Goal: Task Accomplishment & Management: Complete application form

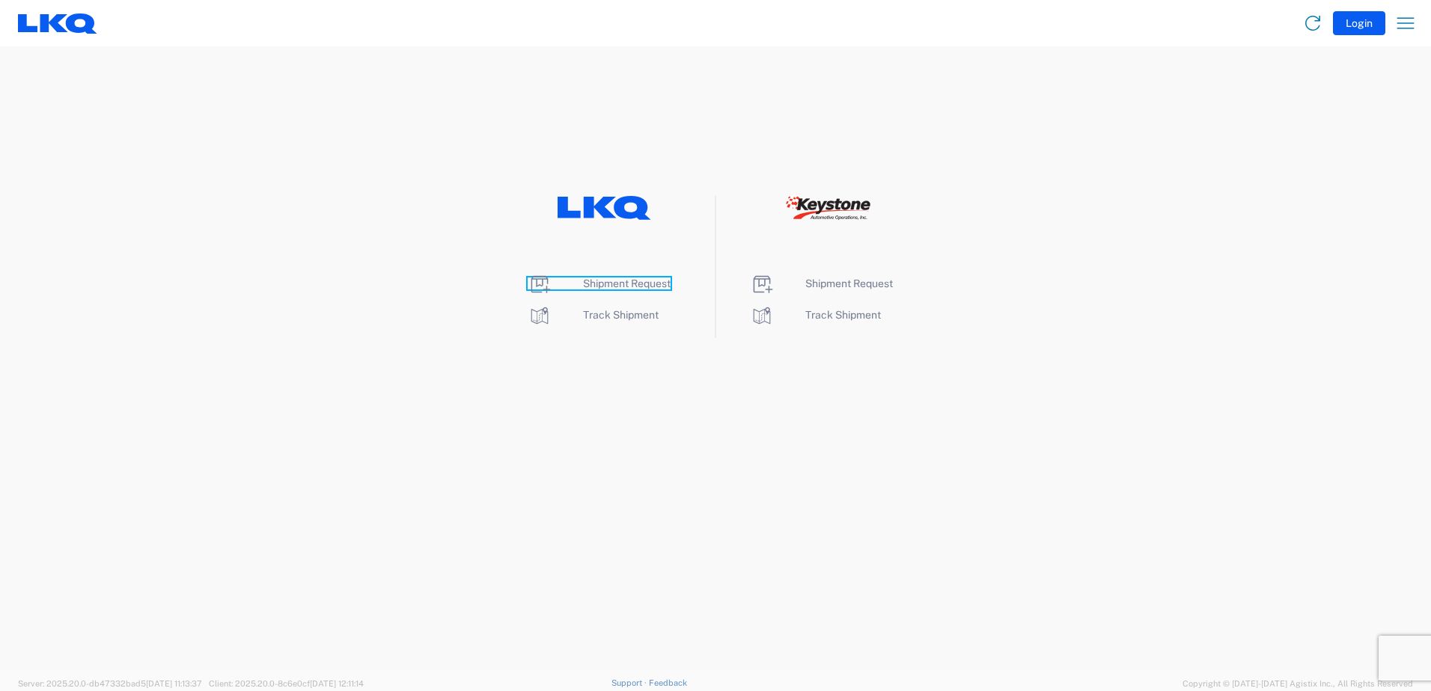
click at [632, 285] on span "Shipment Request" at bounding box center [627, 284] width 88 height 12
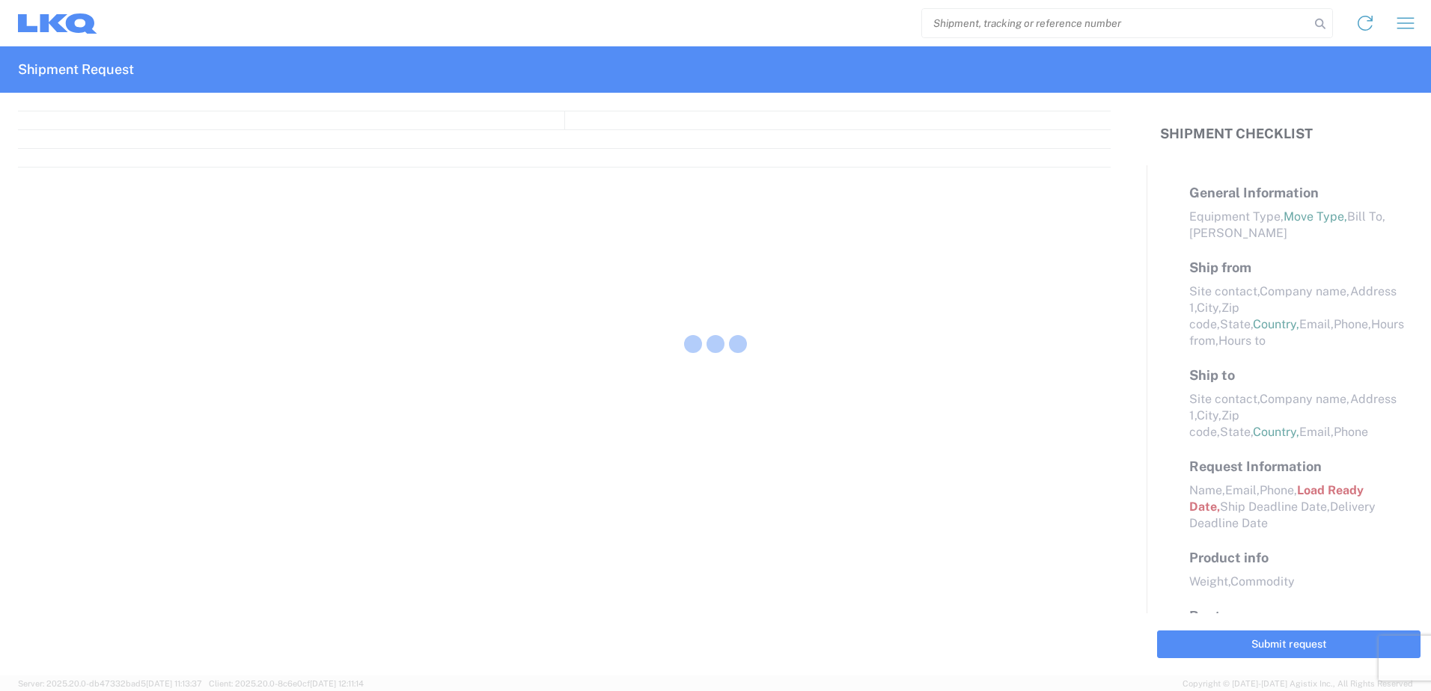
select select "FULL"
select select "LBS"
select select "IN"
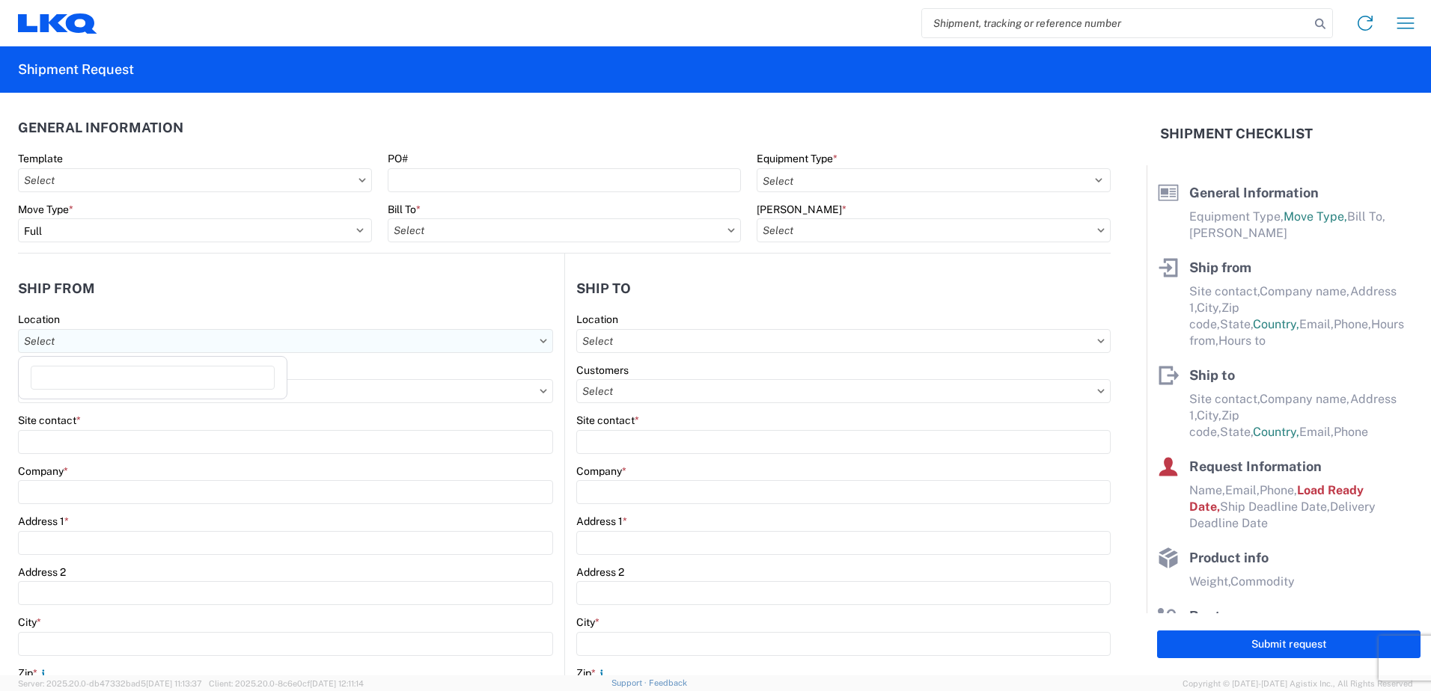
click at [278, 332] on input "text" at bounding box center [285, 341] width 535 height 24
type input "1711"
click at [459, 178] on input "PO#" at bounding box center [565, 180] width 354 height 24
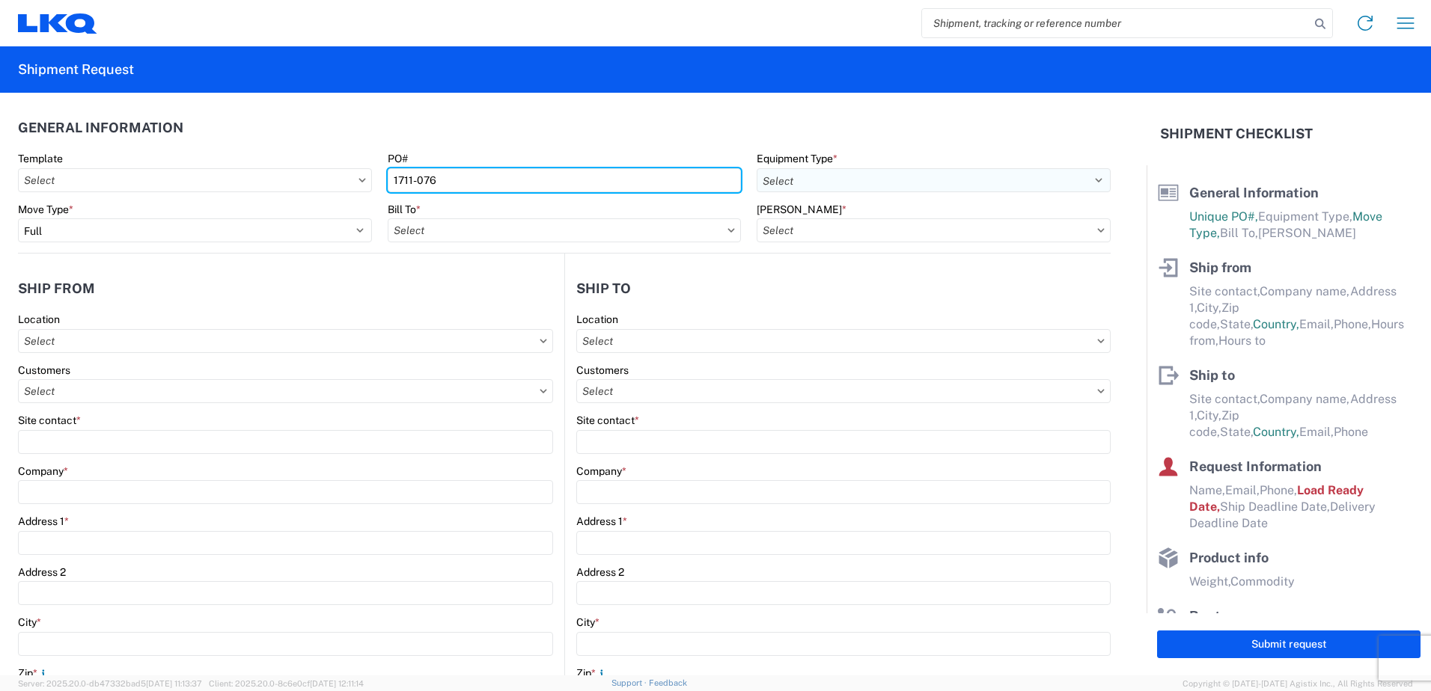
type input "1711-076"
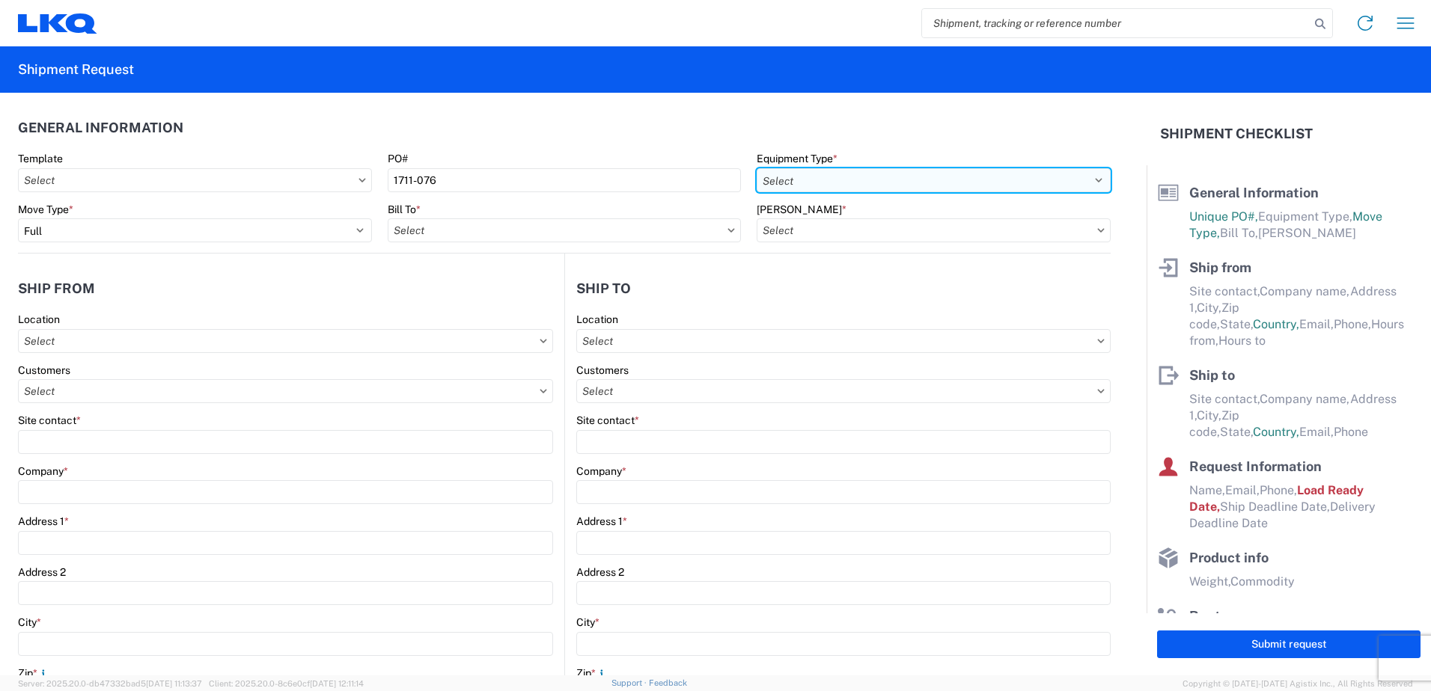
click at [869, 171] on select "Select 53’ Dry Van Flatbed Dropdeck (van) Lowboy (flatbed) Rail" at bounding box center [934, 180] width 354 height 24
select select "STDV"
click at [757, 168] on select "Select 53’ Dry Van Flatbed Dropdeck (van) Lowboy (flatbed) Rail" at bounding box center [934, 180] width 354 height 24
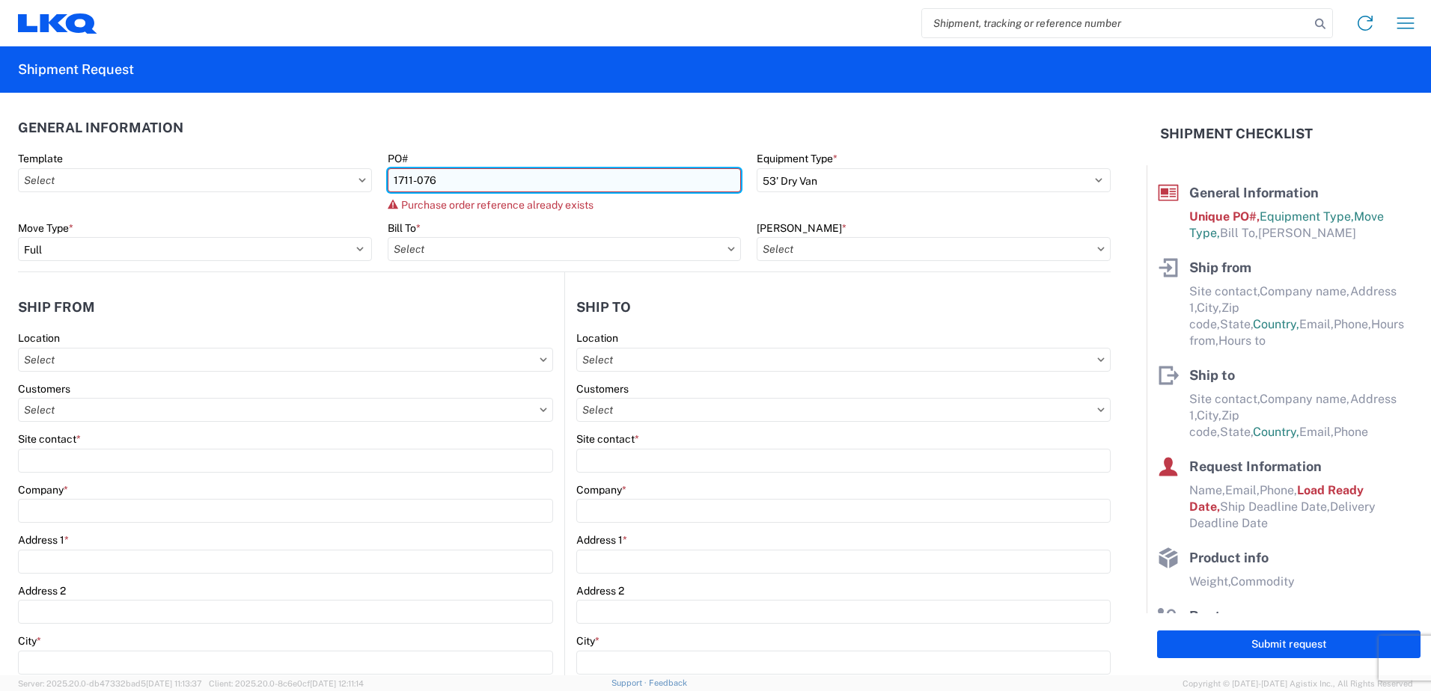
click at [486, 180] on input "1711-076" at bounding box center [565, 180] width 354 height 24
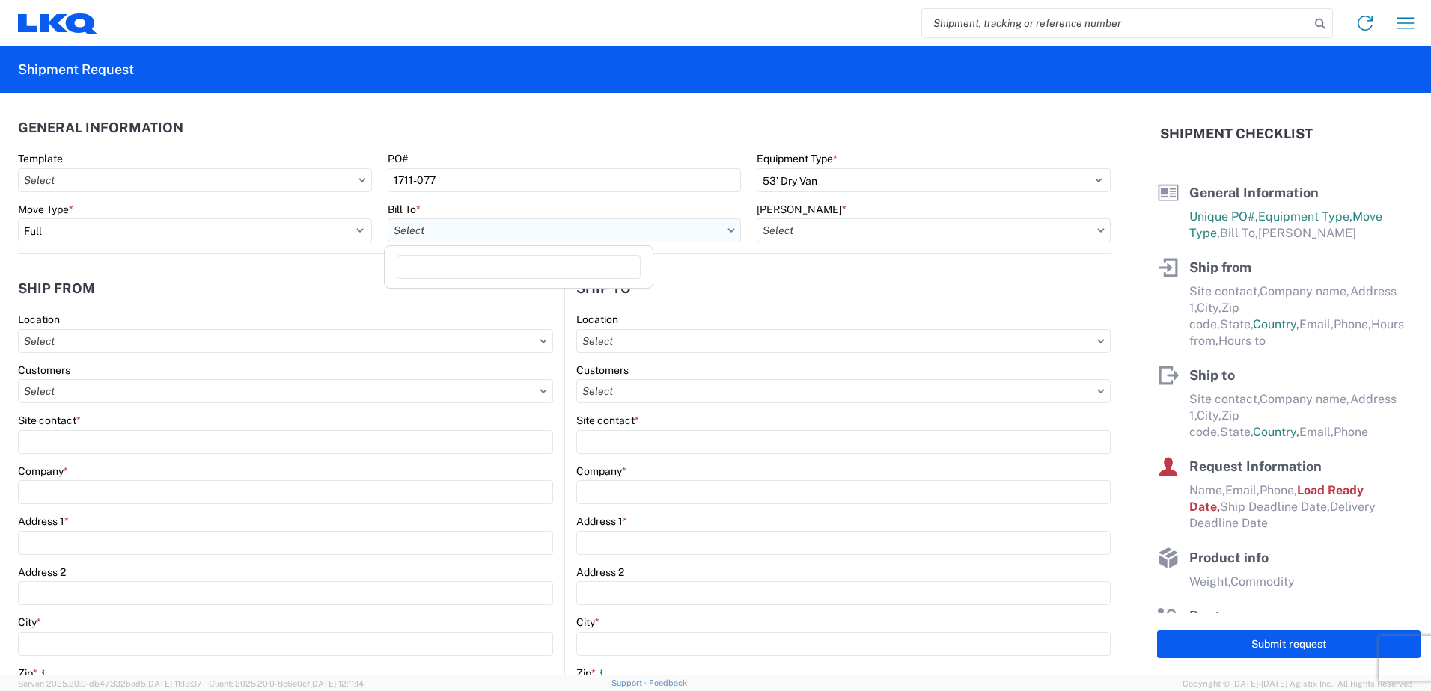
click at [705, 239] on input "text" at bounding box center [565, 231] width 354 height 24
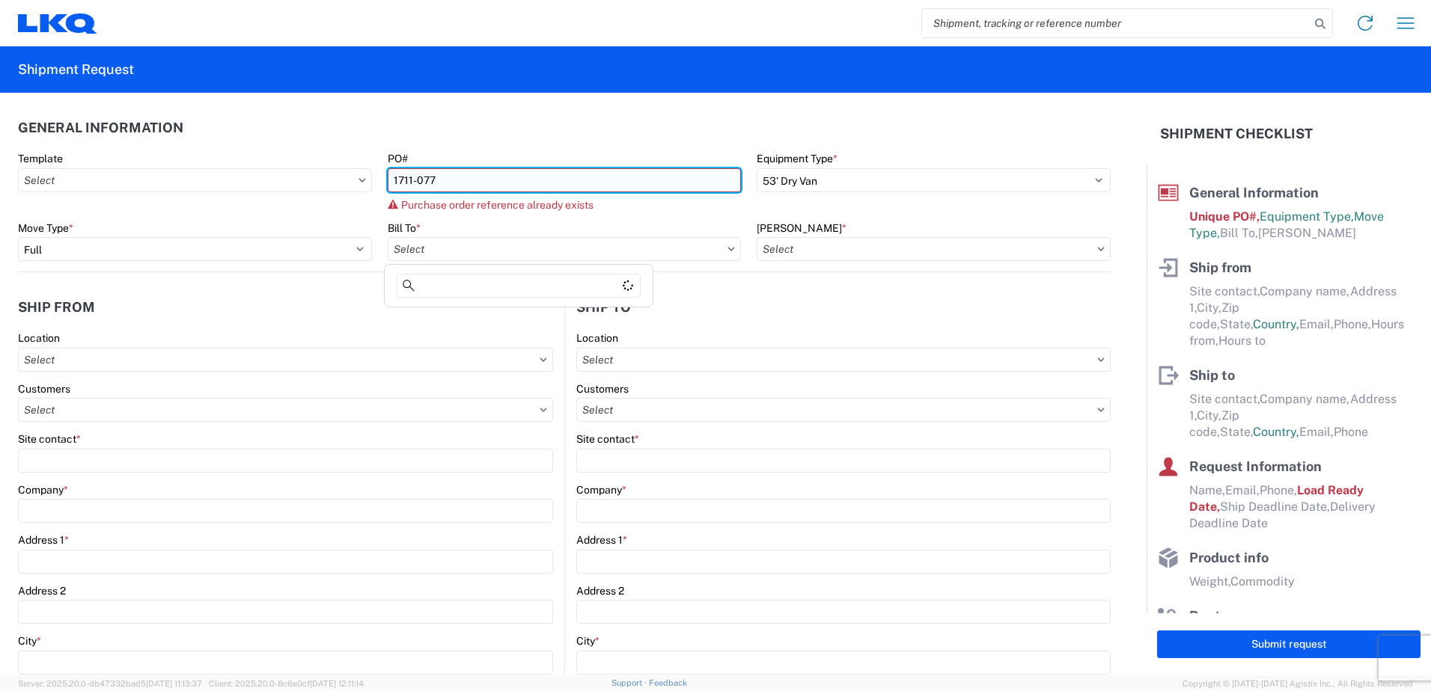
click at [545, 185] on input "1711-077" at bounding box center [565, 180] width 354 height 24
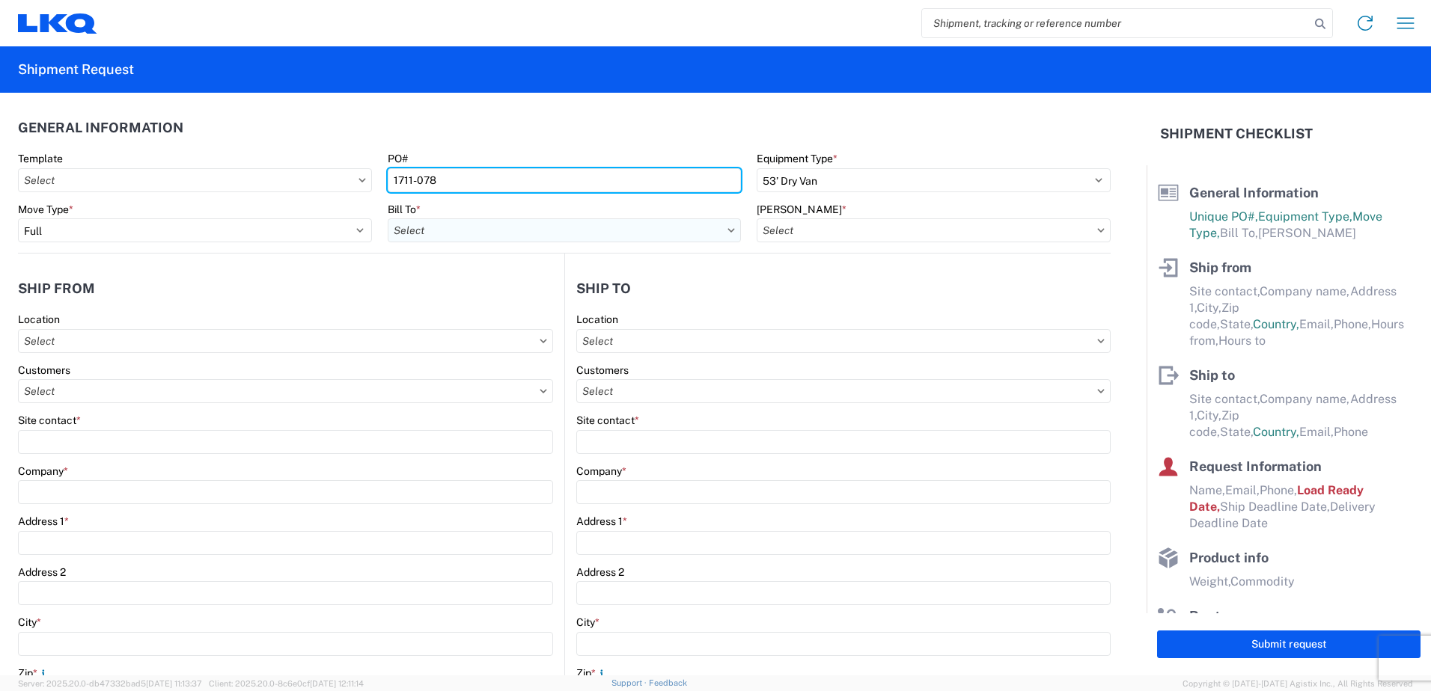
type input "1711-078"
click at [640, 228] on input "text" at bounding box center [565, 231] width 354 height 24
click at [728, 231] on icon at bounding box center [731, 230] width 7 height 4
click at [682, 231] on input "text" at bounding box center [565, 231] width 354 height 24
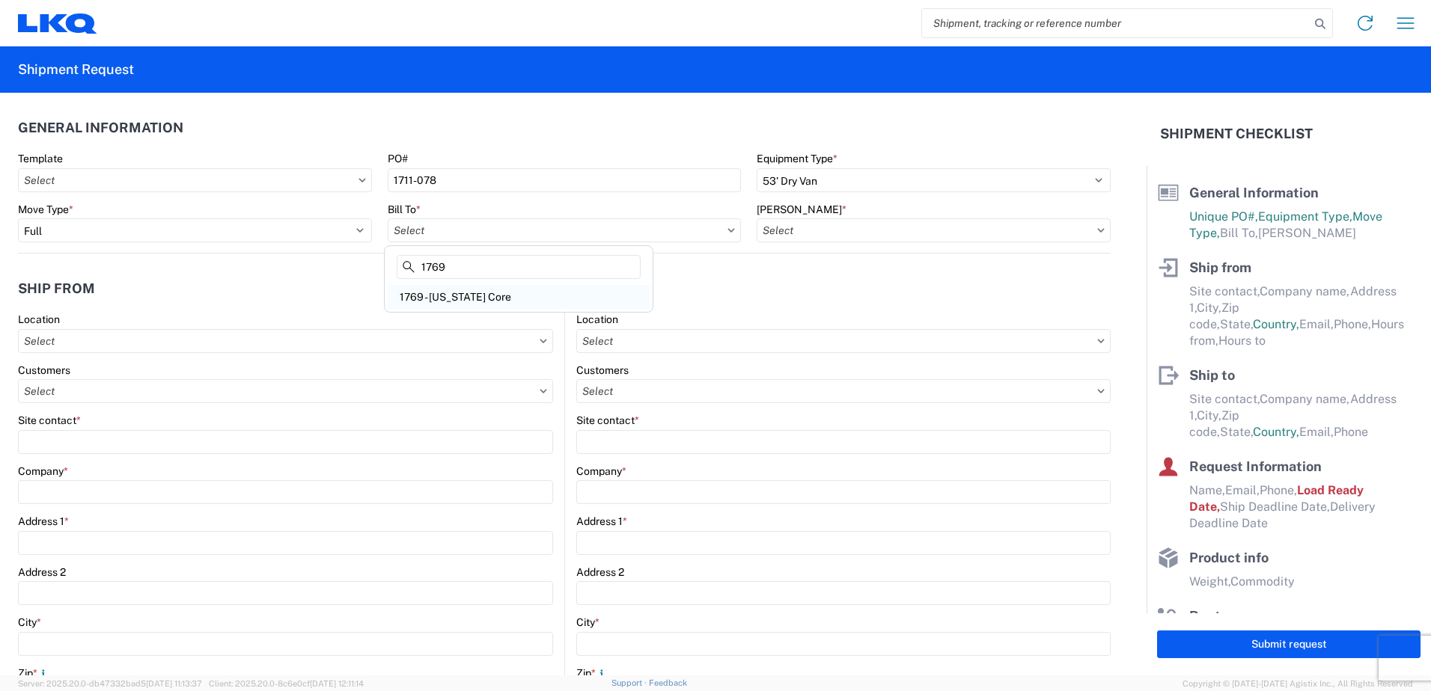
type input "1769"
click at [462, 300] on div "1769 - California Core" at bounding box center [519, 297] width 262 height 24
type input "1769 - California Core"
click at [884, 227] on input "text" at bounding box center [934, 231] width 354 height 24
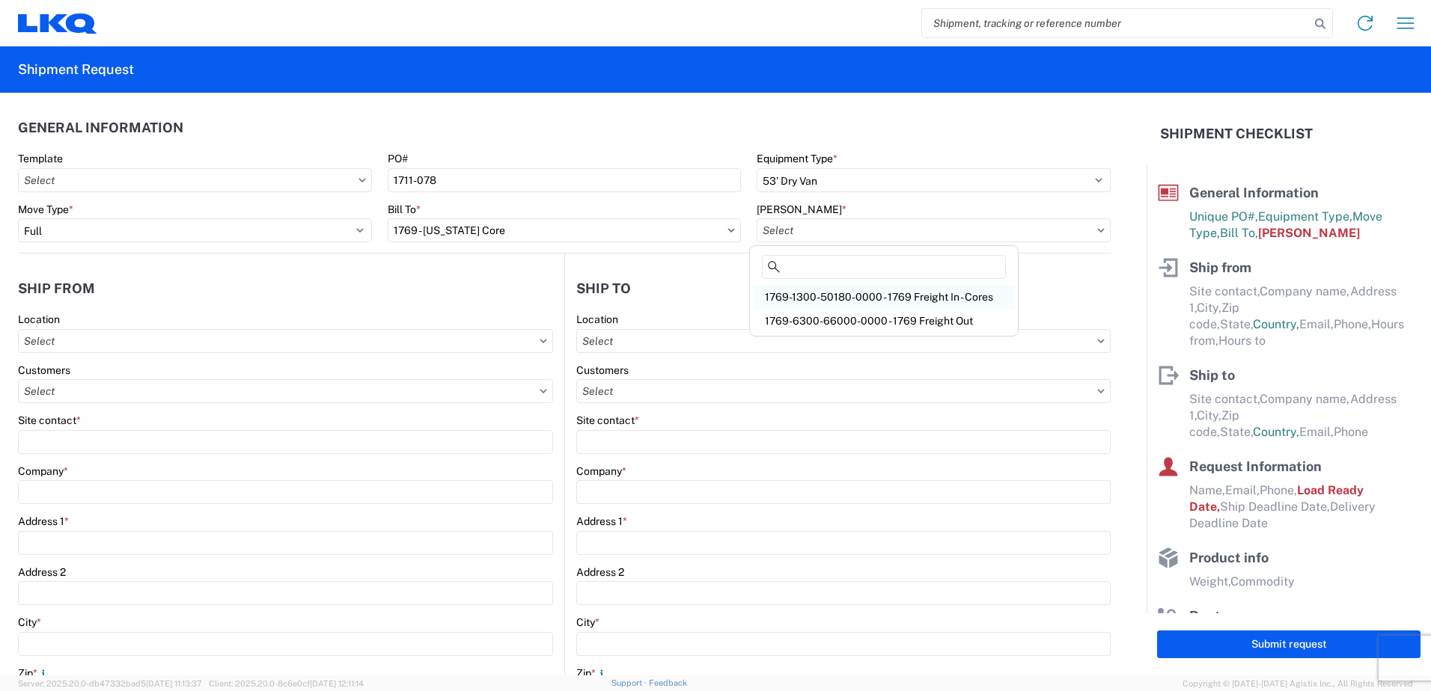
click at [867, 301] on div "1769-1300-50180-0000 - 1769 Freight In - Cores" at bounding box center [884, 297] width 262 height 24
type input "1769-1300-50180-0000 - 1769 Freight In - Cores"
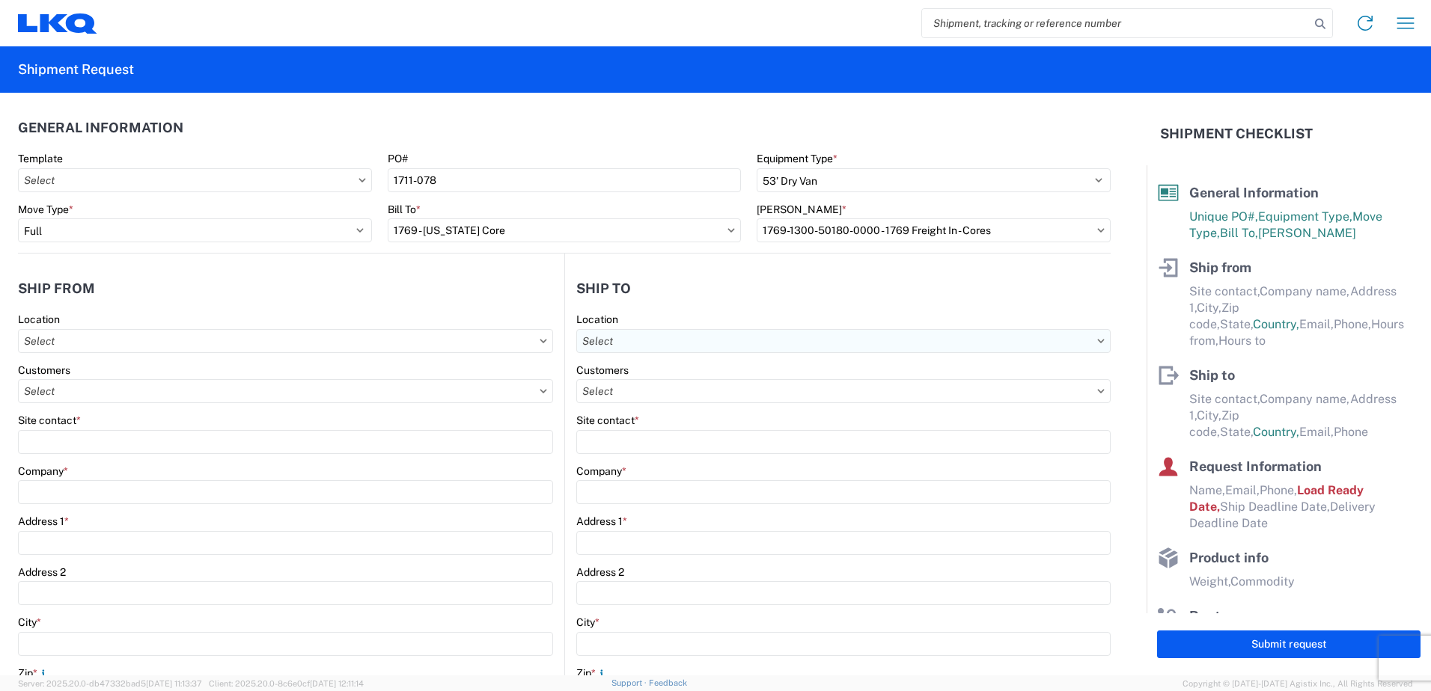
click at [676, 346] on input "text" at bounding box center [843, 341] width 534 height 24
type input "1769"
click at [673, 410] on div "1769 - California Core" at bounding box center [706, 408] width 262 height 24
type input "1769 - California Core"
type input "LKQ Corporation"
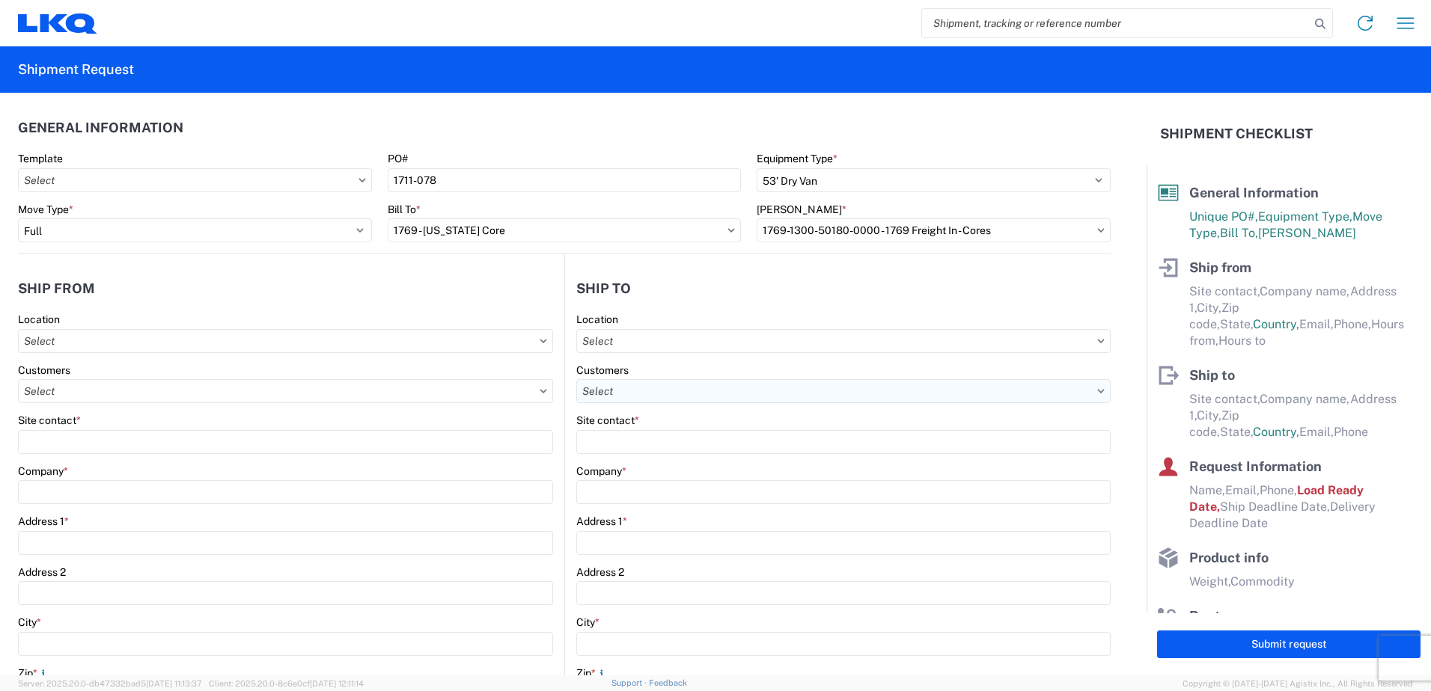
type input "405 S Wanamaker Ave"
type input "Ontario"
type input "91761"
select select "US"
type input "909-212-0780"
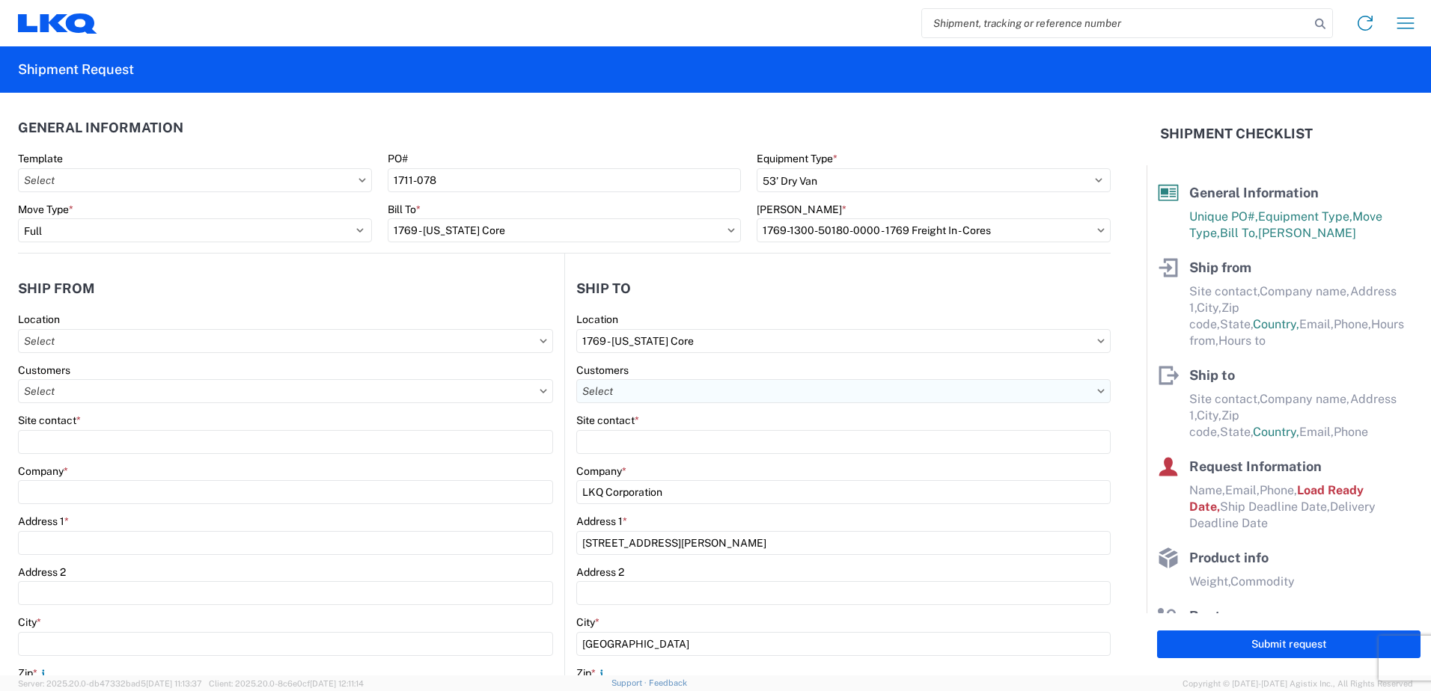
select select
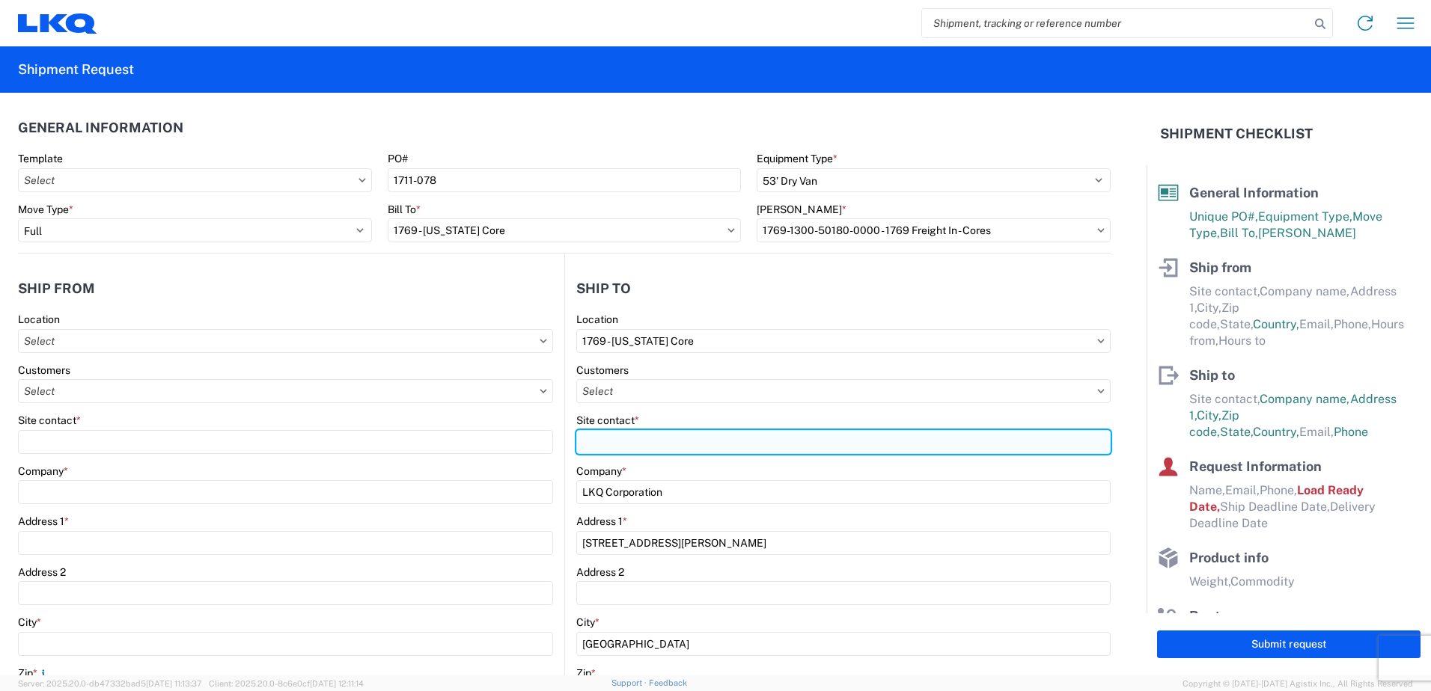
click at [669, 446] on input "Site contact *" at bounding box center [843, 442] width 534 height 24
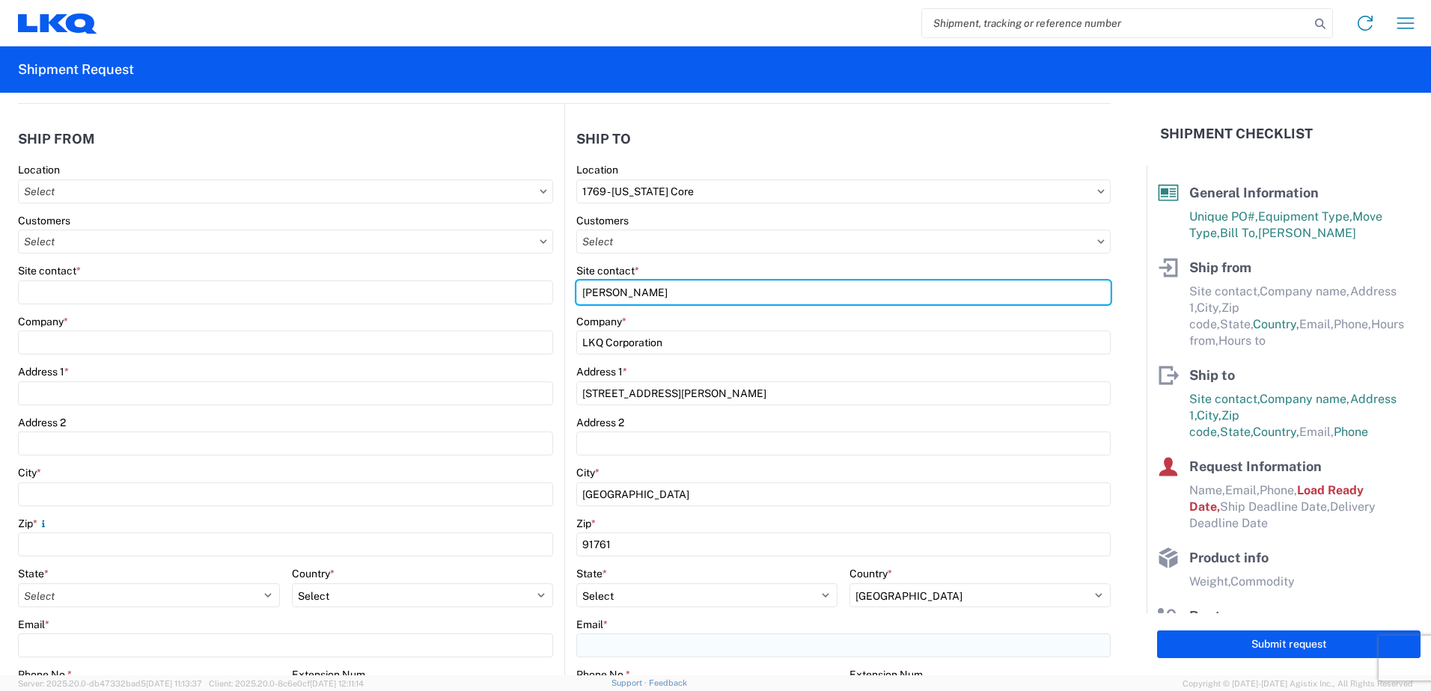
type input "Marc Metzger"
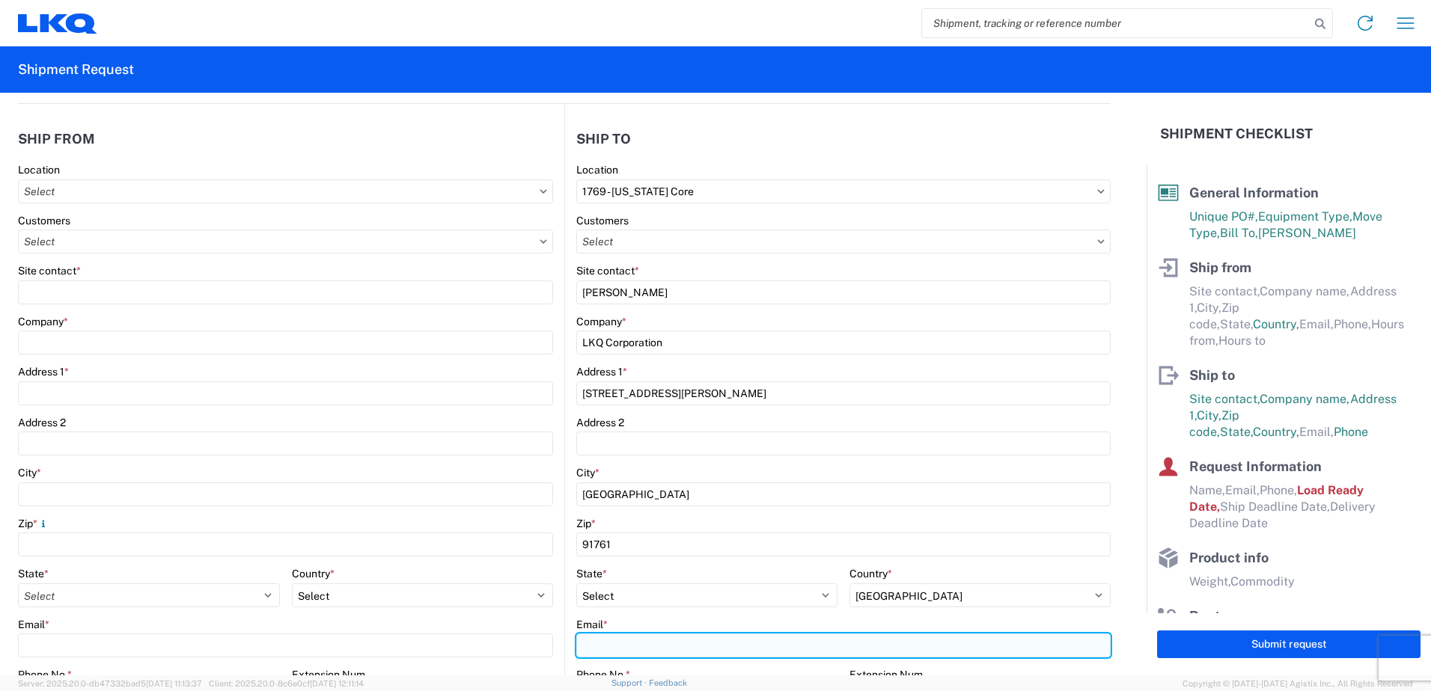
click at [650, 644] on input "Email *" at bounding box center [843, 646] width 534 height 24
type input "msmetzger@lkqcorp.com"
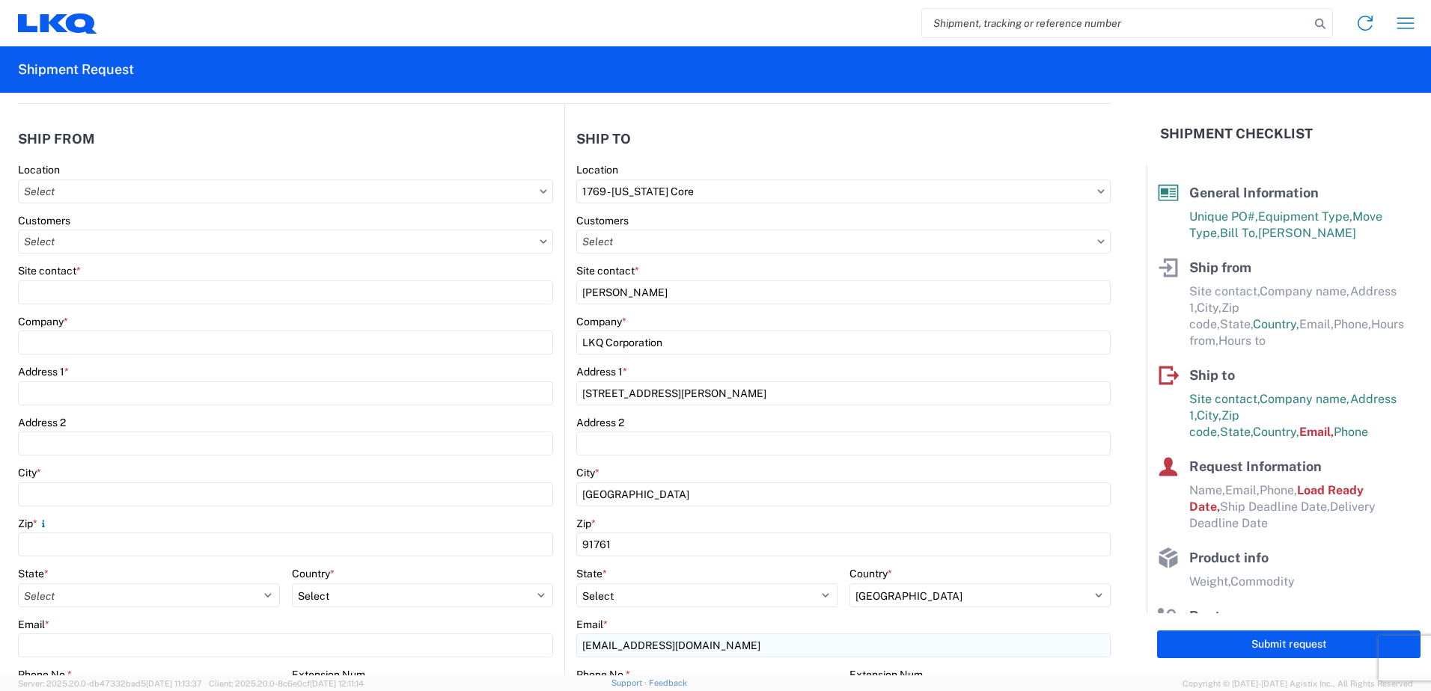
scroll to position [462, 0]
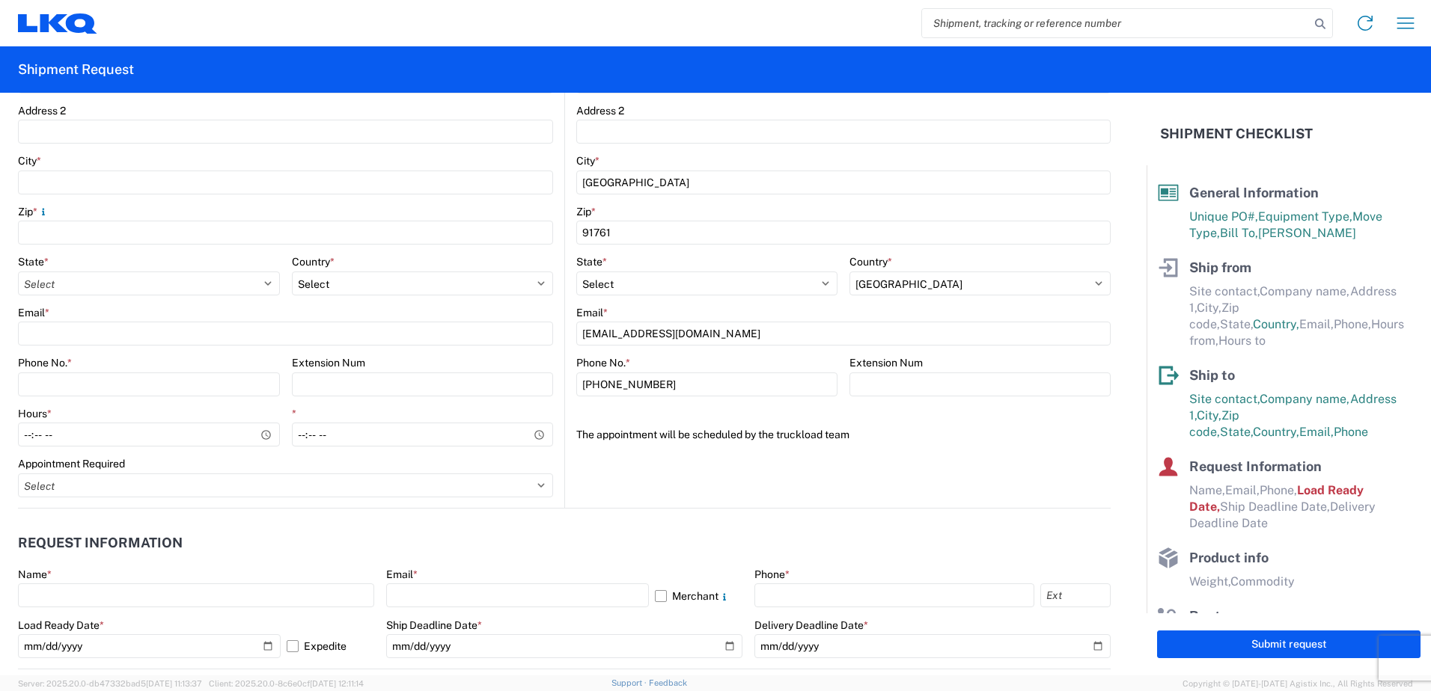
click at [914, 480] on agx-form-section "Ship to 1769 Location 1769 - California Core Customers Site contact * Marc Metz…" at bounding box center [838, 159] width 546 height 698
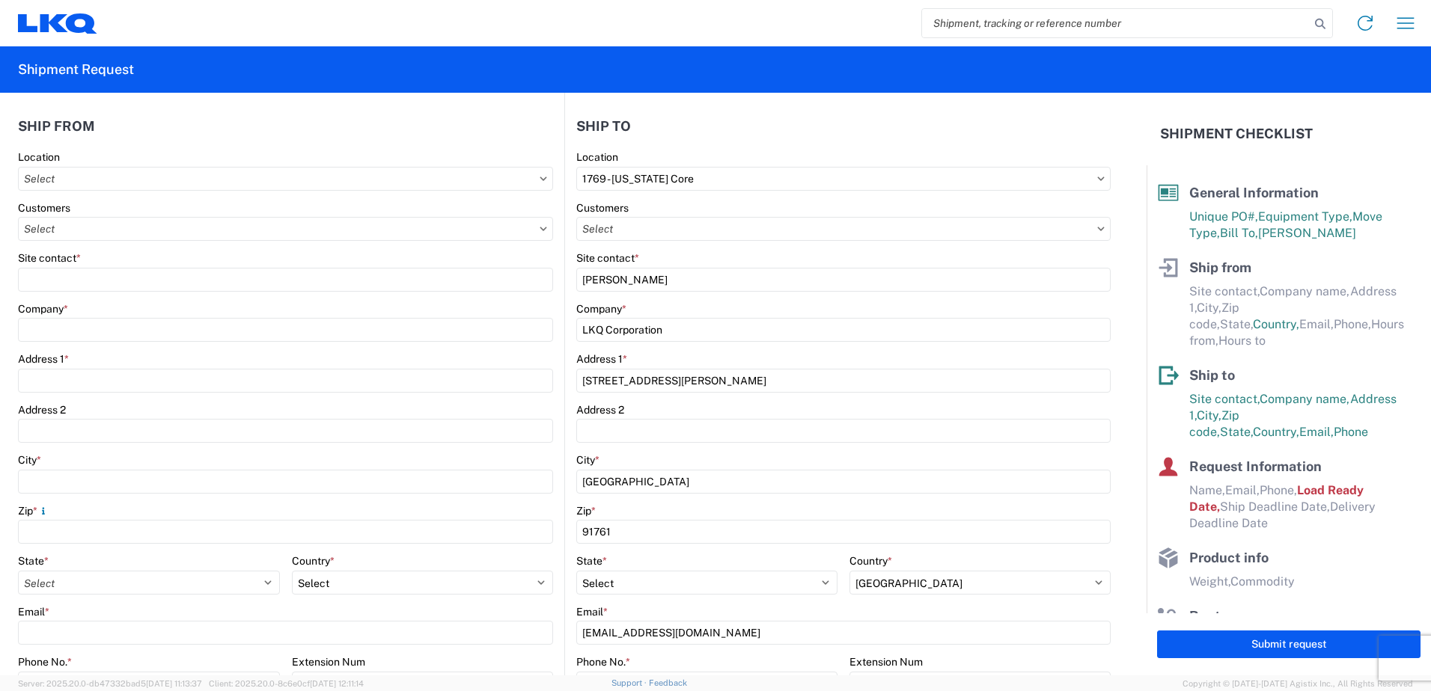
scroll to position [88, 0]
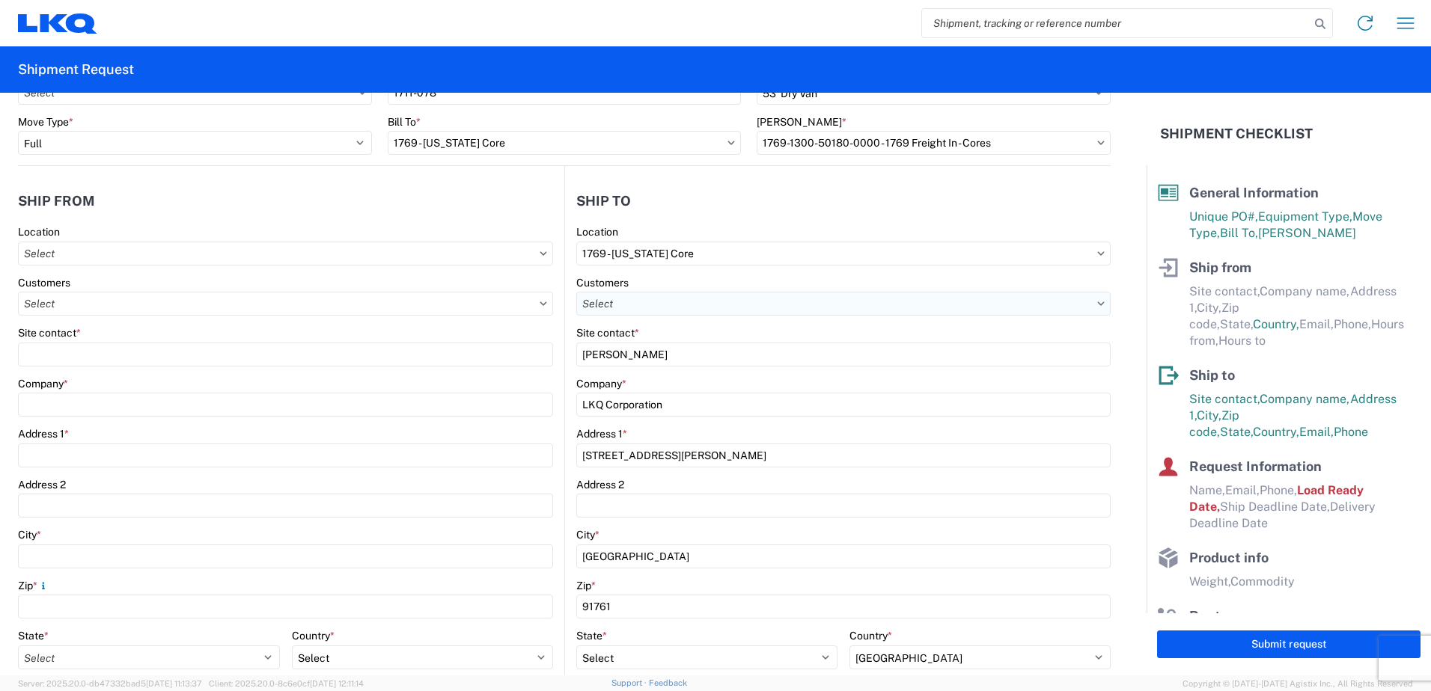
click at [938, 310] on input "text" at bounding box center [843, 304] width 534 height 24
click at [661, 184] on header "Ship to" at bounding box center [838, 201] width 546 height 34
click at [263, 257] on input "text" at bounding box center [285, 254] width 535 height 24
type input "1711"
click at [114, 319] on div "1711 - LKQ Adelanto" at bounding box center [153, 320] width 262 height 24
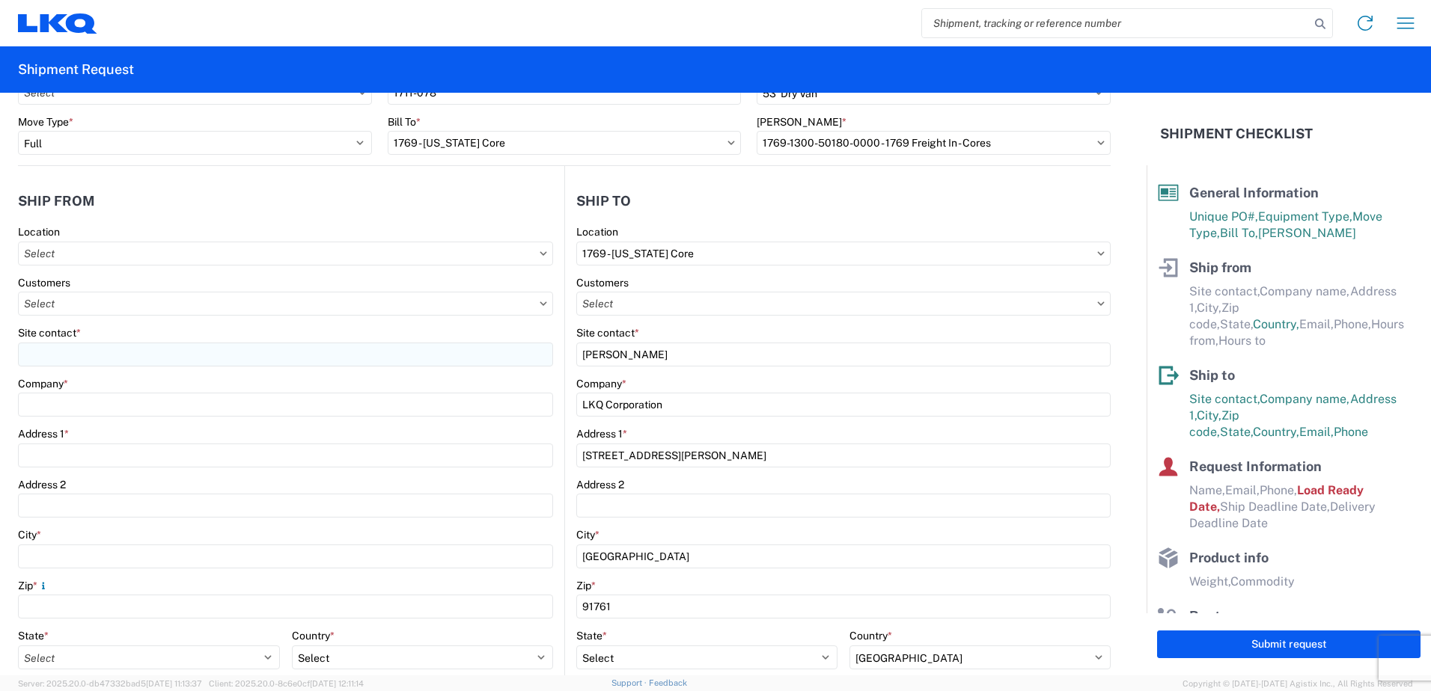
type input "1711 - LKQ Adelanto"
type input "LKQ 1711 Adelanto"
type input "11200 Alden Rd."
type input "Adelanto"
type input "92301"
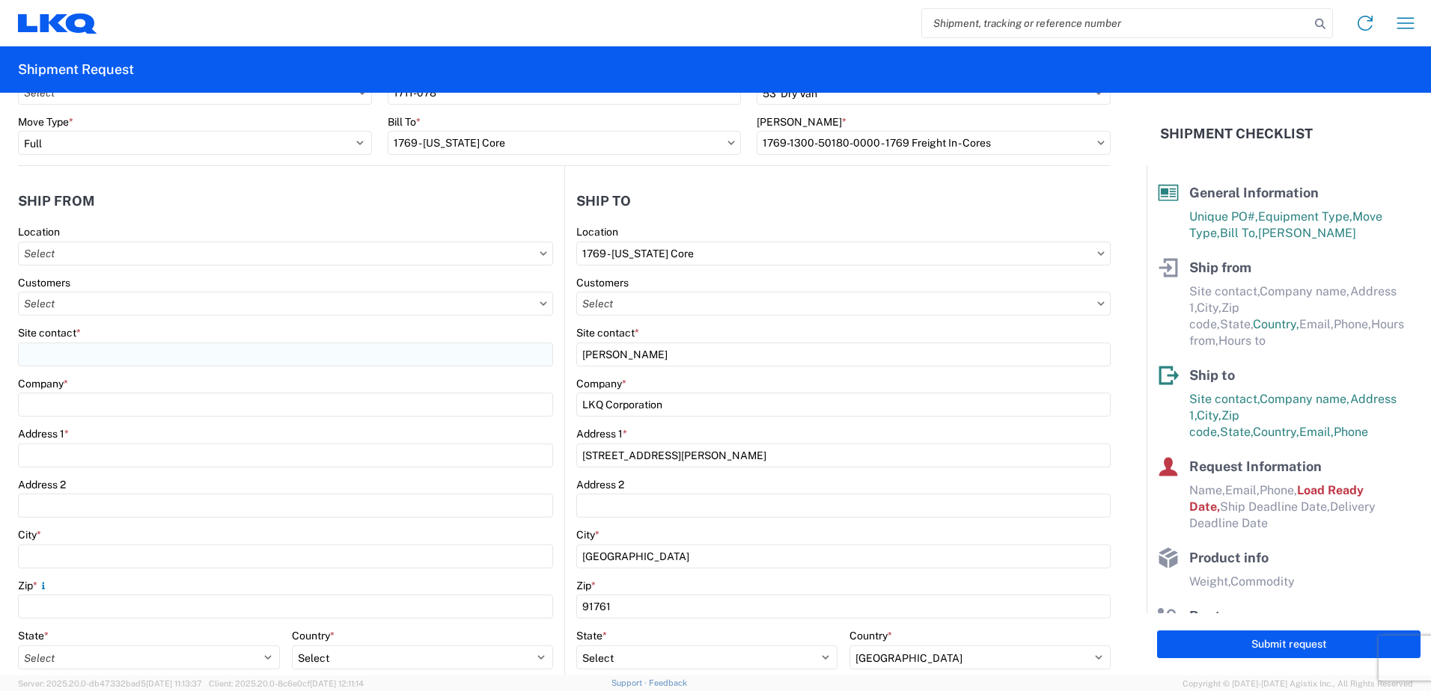
select select "CA"
select select "US"
type input "562-298-5686"
type input "08:00"
type input "17:00"
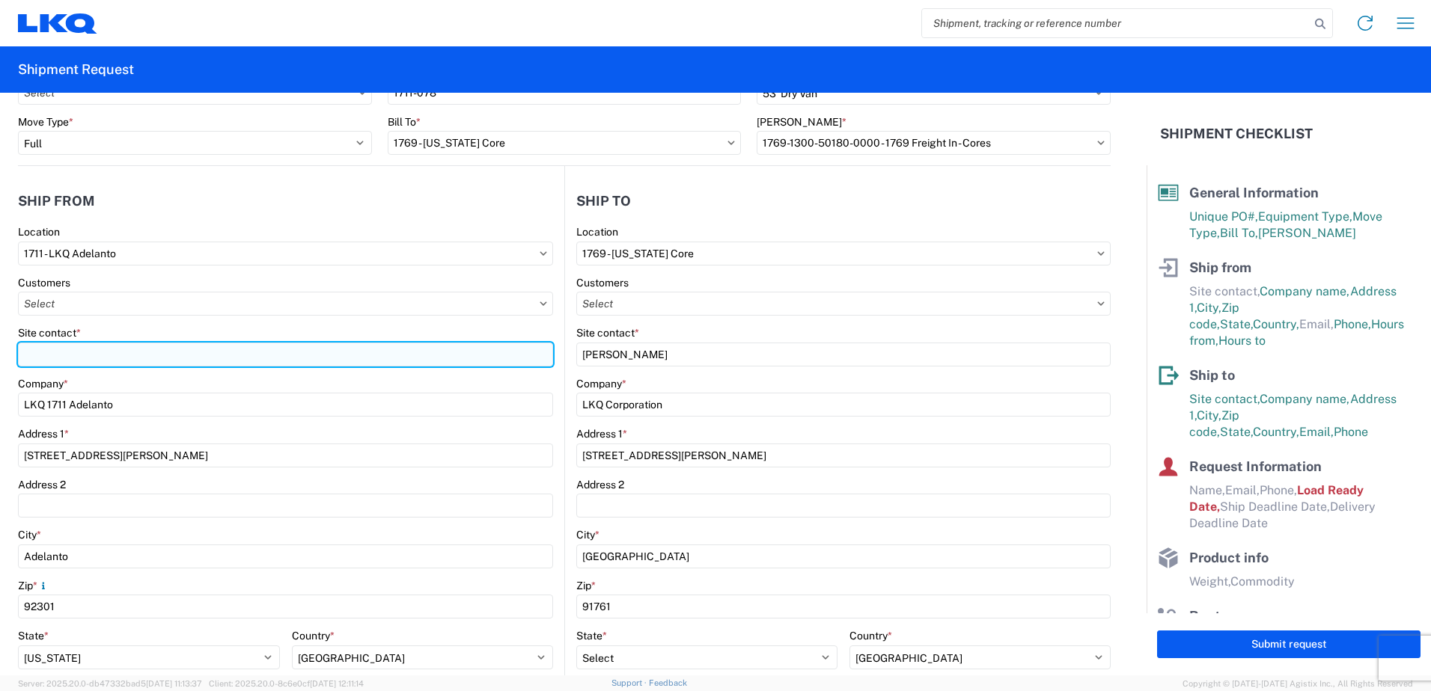
click at [91, 360] on input "Site contact *" at bounding box center [285, 355] width 535 height 24
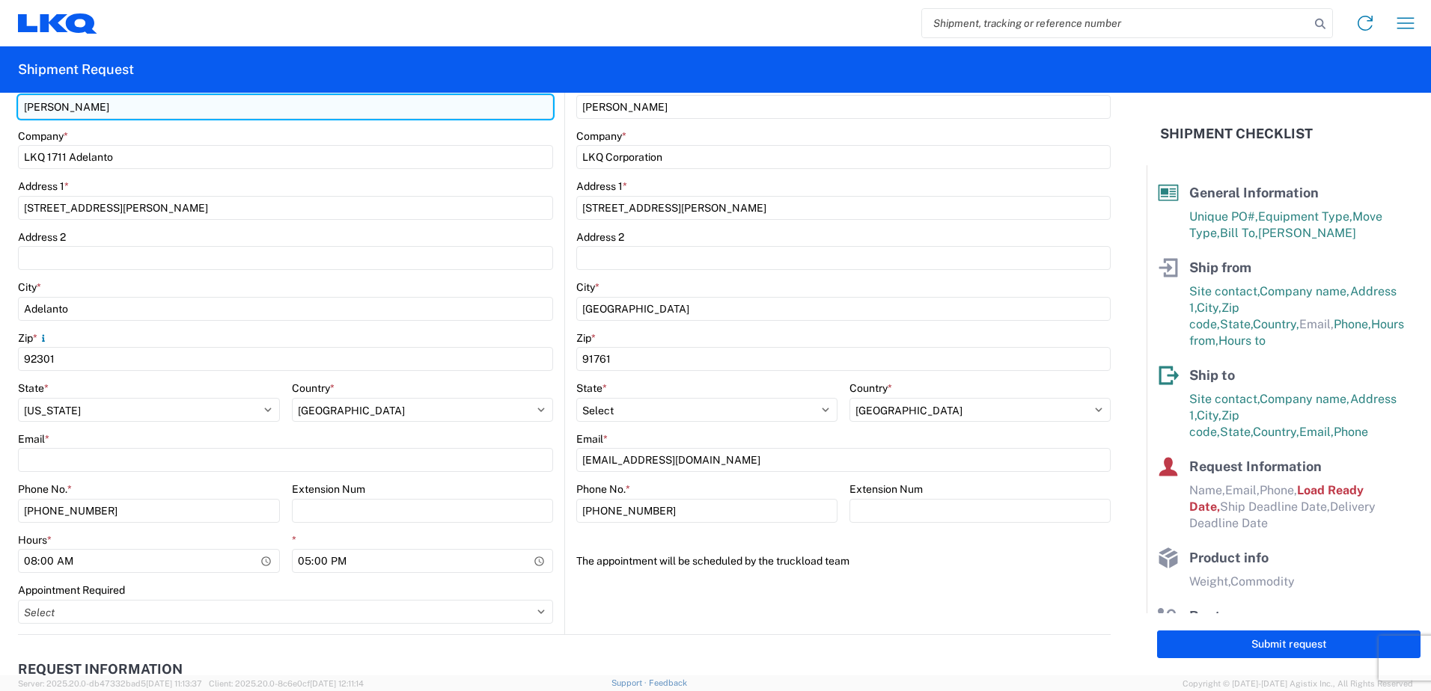
scroll to position [387, 0]
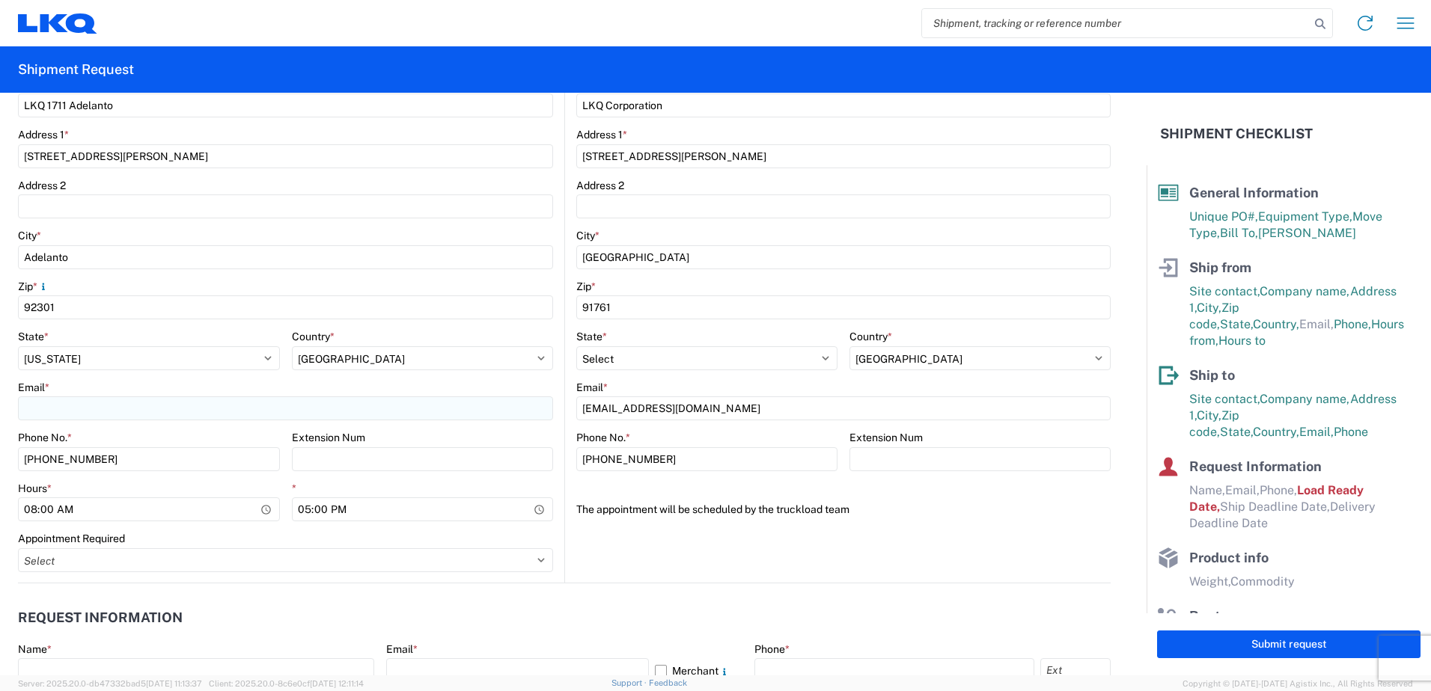
type input "Nick Castillo"
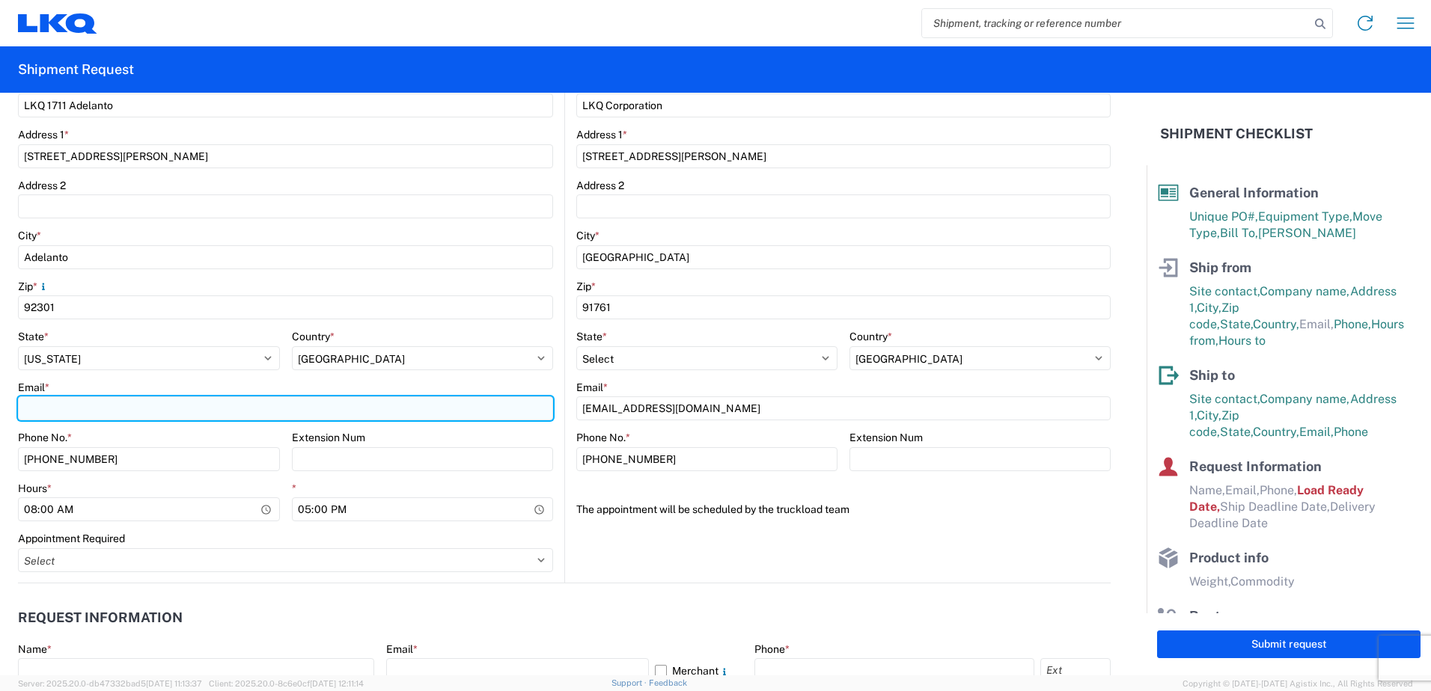
click at [120, 411] on input "Email *" at bounding box center [285, 409] width 535 height 24
type input "nidcastillo@lkqcorp.com"
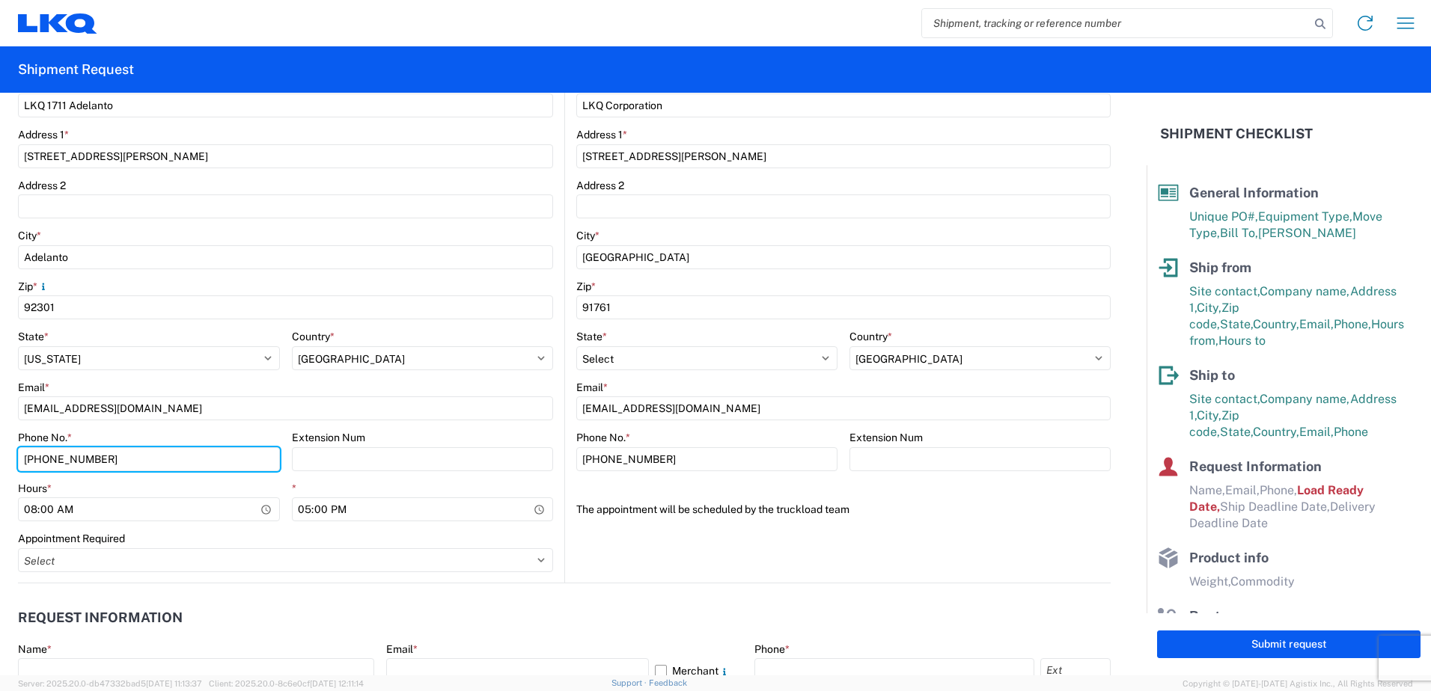
type input "209-345-0204"
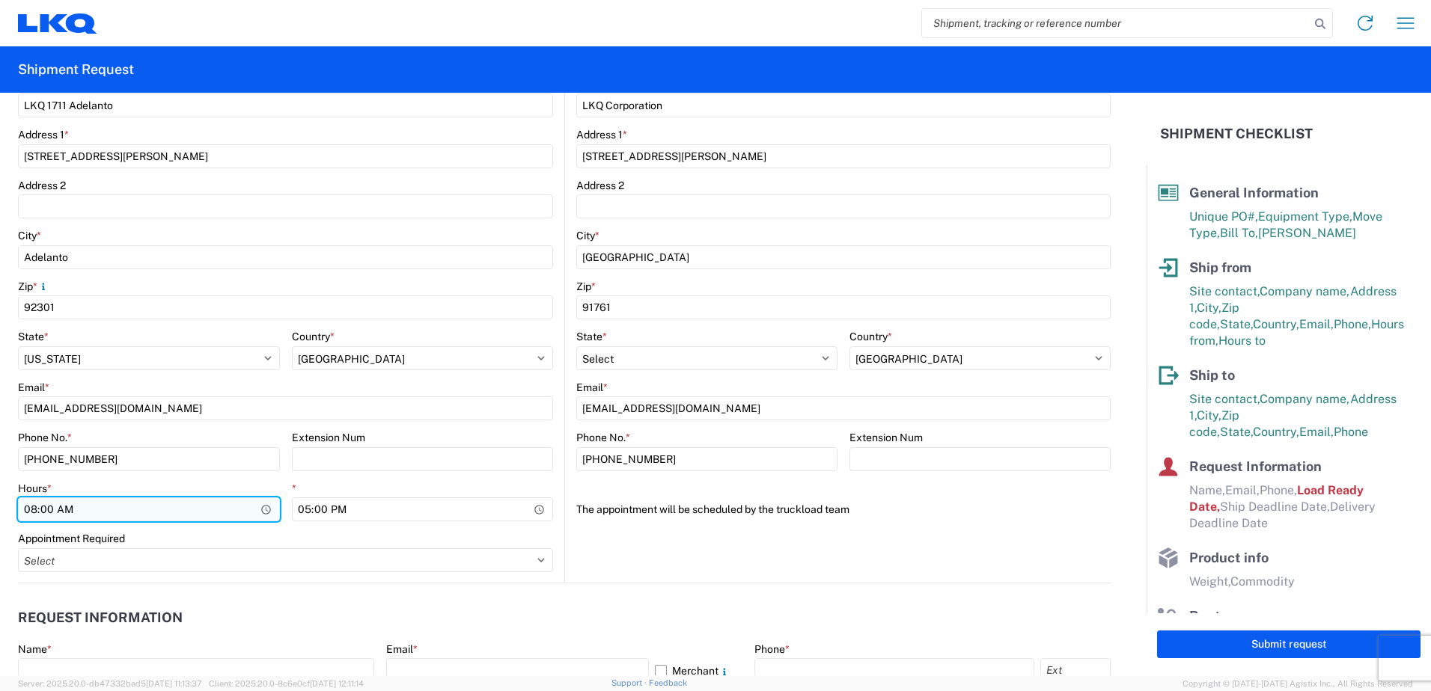
click at [37, 508] on input "08:00" at bounding box center [149, 510] width 262 height 24
type input "07:30"
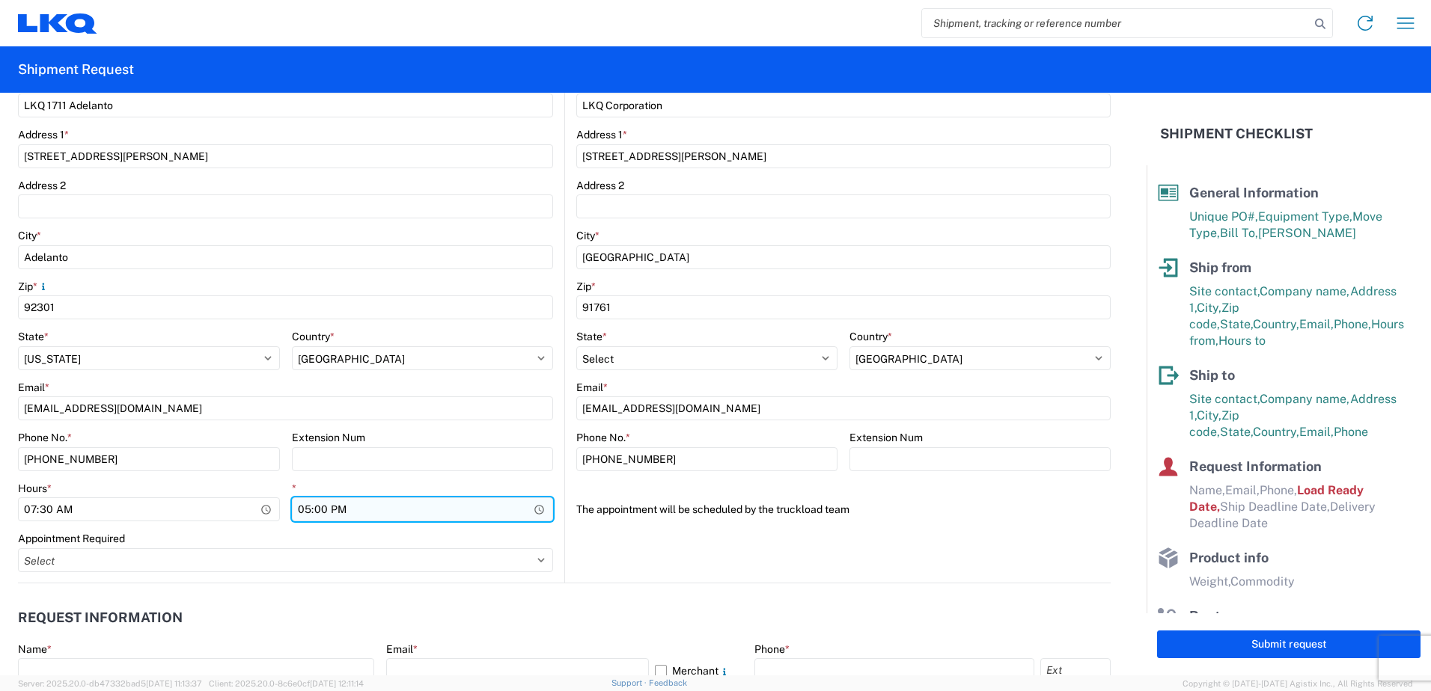
click at [302, 508] on input "17:00" at bounding box center [423, 510] width 262 height 24
type input "20:00"
click at [543, 602] on header "Request Information" at bounding box center [564, 619] width 1093 height 34
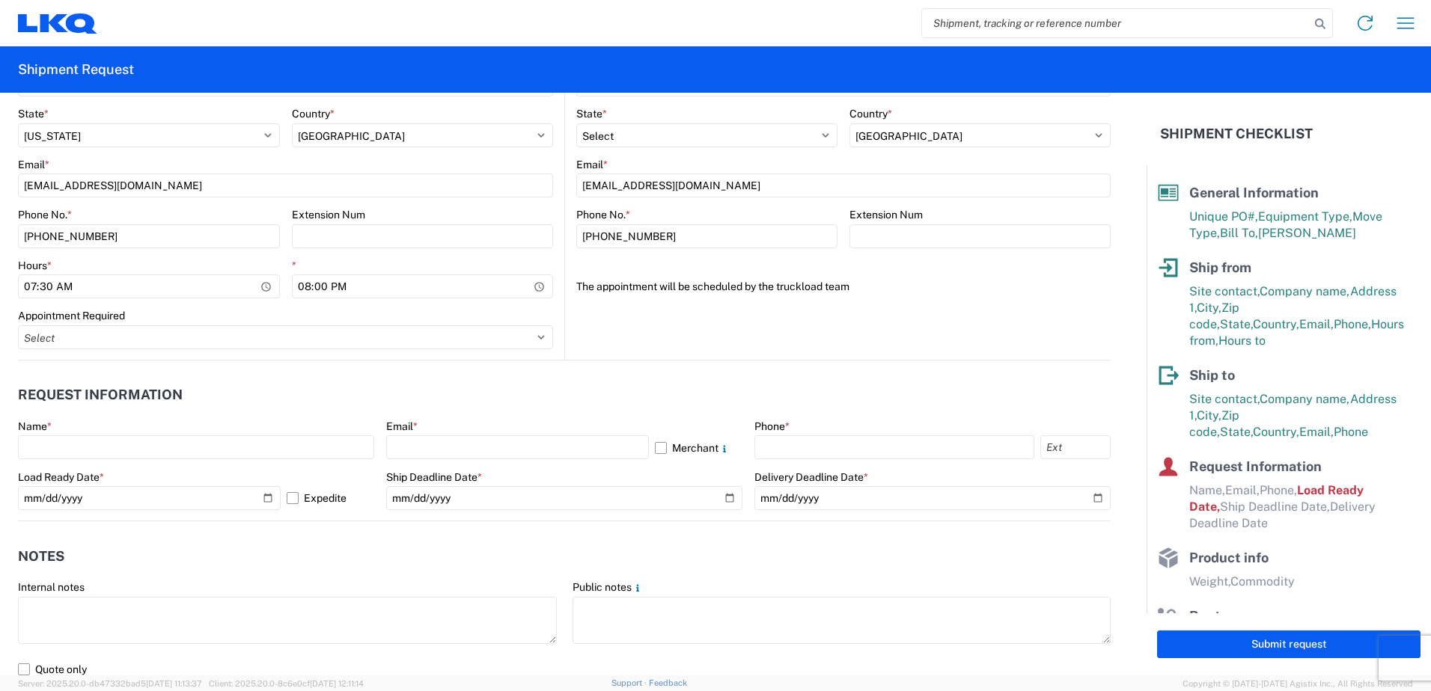
scroll to position [611, 0]
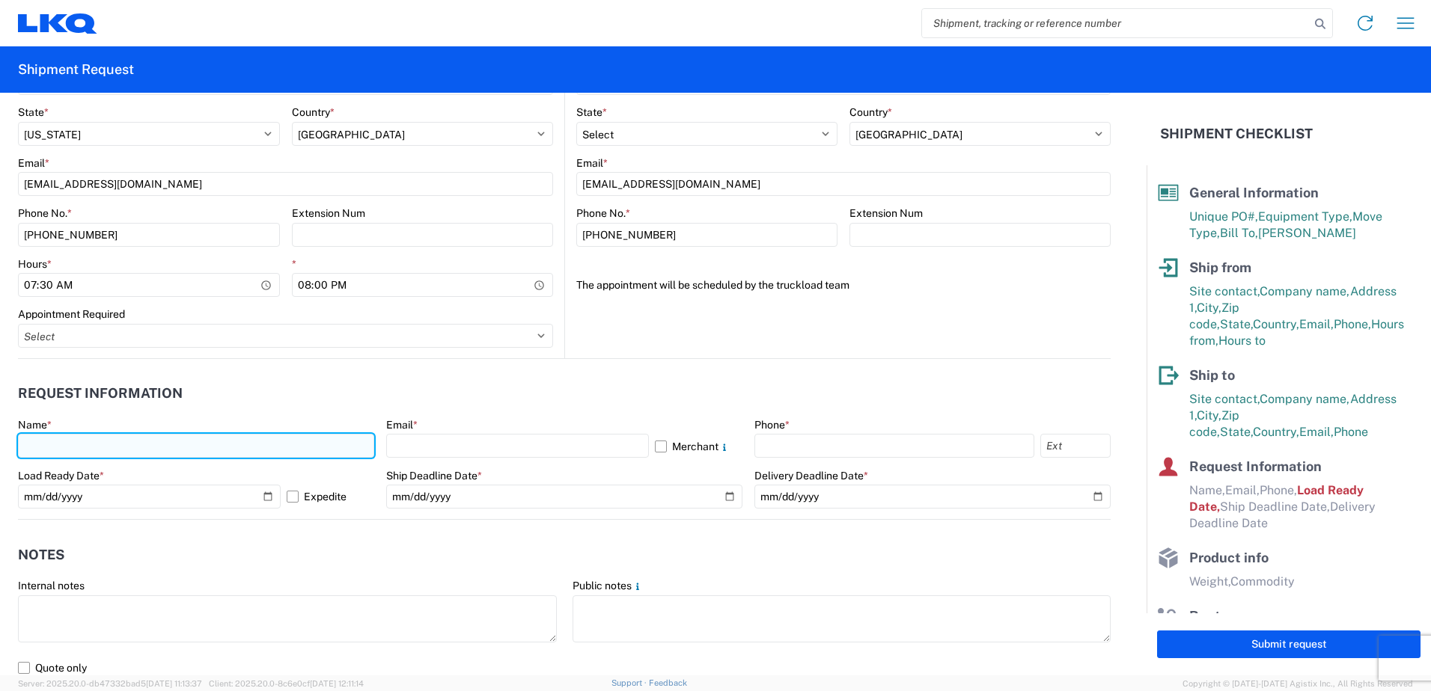
click at [242, 451] on input "text" at bounding box center [196, 446] width 356 height 24
type input "Nick Castillo"
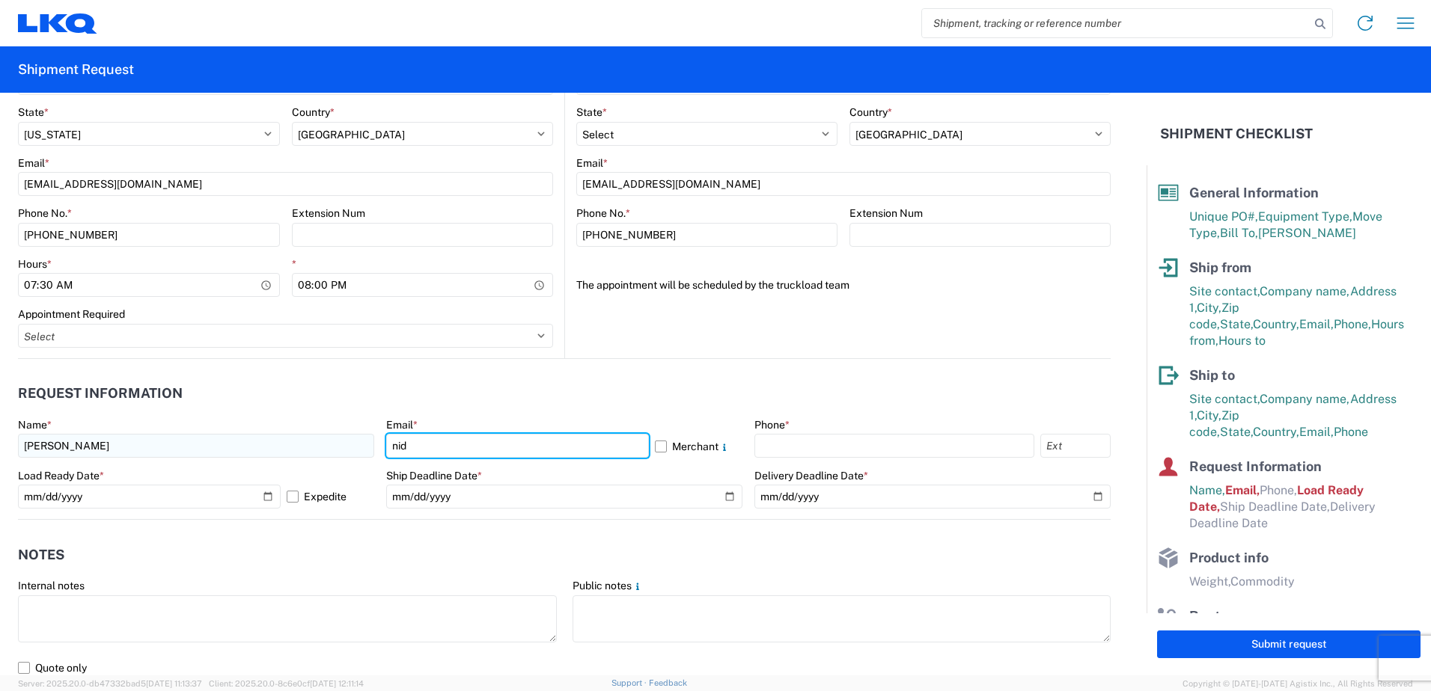
type input "nidcastillo@lkqcorp.com"
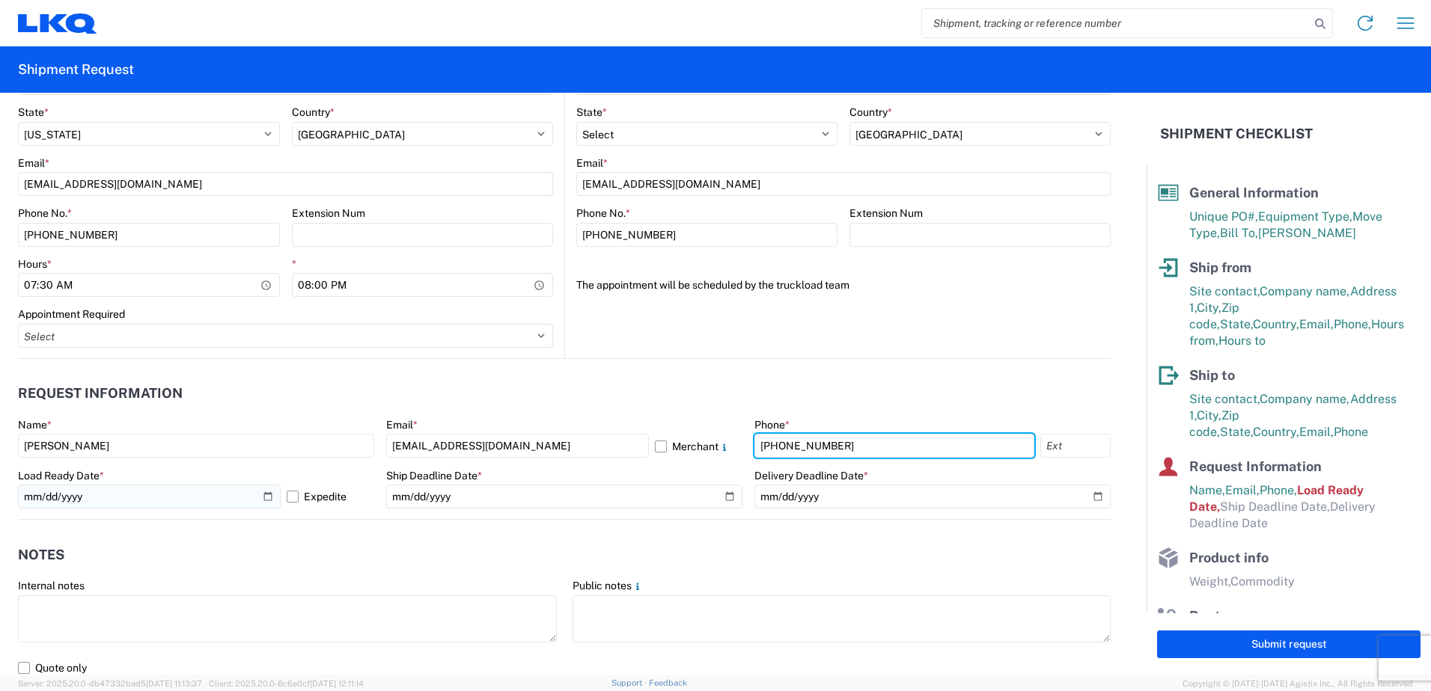
type input "209-345-0204"
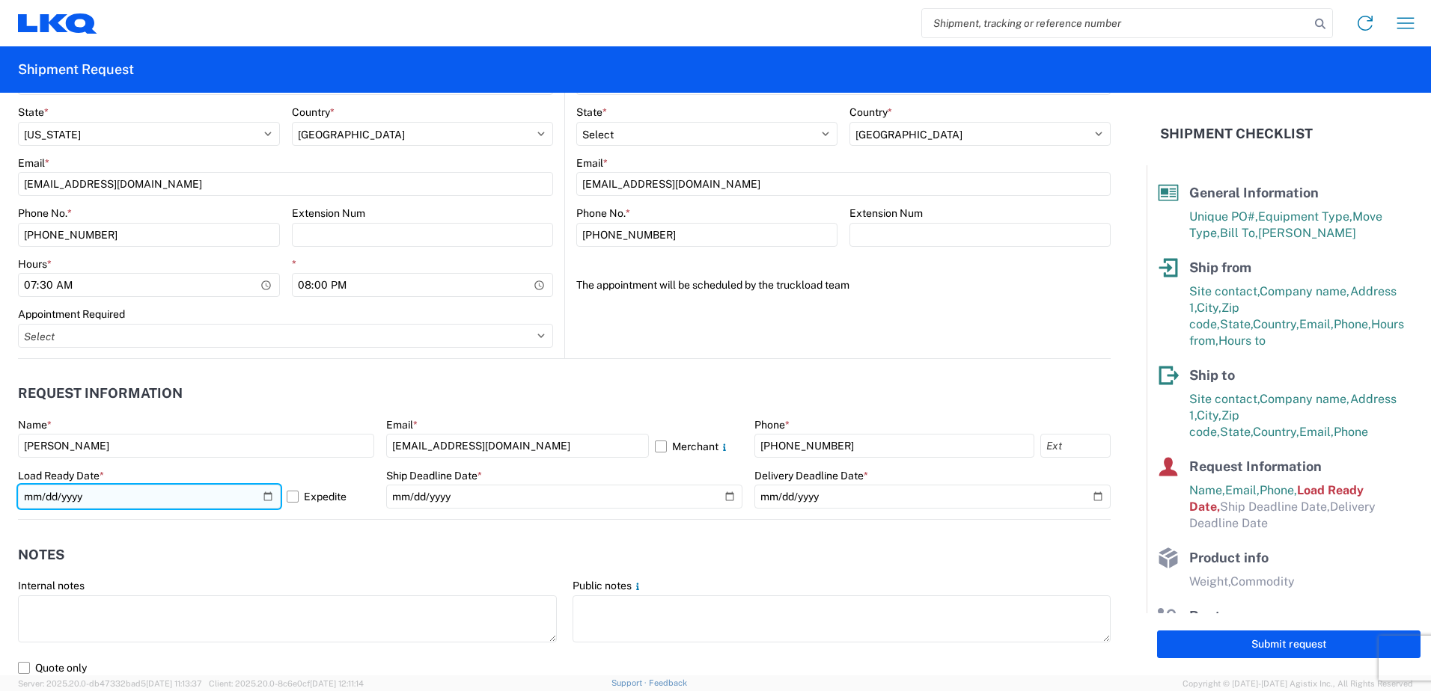
click at [267, 500] on input "2025-10-08" at bounding box center [149, 497] width 263 height 24
type input "2025-10-09"
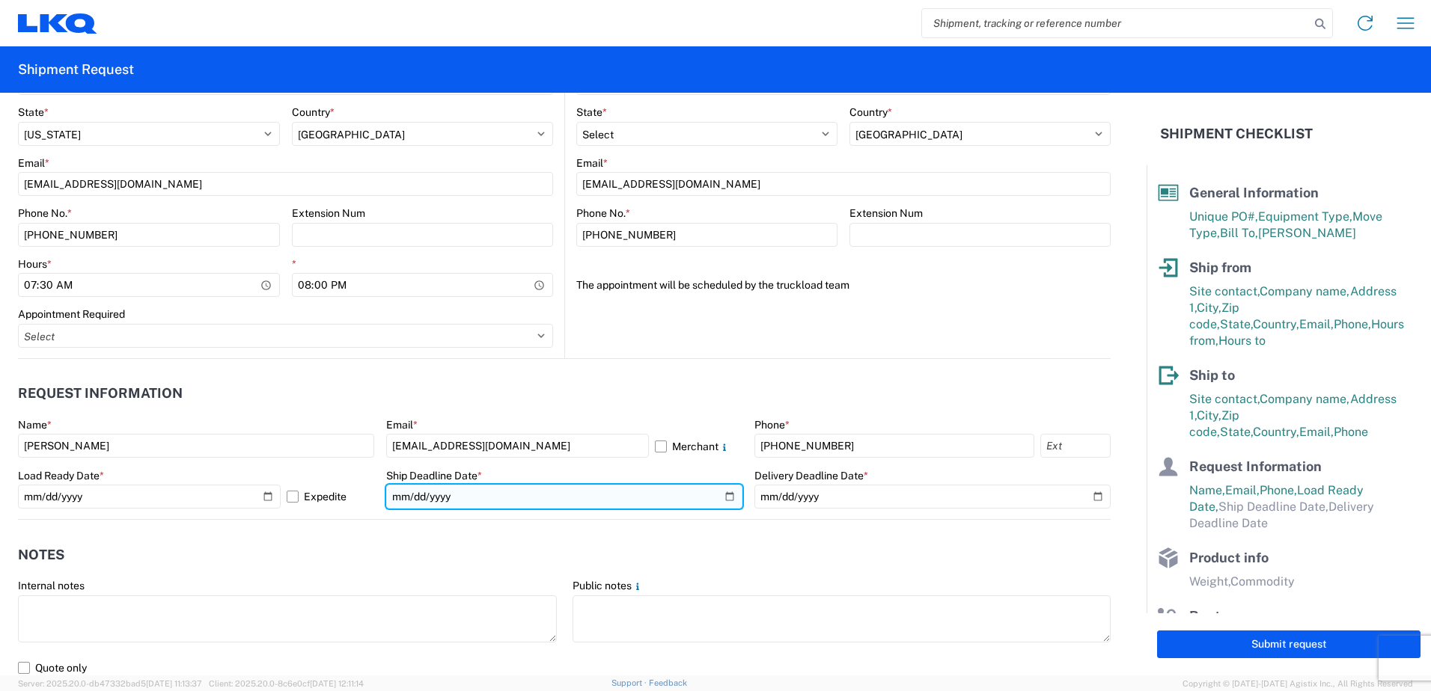
click at [721, 495] on input "date" at bounding box center [564, 497] width 356 height 24
type input "2025-10-09"
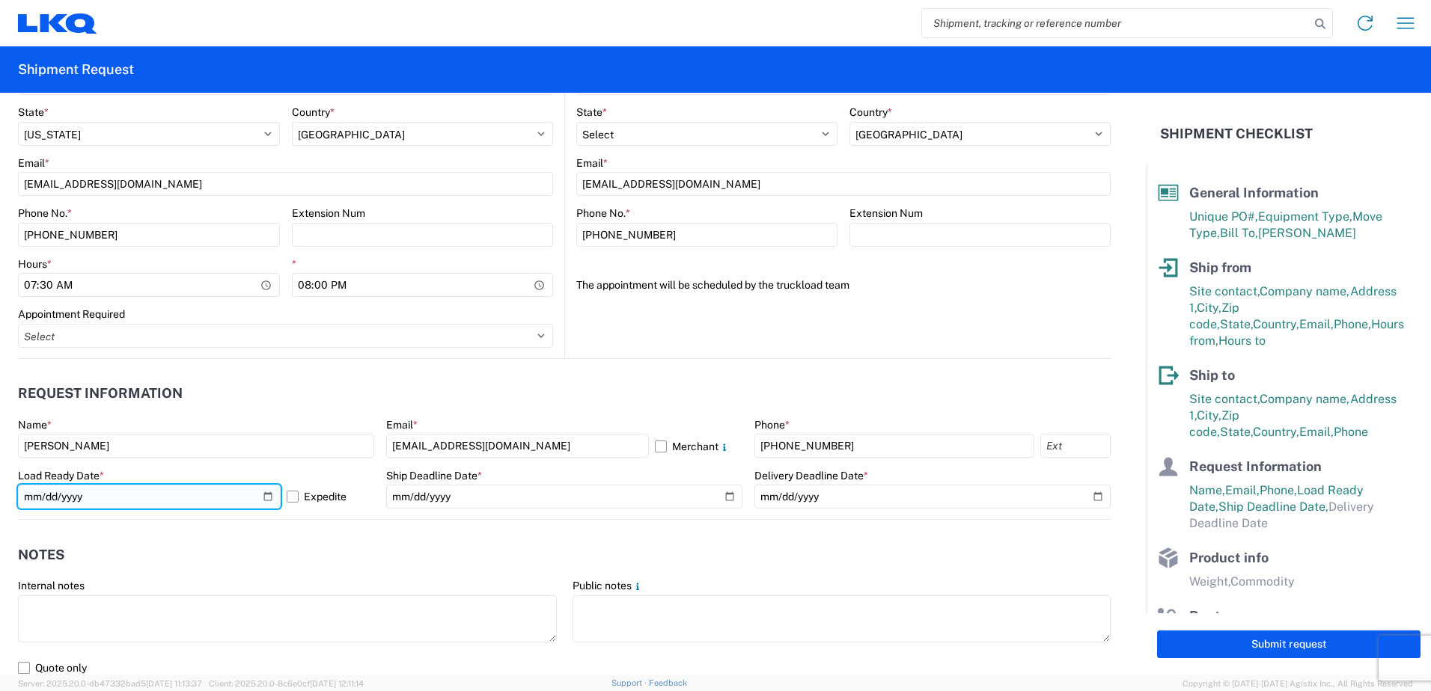
click at [265, 494] on input "2025-10-09" at bounding box center [149, 497] width 263 height 24
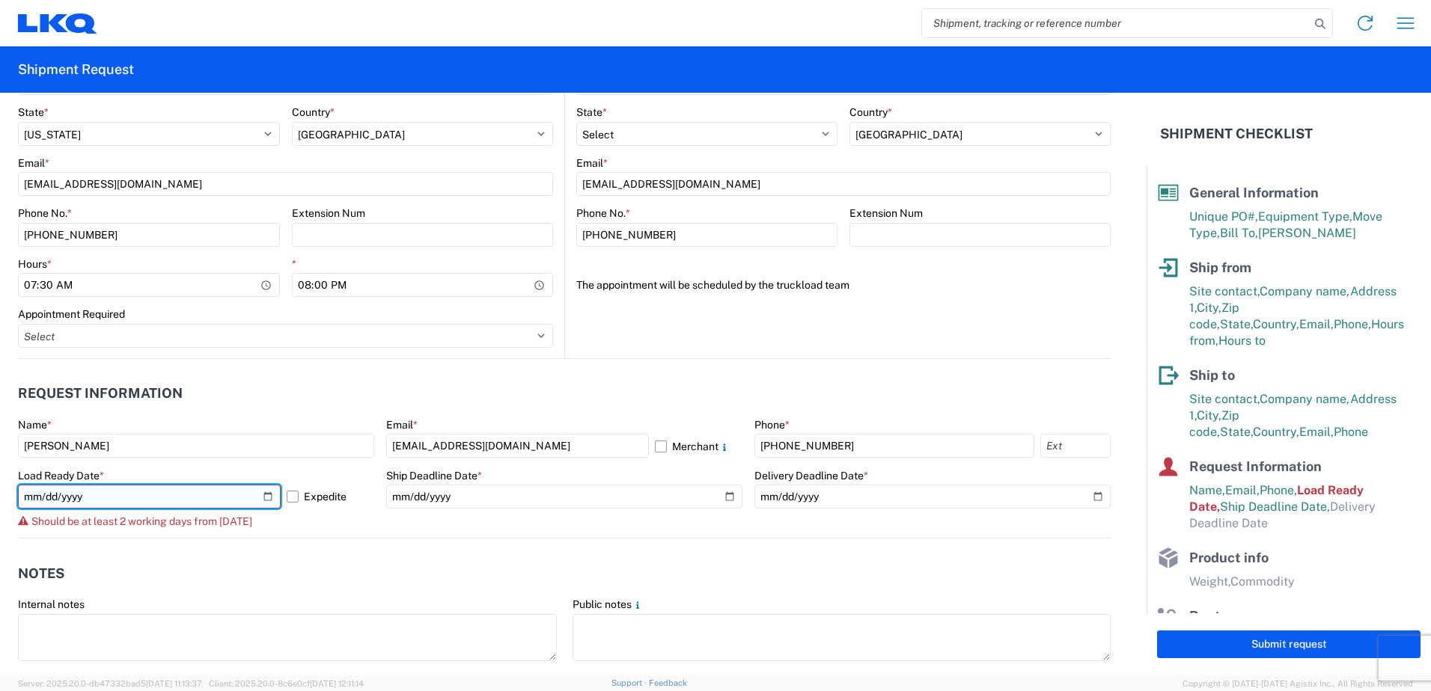
click at [266, 498] on input "2025-10-07" at bounding box center [149, 497] width 263 height 24
type input "2025-10-08"
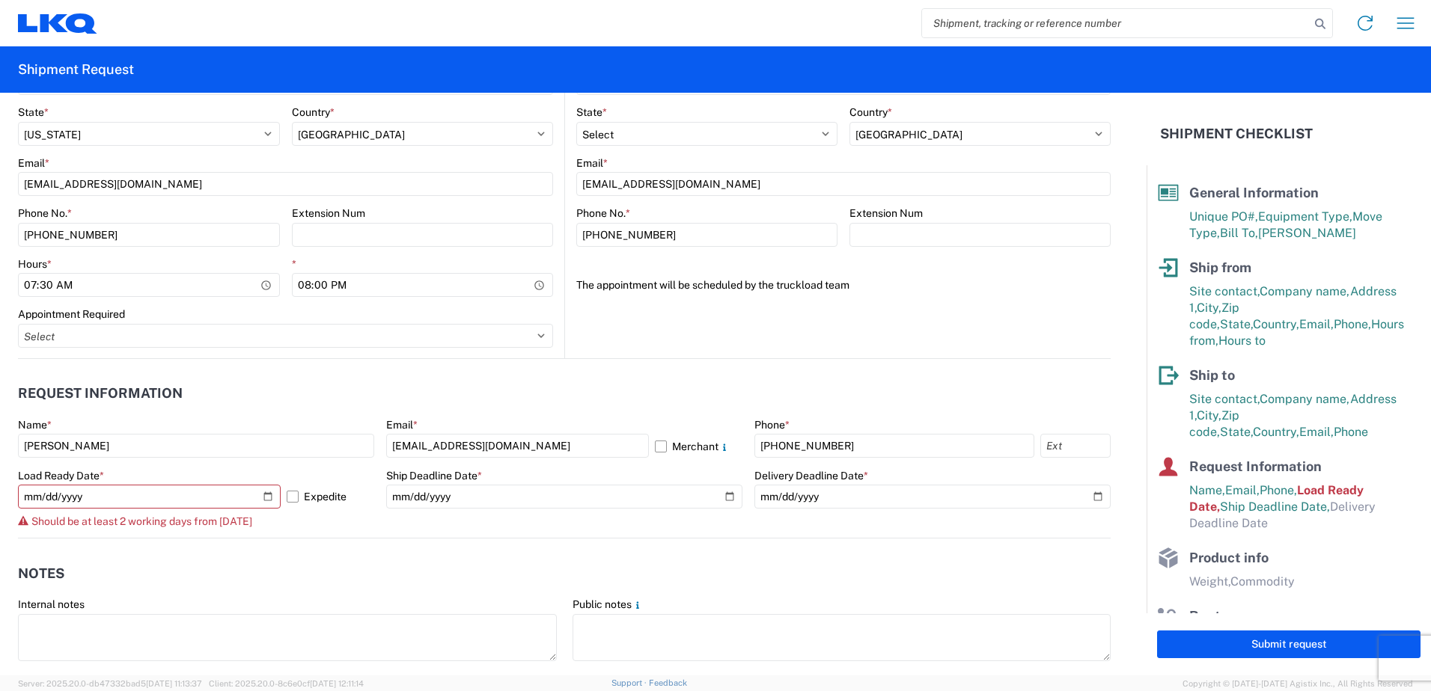
click at [417, 528] on agx-form-control-wrapper-v2 "Ship Deadline Date * 2025-10-09" at bounding box center [564, 504] width 356 height 70
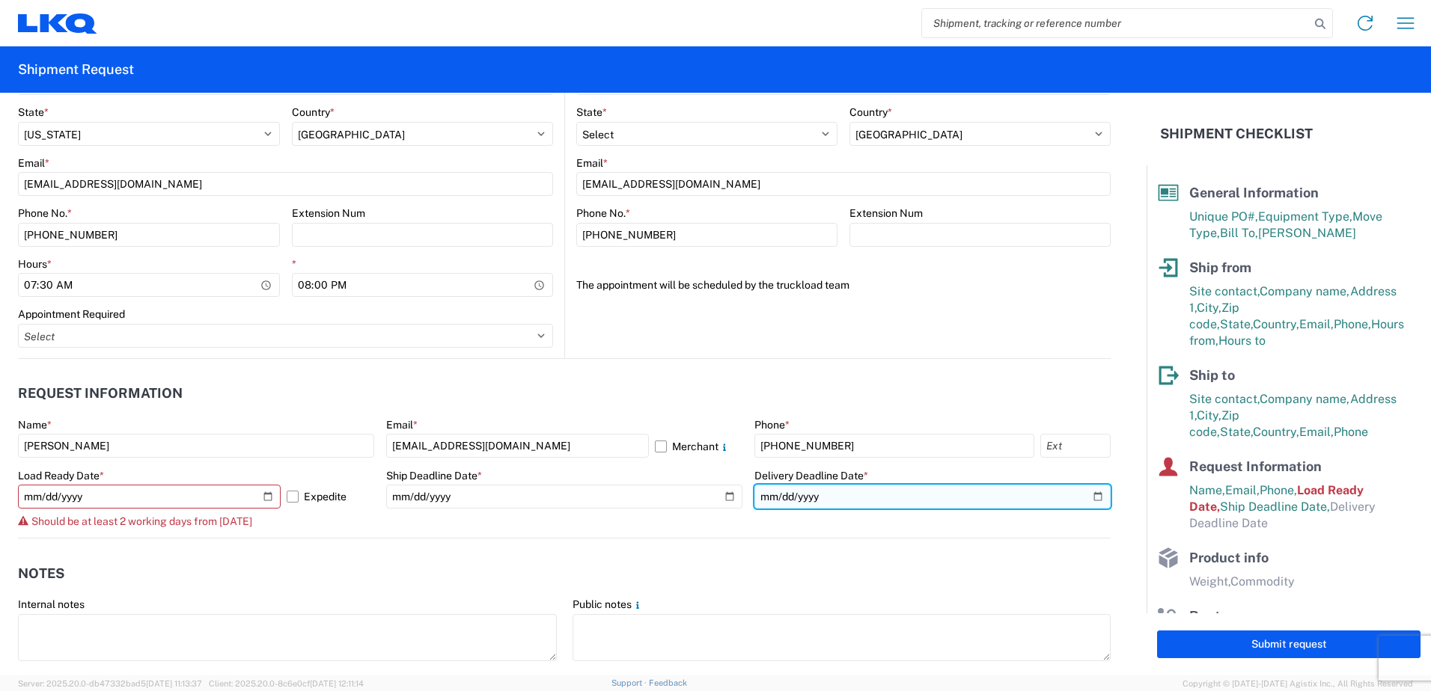
click at [1082, 497] on input "date" at bounding box center [932, 497] width 356 height 24
type input "2025-10-09"
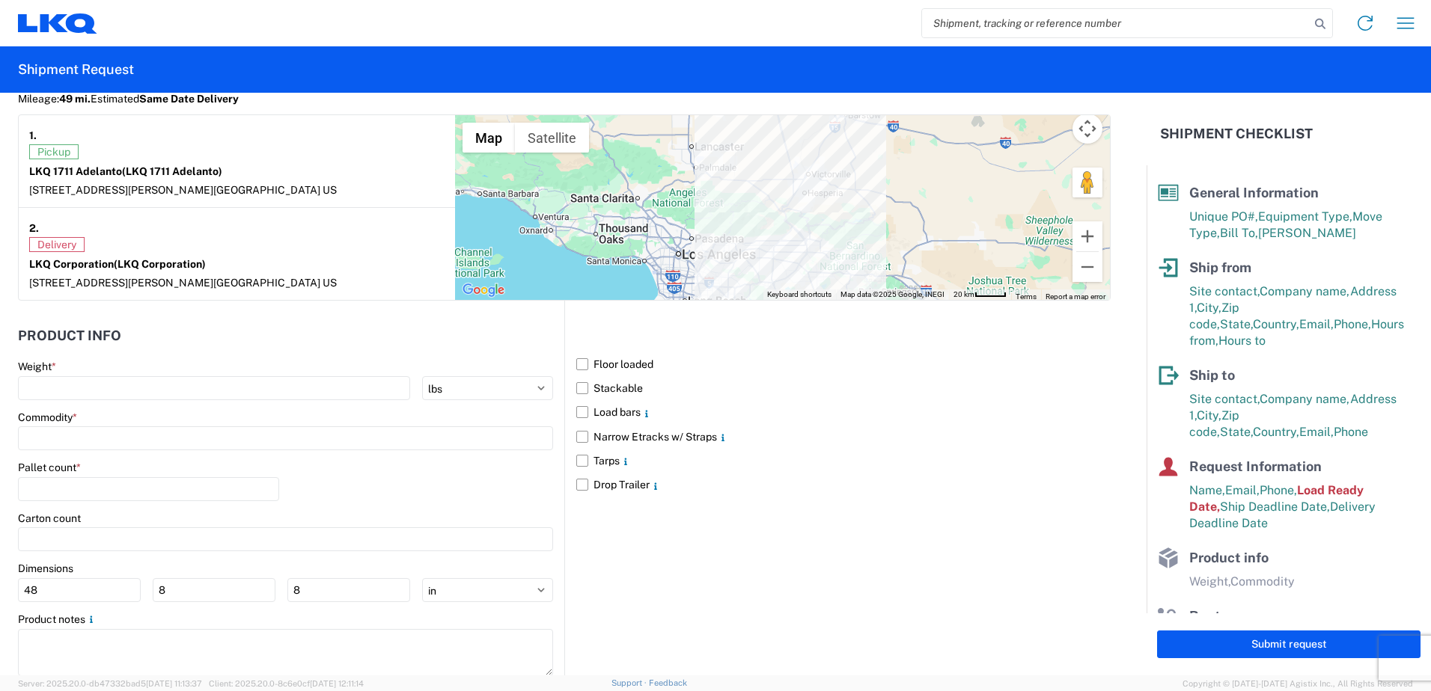
scroll to position [1320, 0]
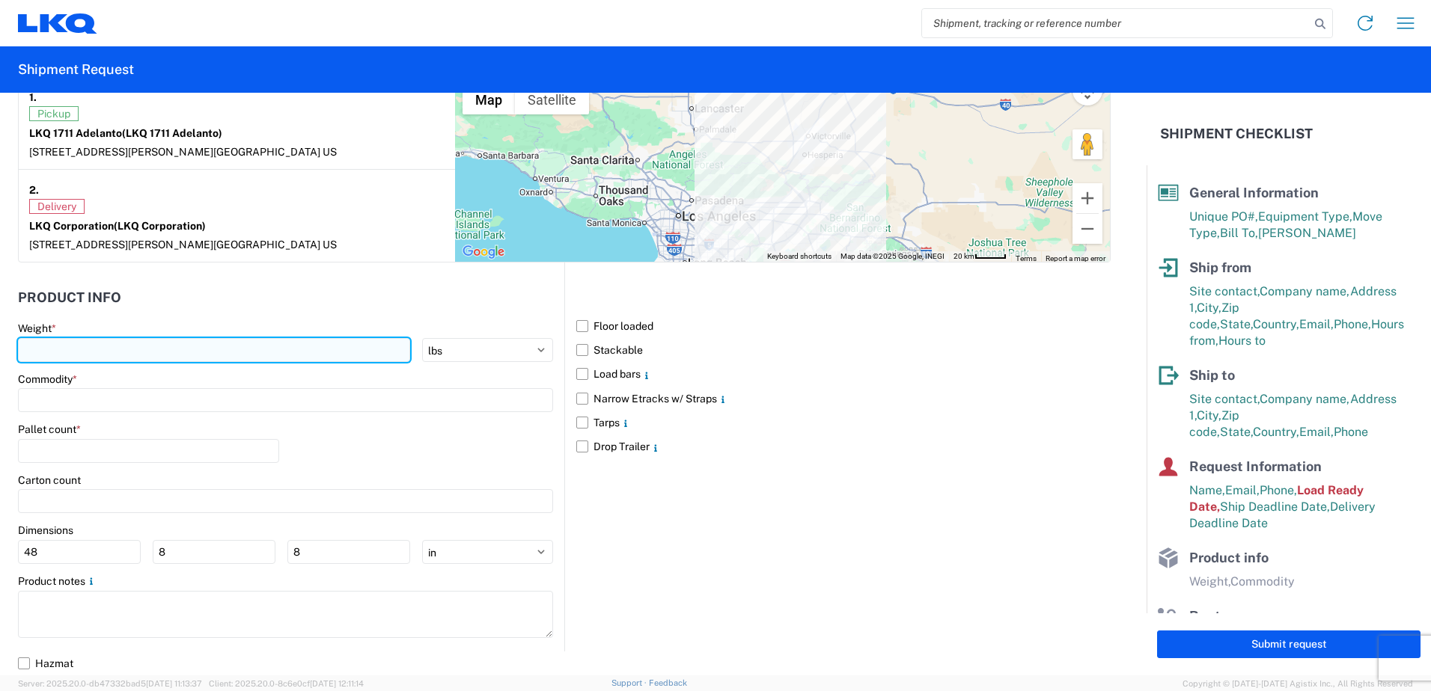
click at [165, 356] on input "number" at bounding box center [214, 350] width 392 height 24
type input "40000"
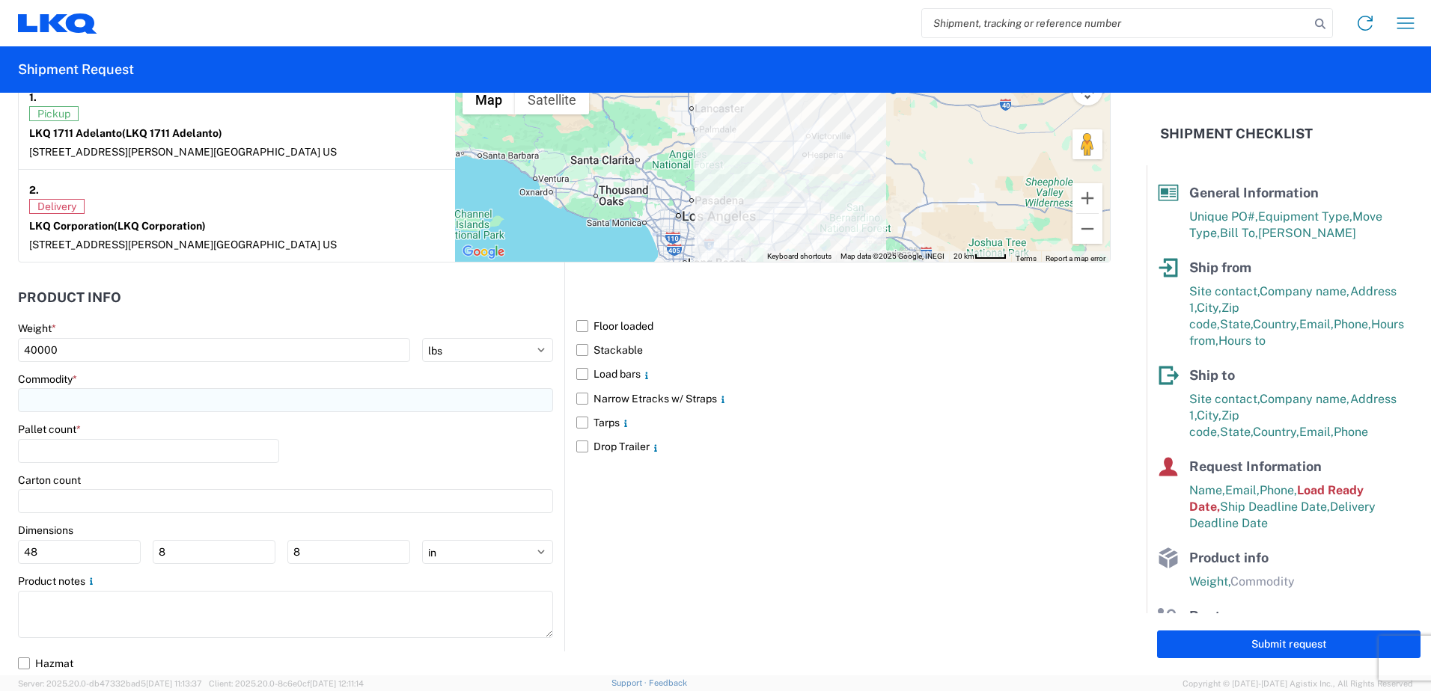
click at [176, 398] on input at bounding box center [285, 400] width 535 height 24
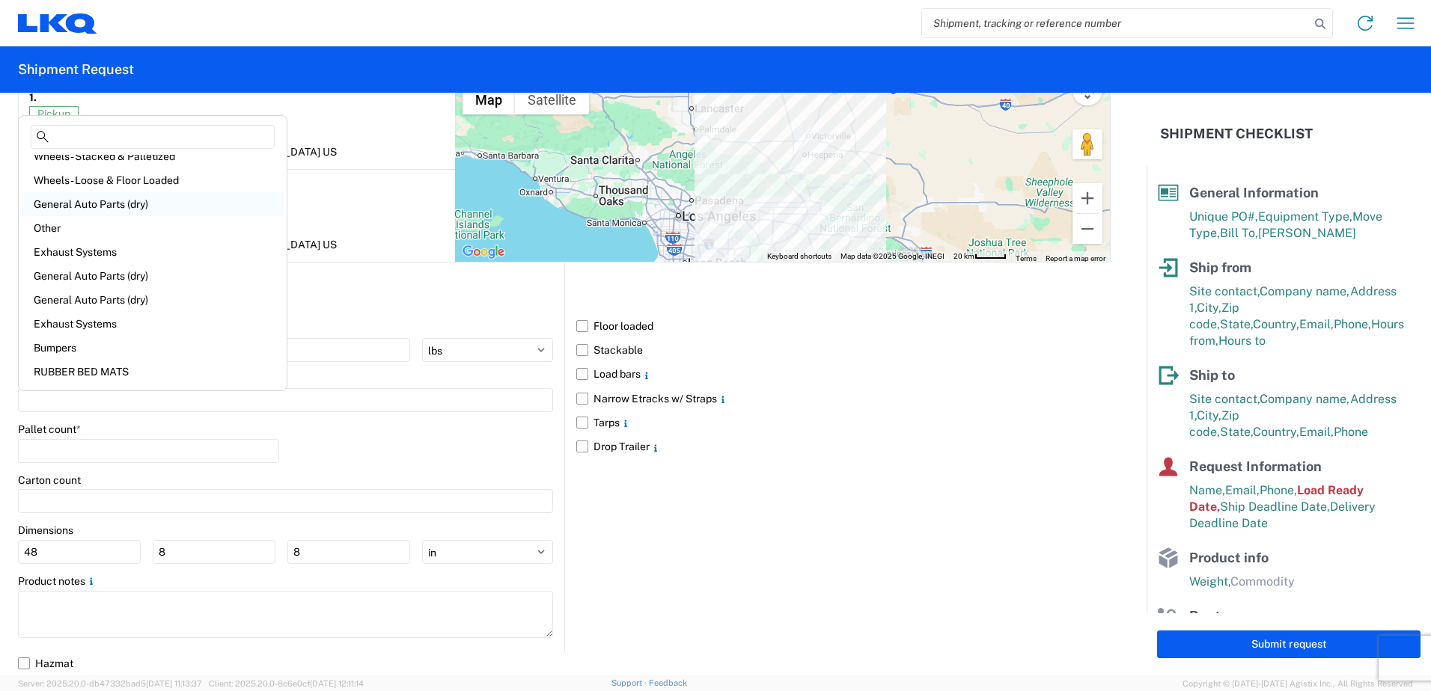
scroll to position [0, 0]
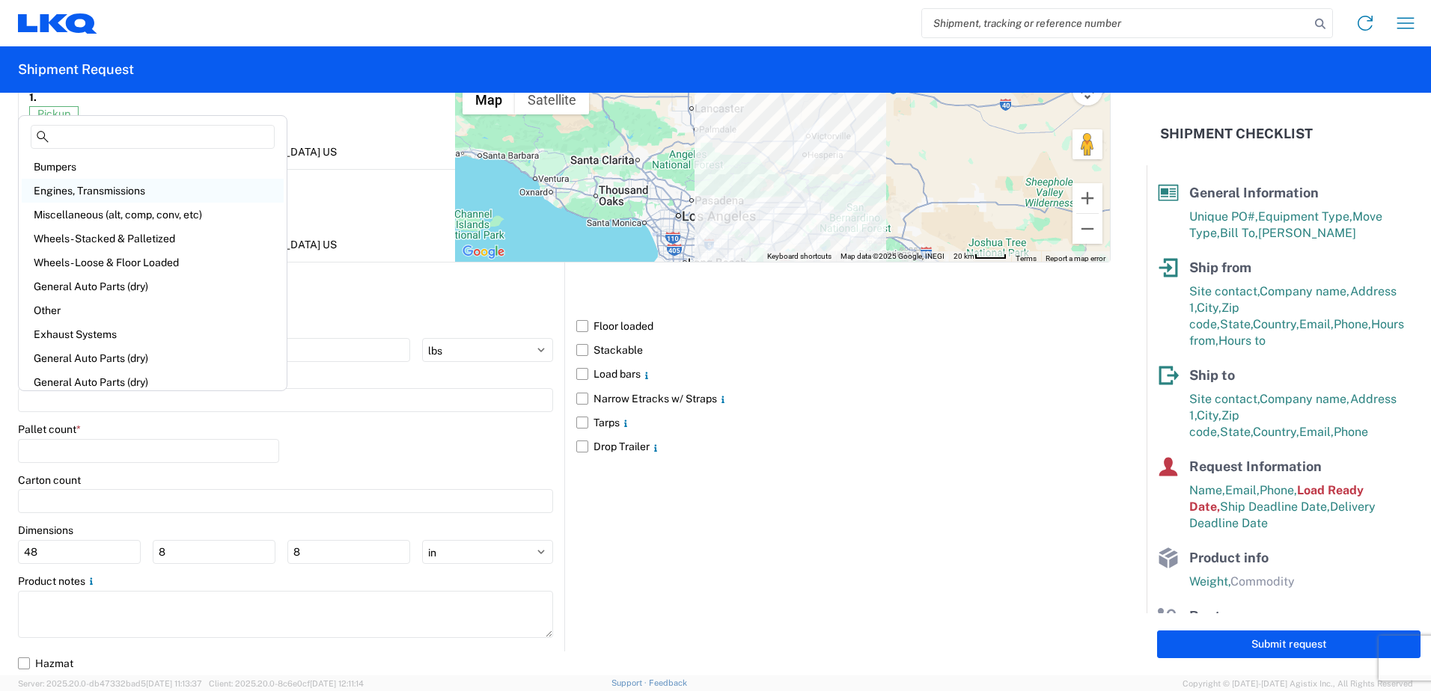
click at [140, 189] on div "Engines, Transmissions" at bounding box center [153, 191] width 262 height 24
type input "Engines, Transmissions"
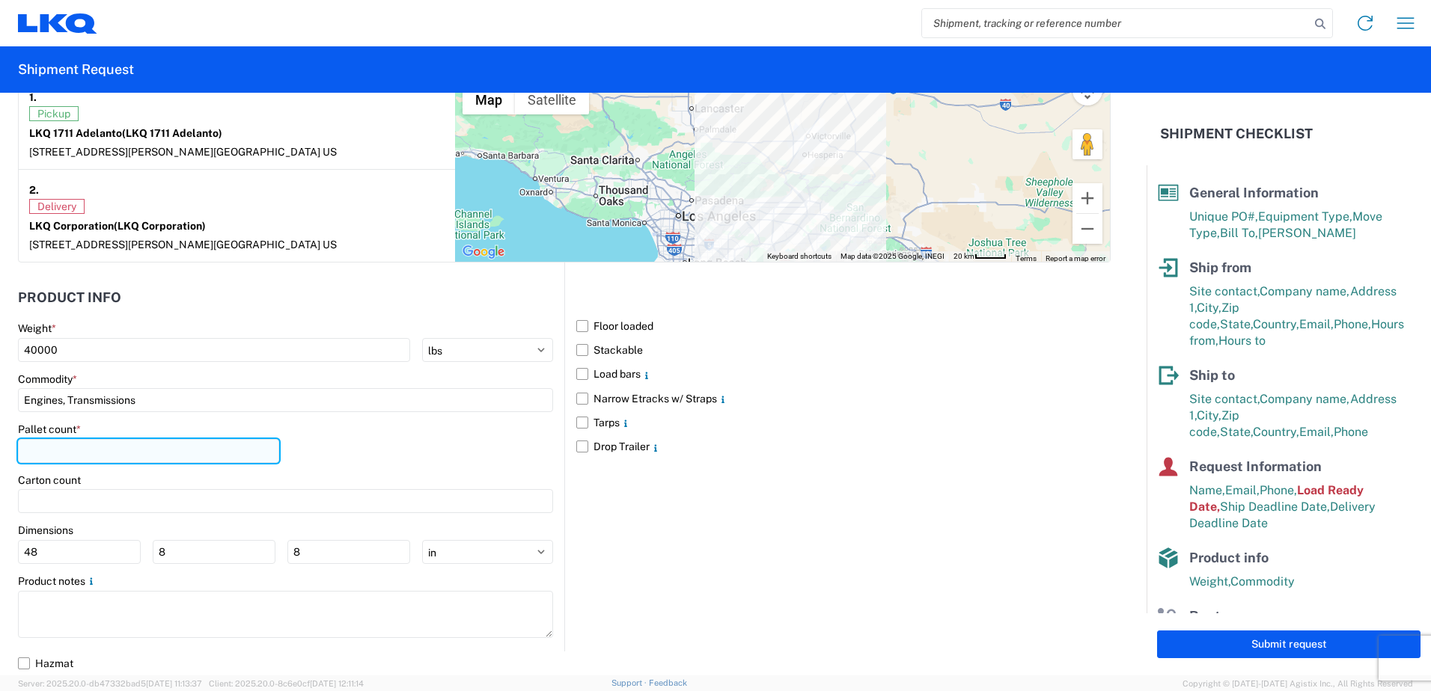
click at [146, 448] on input "number" at bounding box center [148, 451] width 261 height 24
type input "22"
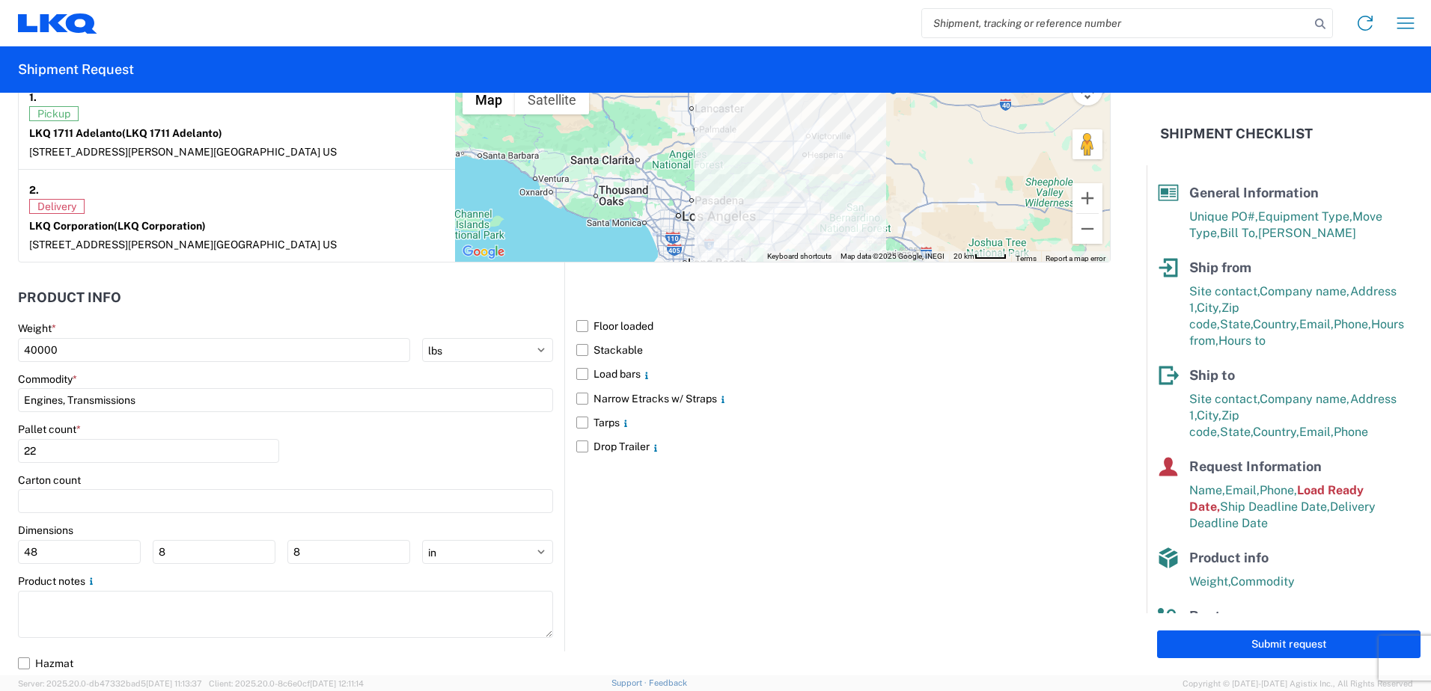
click at [412, 443] on div "Pallet count * 22" at bounding box center [285, 448] width 535 height 51
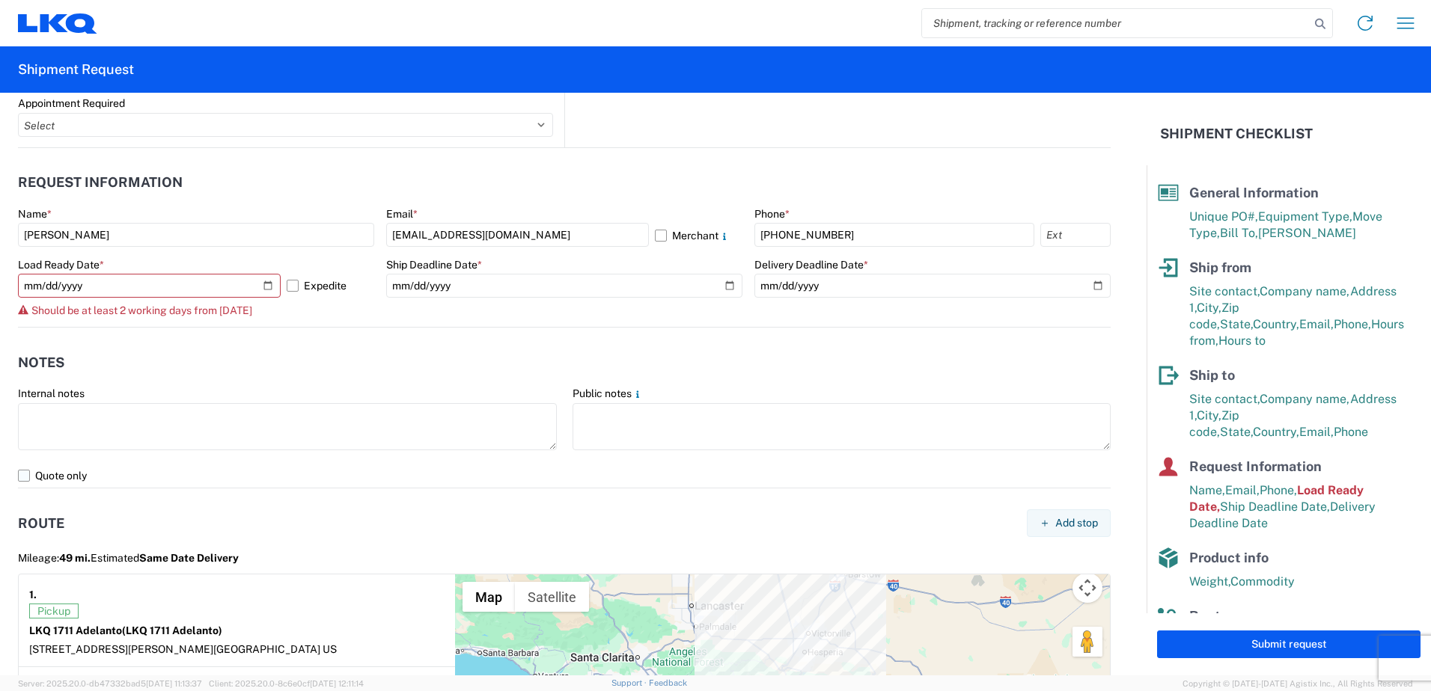
scroll to position [796, 0]
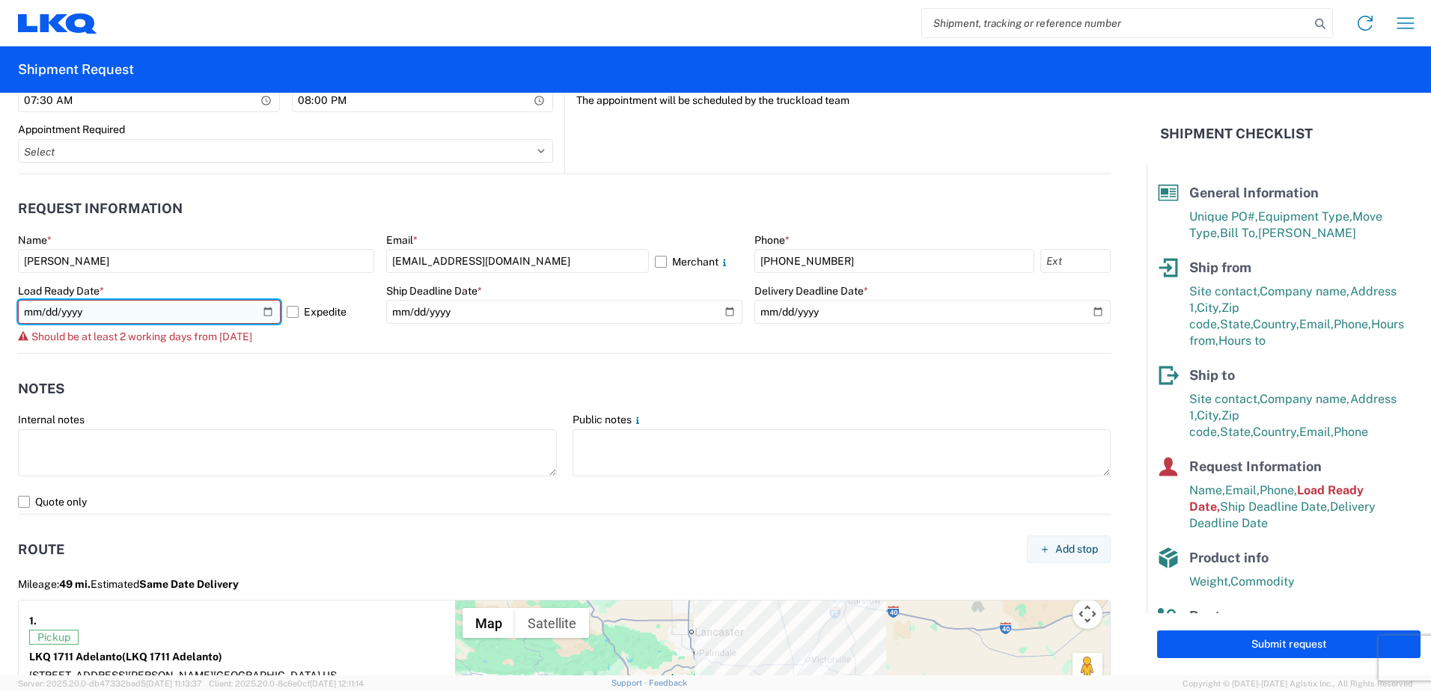
click at [266, 313] on input "2025-10-08" at bounding box center [149, 312] width 263 height 24
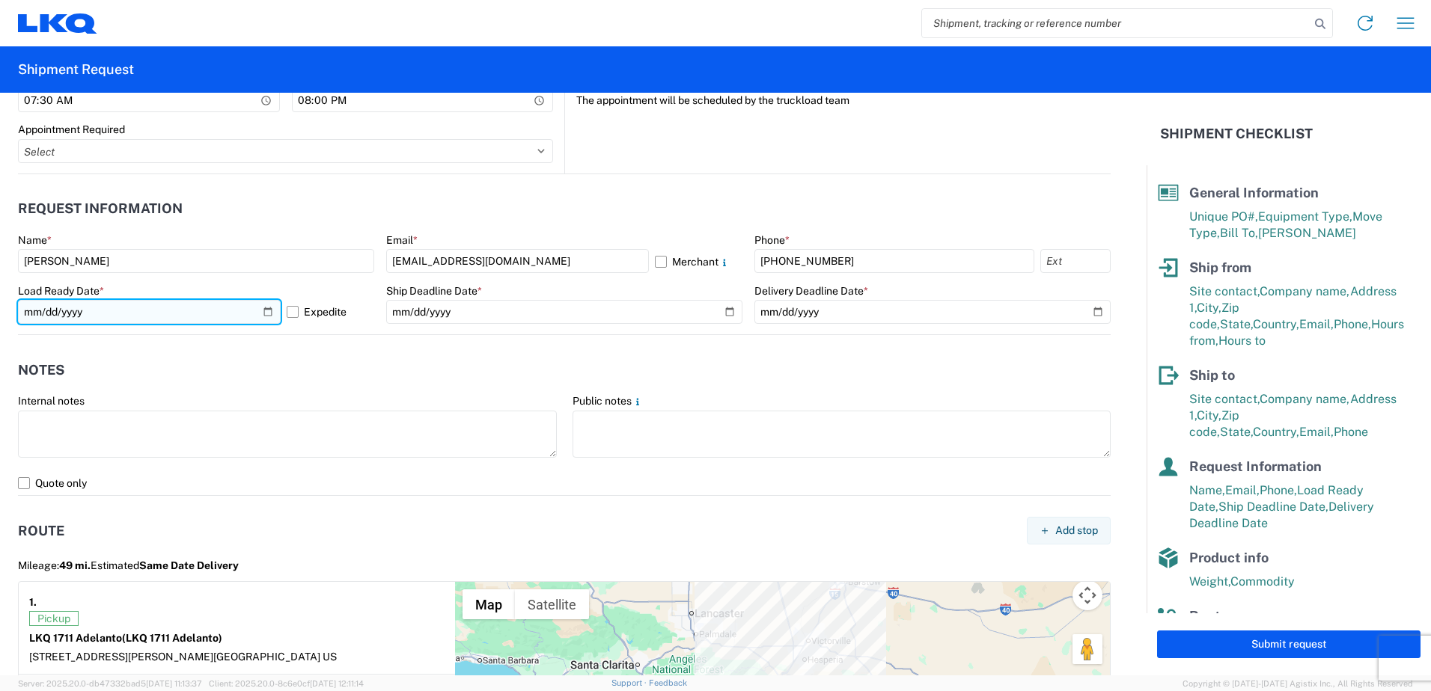
click at [266, 311] on input "2025-10-09" at bounding box center [149, 312] width 263 height 24
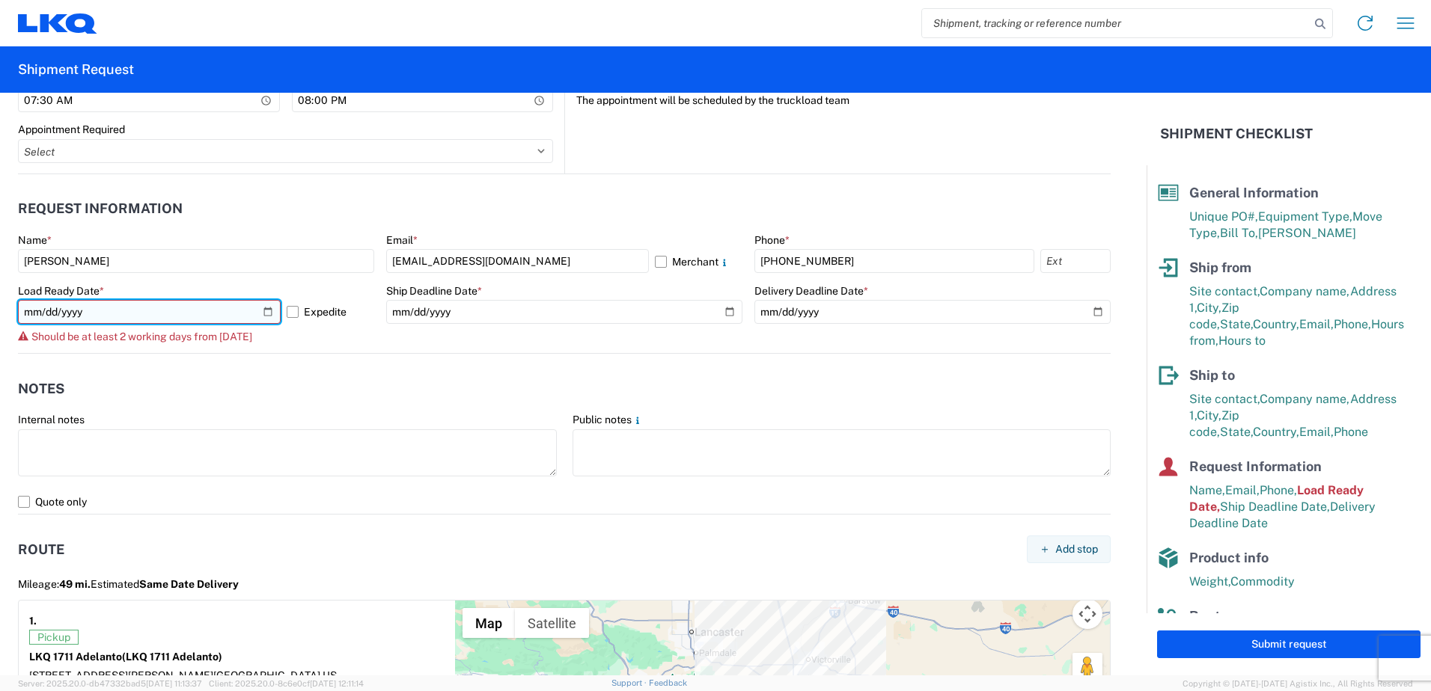
click at [263, 307] on input "2025-10-07" at bounding box center [149, 312] width 263 height 24
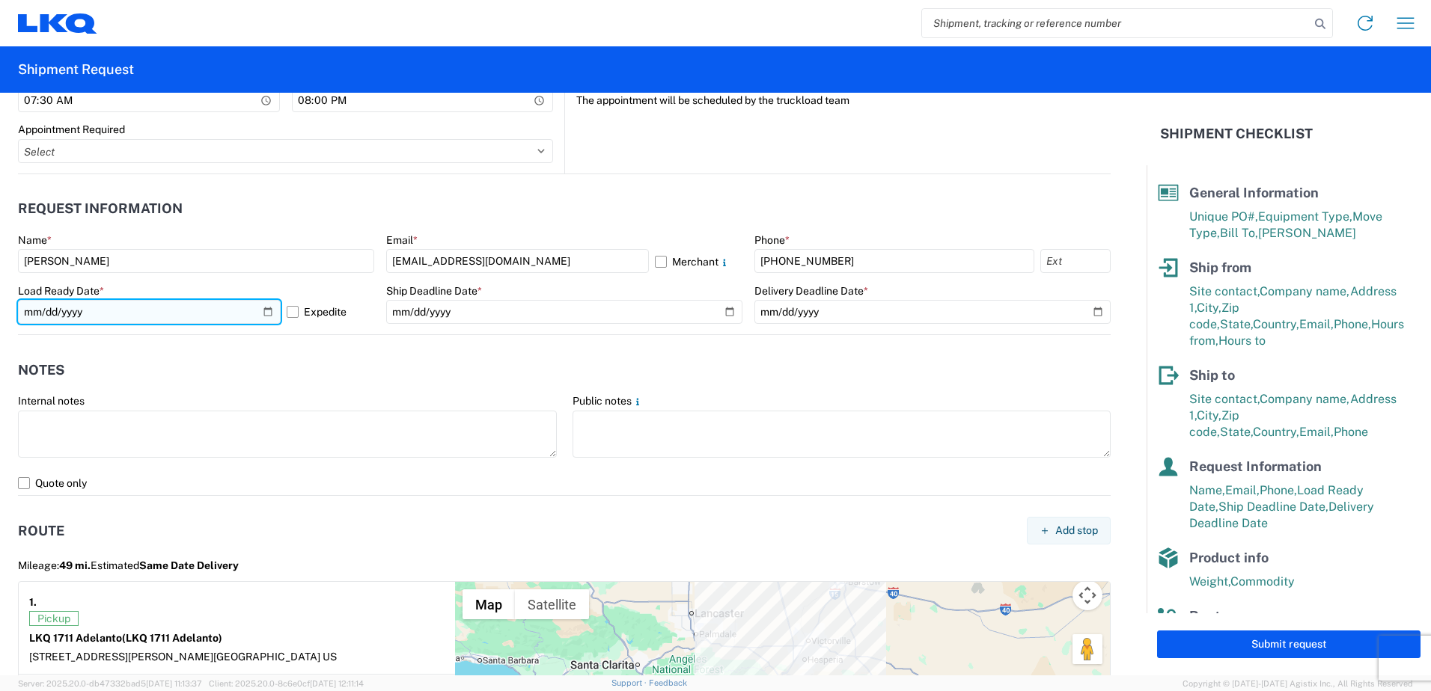
click at [254, 310] on input "2025-10-09" at bounding box center [149, 312] width 263 height 24
click at [260, 313] on input "2025-10-09" at bounding box center [149, 312] width 263 height 24
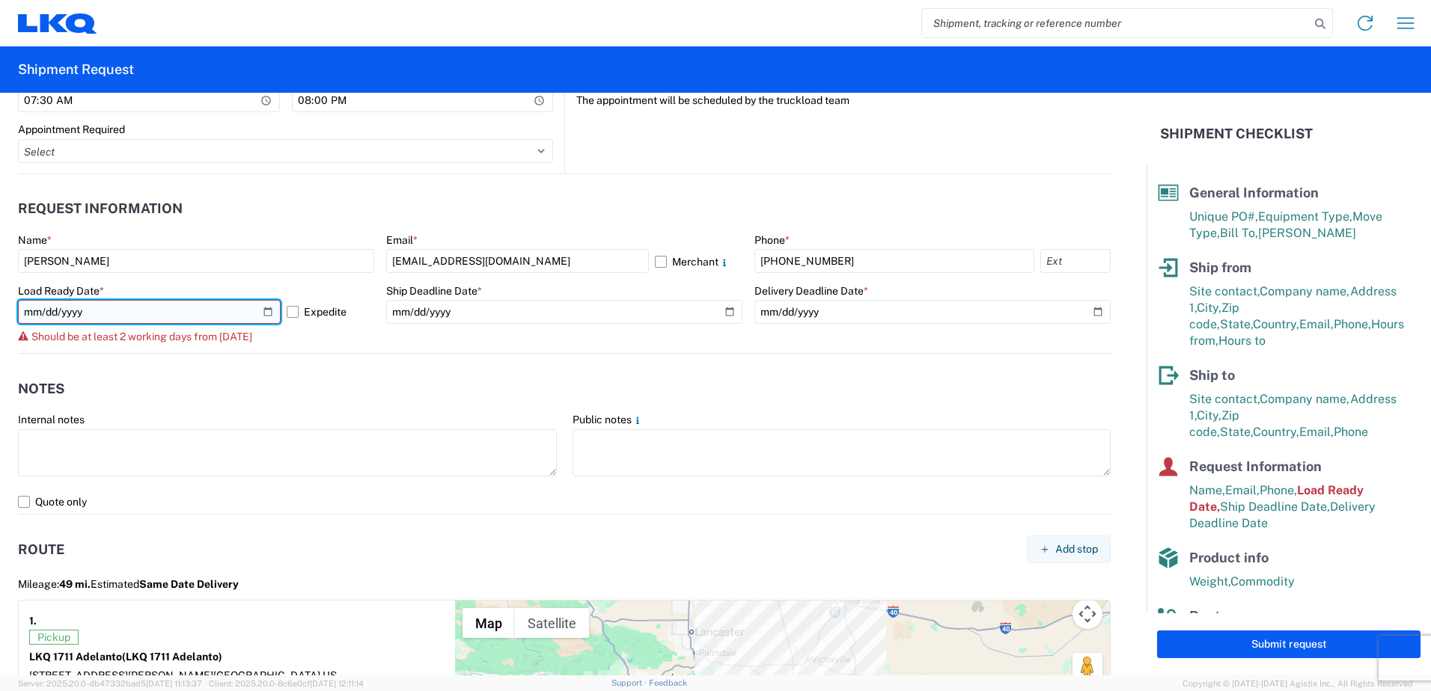
click at [265, 309] on input "2025-10-08" at bounding box center [149, 312] width 263 height 24
type input "2025-10-09"
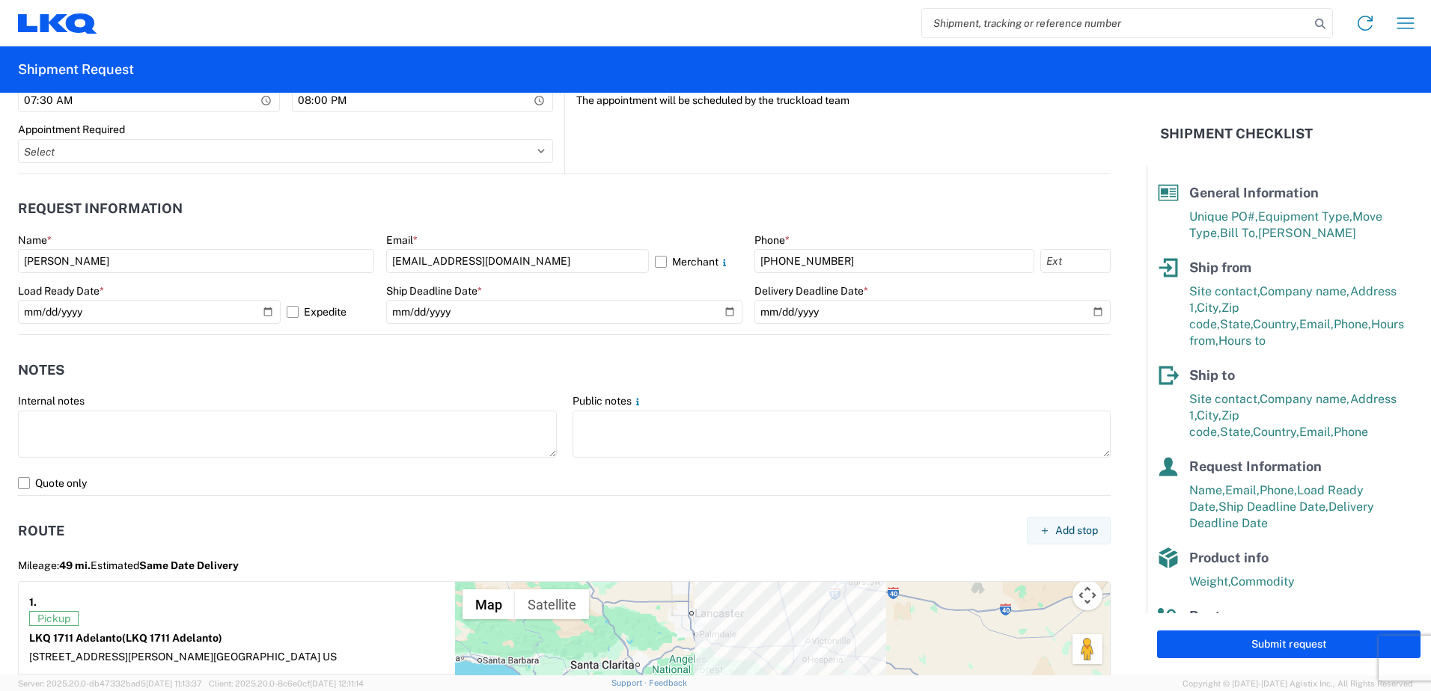
click at [300, 391] on agx-form-section "Notes Internal notes Public notes Quote only" at bounding box center [564, 424] width 1093 height 142
click at [1247, 641] on button "Submit request" at bounding box center [1288, 645] width 263 height 28
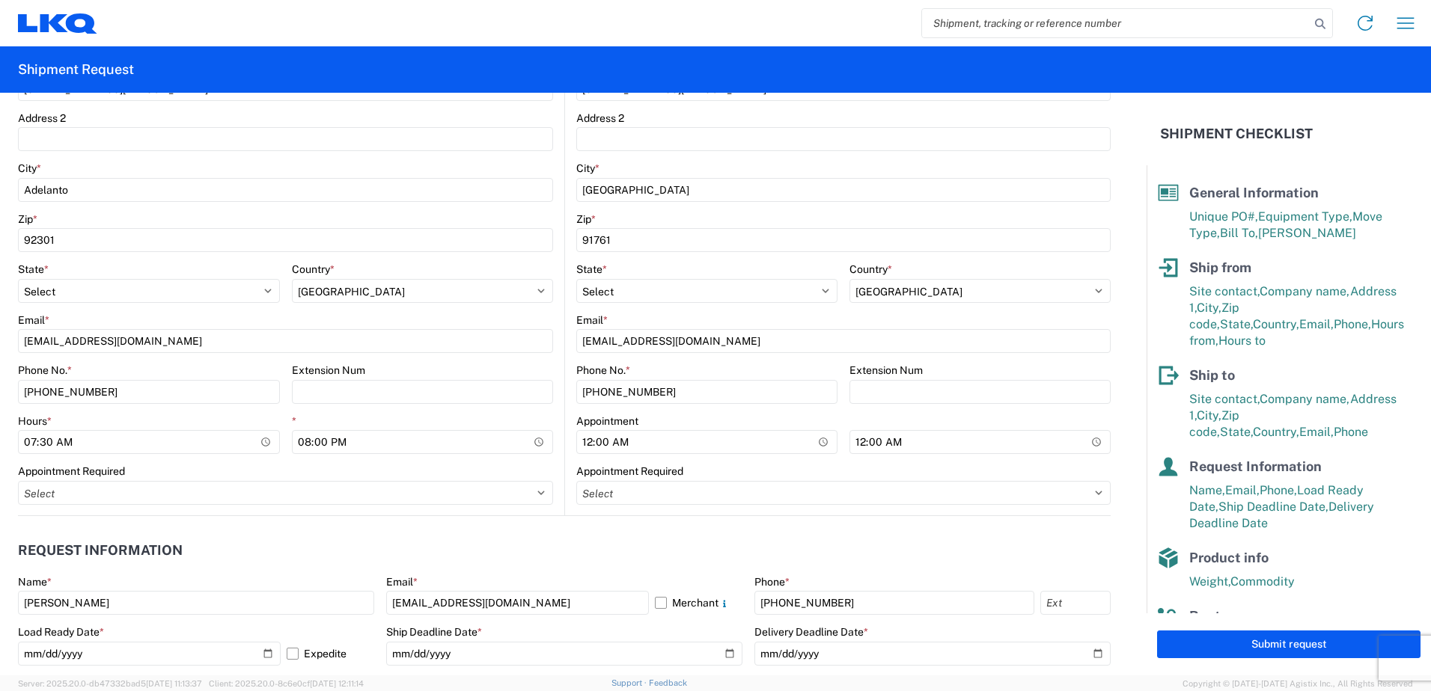
scroll to position [422, 0]
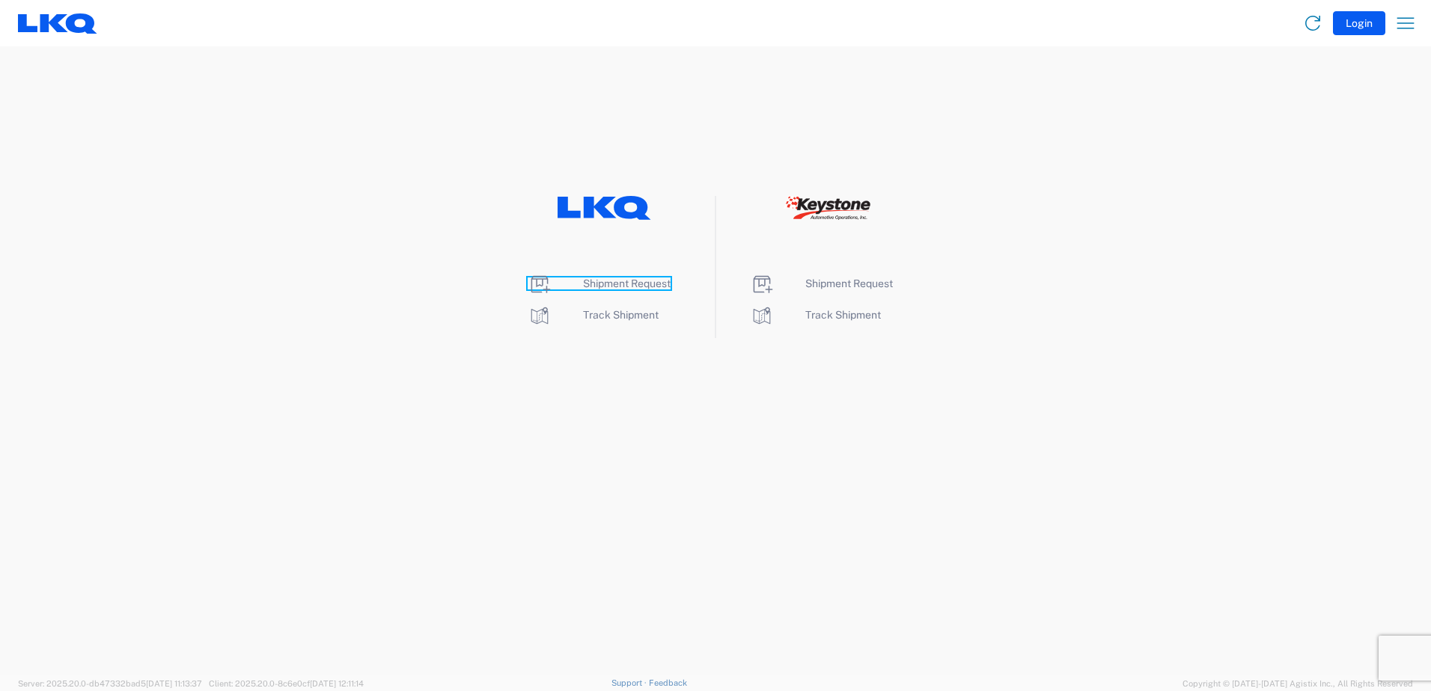
click at [613, 289] on span "Shipment Request" at bounding box center [627, 284] width 88 height 12
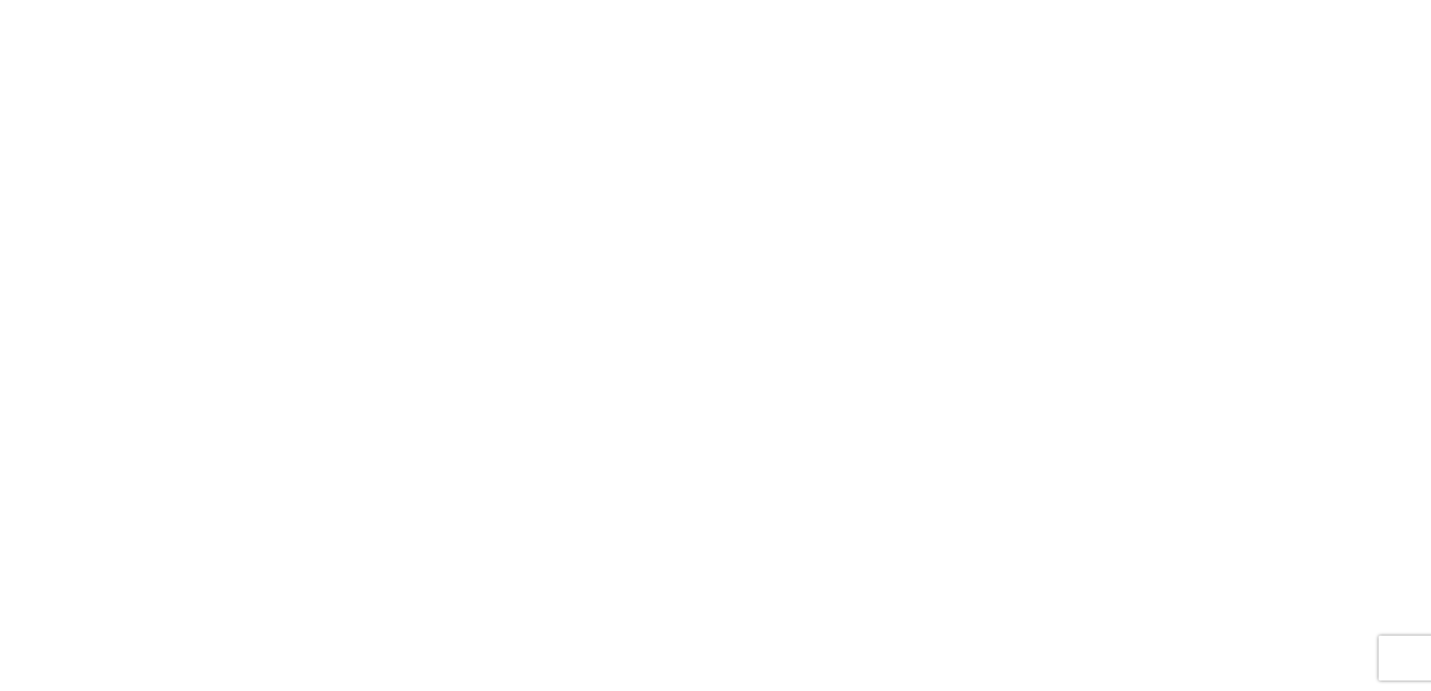
select select "FULL"
select select "LBS"
select select "IN"
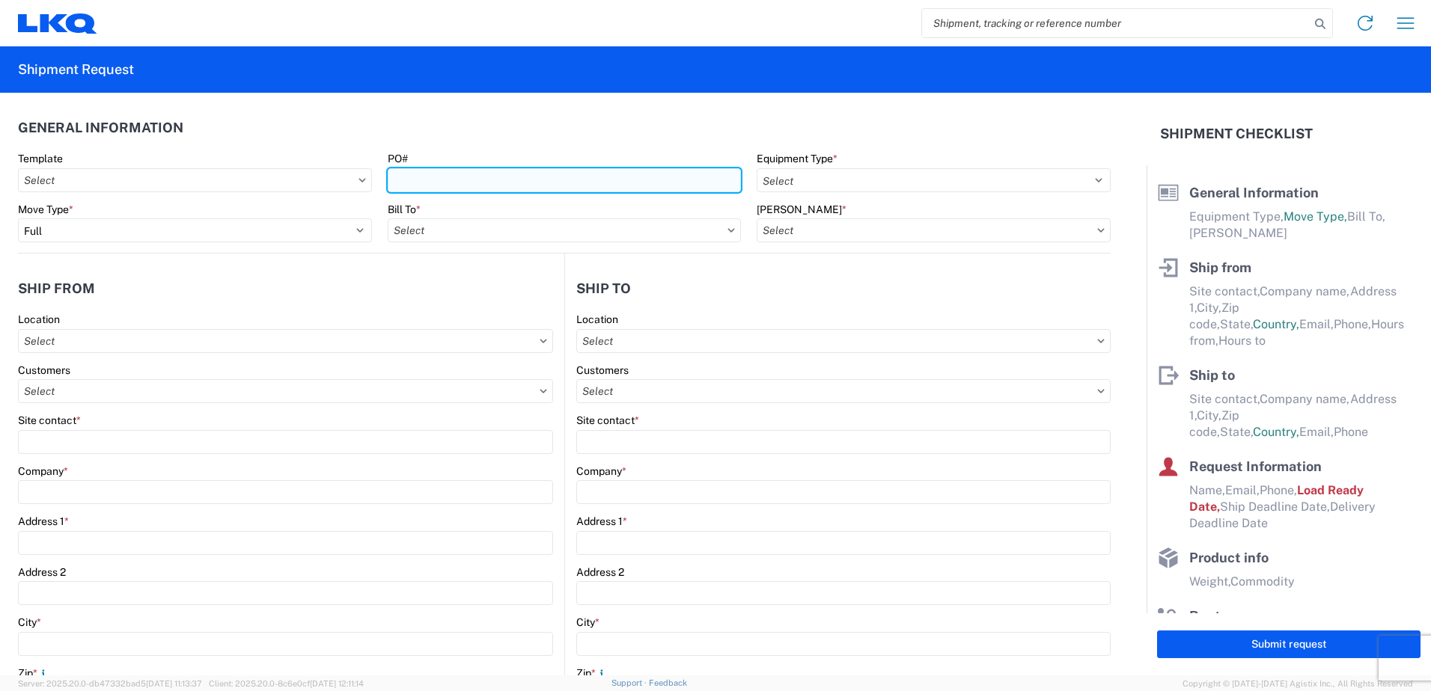
click at [417, 171] on input "PO#" at bounding box center [565, 180] width 354 height 24
type input "1711-079"
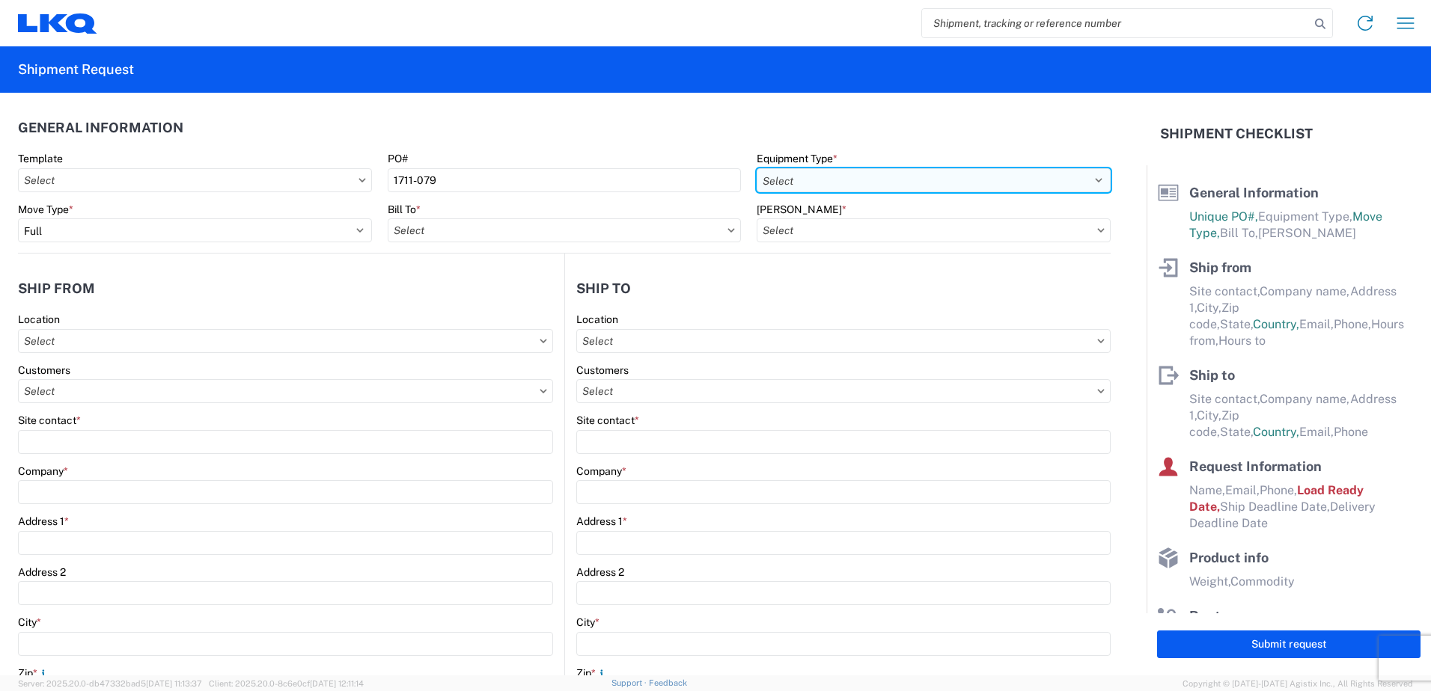
click at [888, 185] on select "Select 53’ Dry Van Flatbed Dropdeck (van) Lowboy (flatbed) Rail" at bounding box center [934, 180] width 354 height 24
select select "STDV"
click at [757, 168] on select "Select 53’ Dry Van Flatbed Dropdeck (van) Lowboy (flatbed) Rail" at bounding box center [934, 180] width 354 height 24
click at [619, 239] on input "text" at bounding box center [565, 231] width 354 height 24
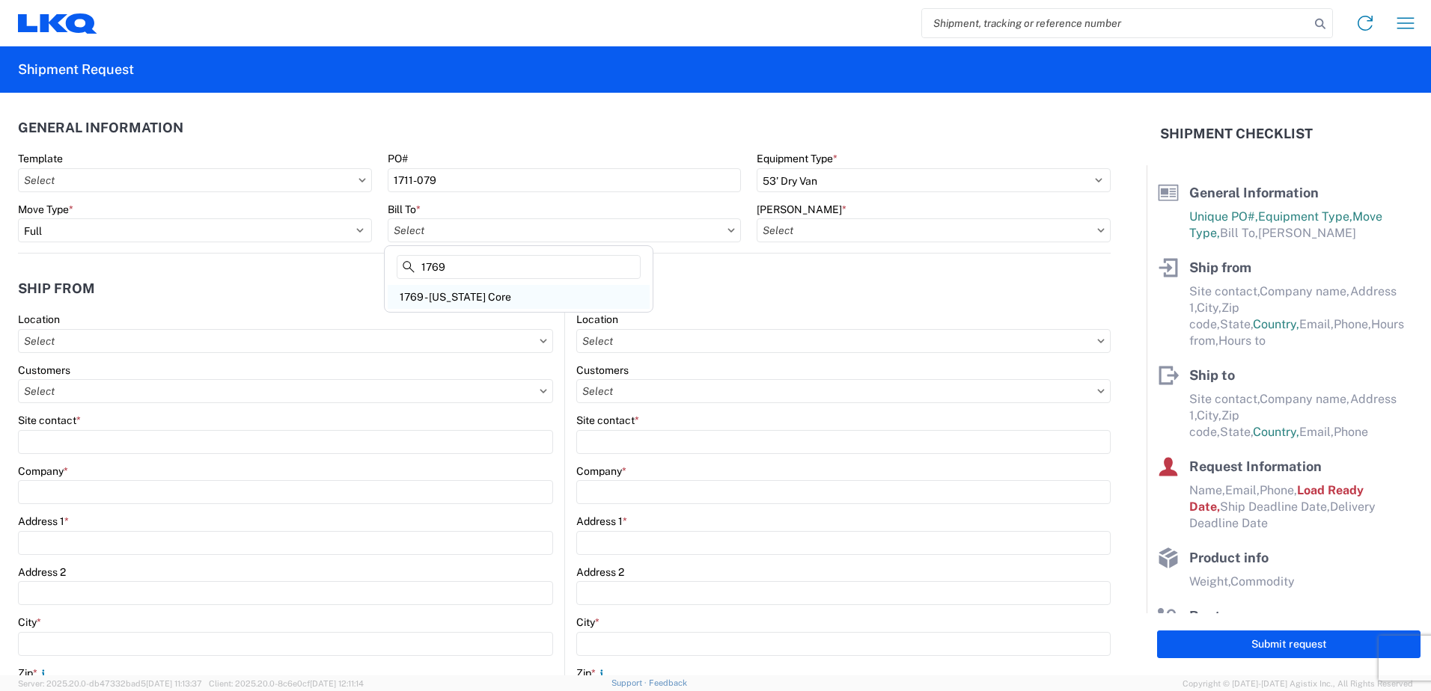
type input "1769"
click at [506, 301] on div "1769 - California Core" at bounding box center [519, 297] width 262 height 24
type input "1769 - California Core"
click at [923, 233] on input "text" at bounding box center [934, 231] width 354 height 24
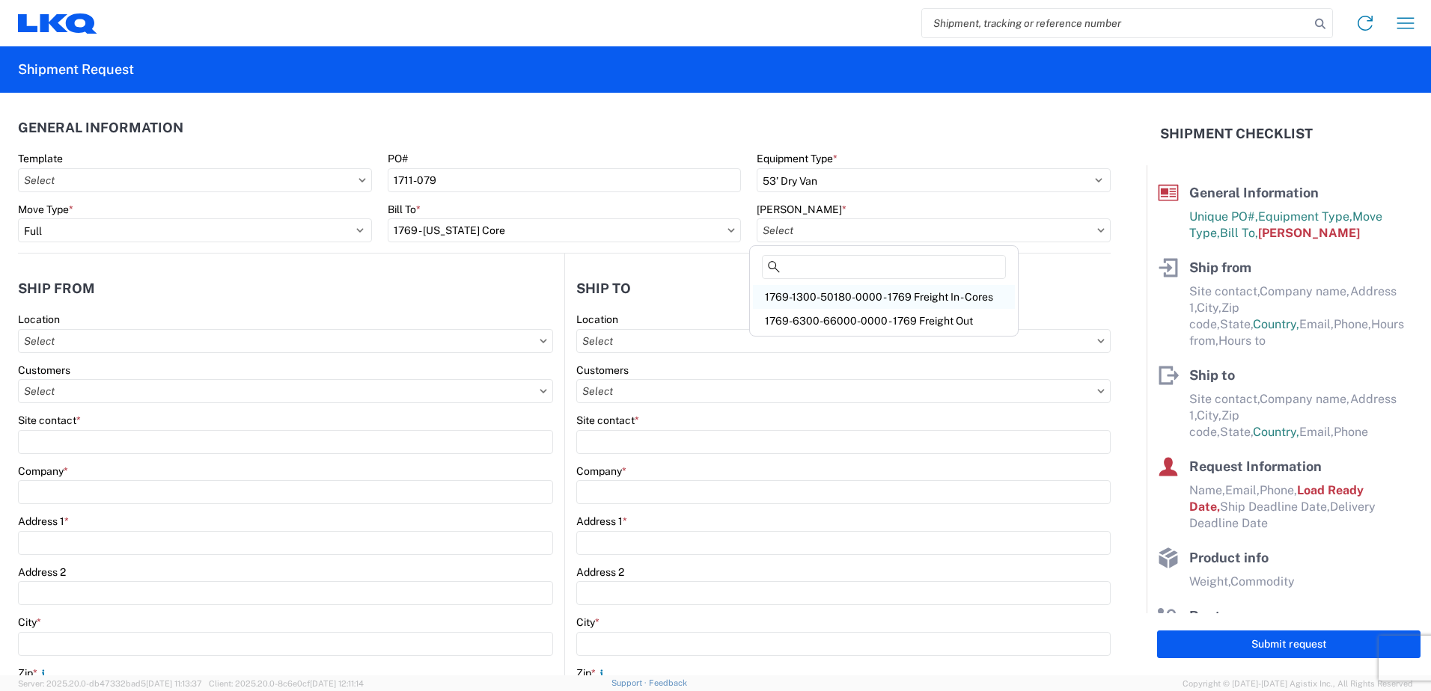
click at [838, 296] on div "1769-1300-50180-0000 - 1769 Freight In - Cores" at bounding box center [884, 297] width 262 height 24
type input "1769-1300-50180-0000 - 1769 Freight In - Cores"
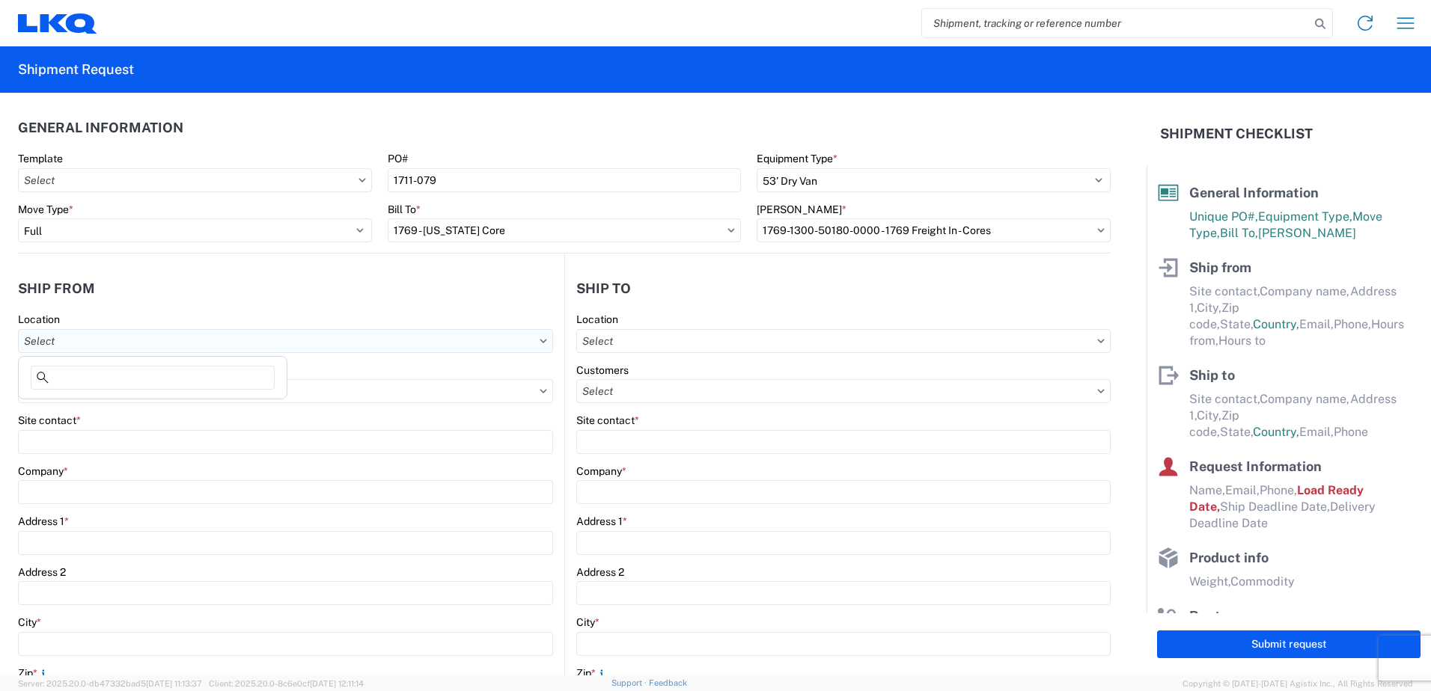
click at [373, 343] on input "text" at bounding box center [285, 341] width 535 height 24
type input "1711"
click at [150, 406] on div "1711 - LKQ Adelanto" at bounding box center [153, 408] width 262 height 24
type input "1711 - LKQ Adelanto"
type input "LKQ 1711 Adelanto"
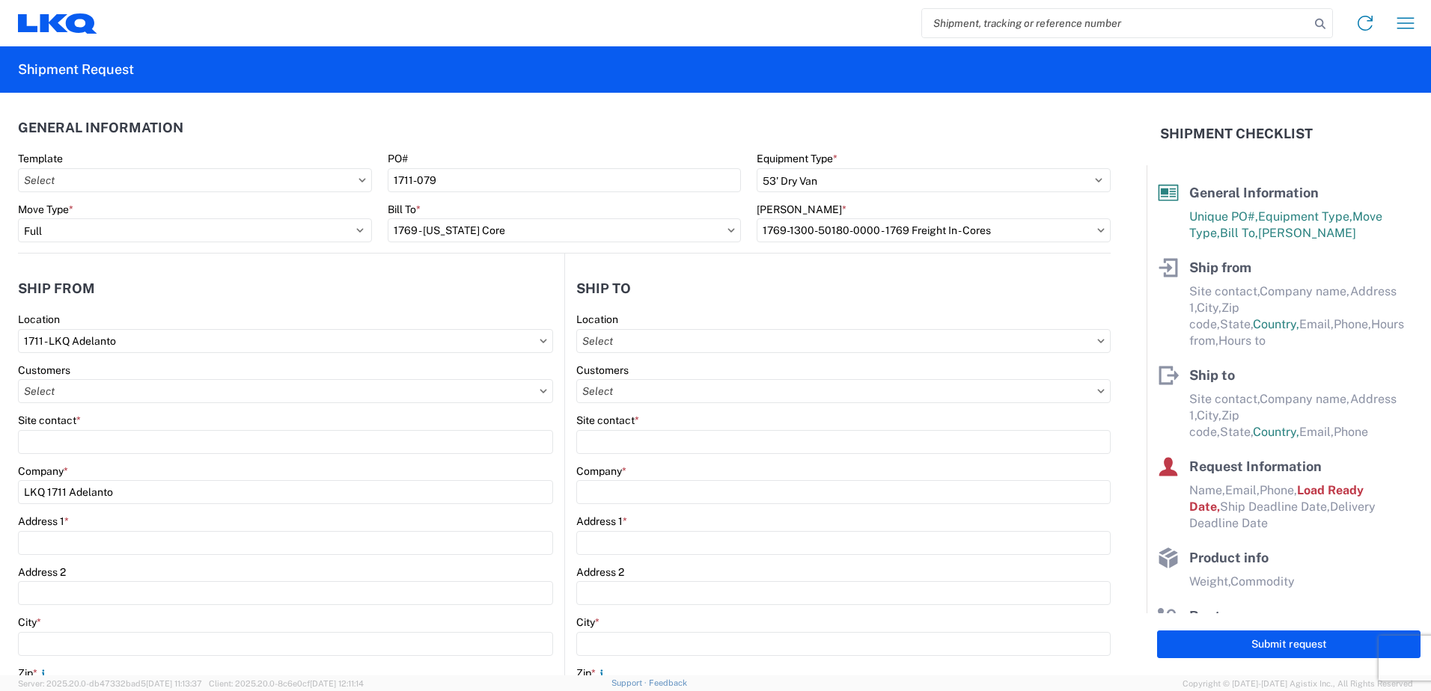
type input "11200 Alden Rd."
type input "Adelanto"
type input "92301"
select select "CA"
select select "US"
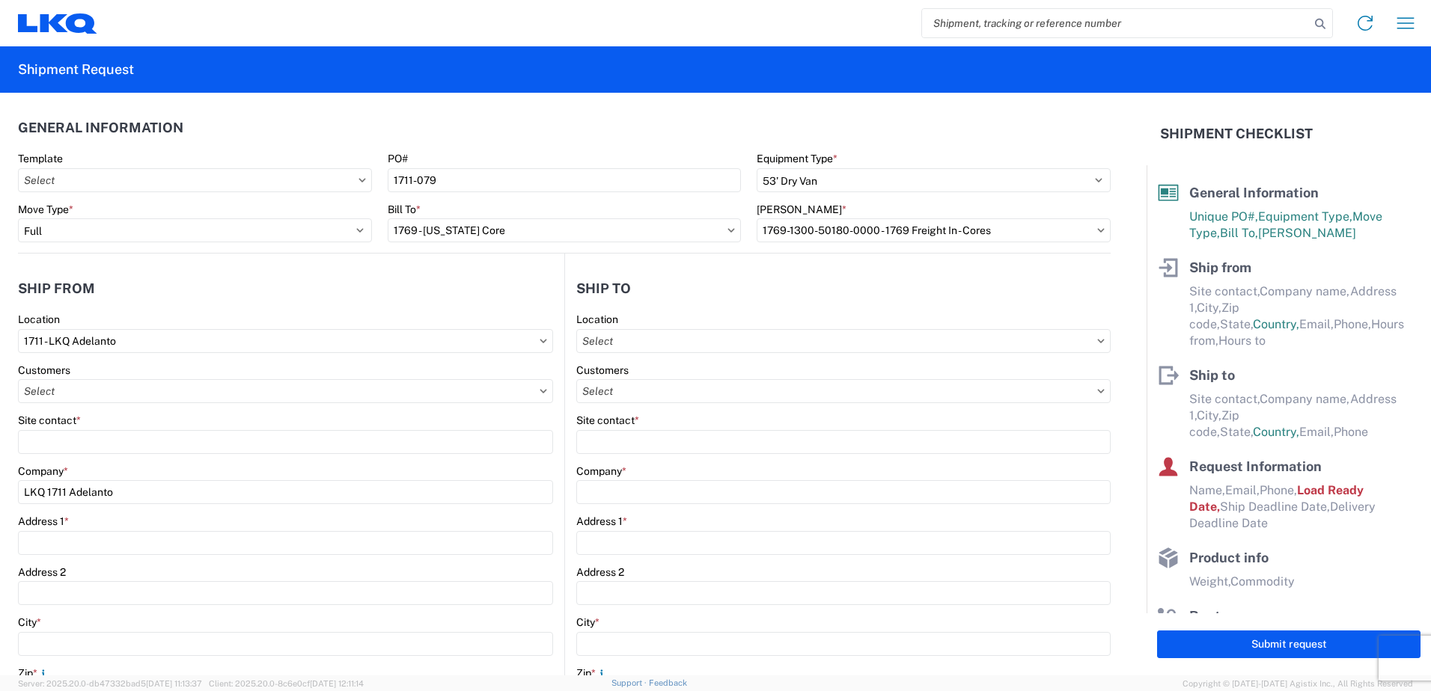
type input "562-298-5686"
type input "08:00"
type input "17:00"
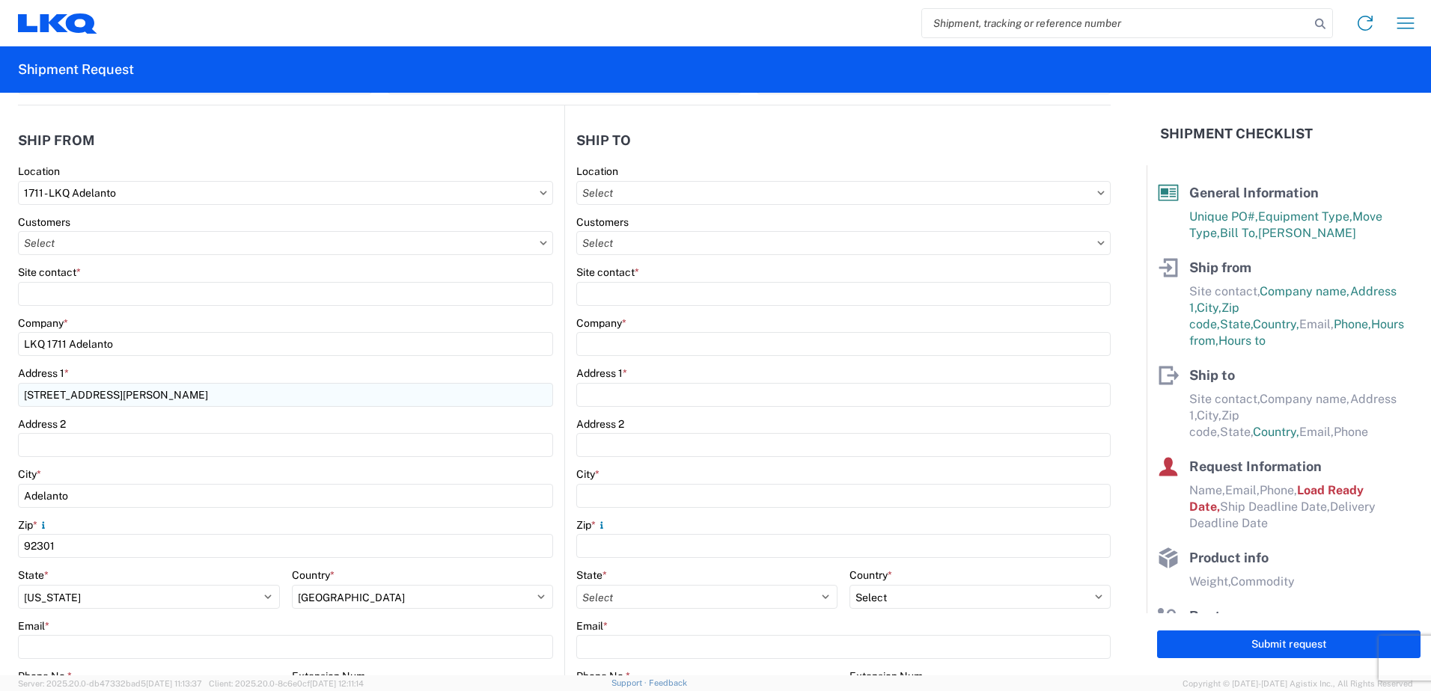
scroll to position [150, 0]
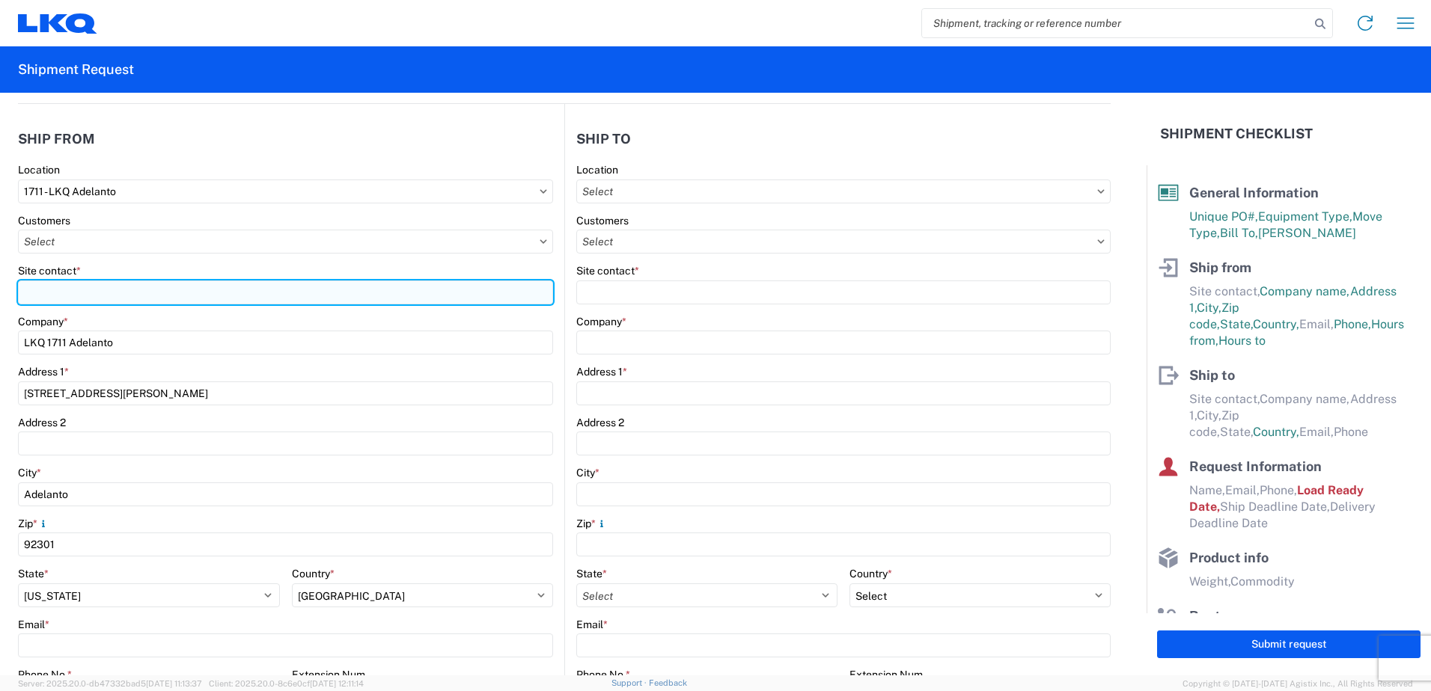
click at [112, 296] on input "Site contact *" at bounding box center [285, 293] width 535 height 24
type input "Nick Castillo"
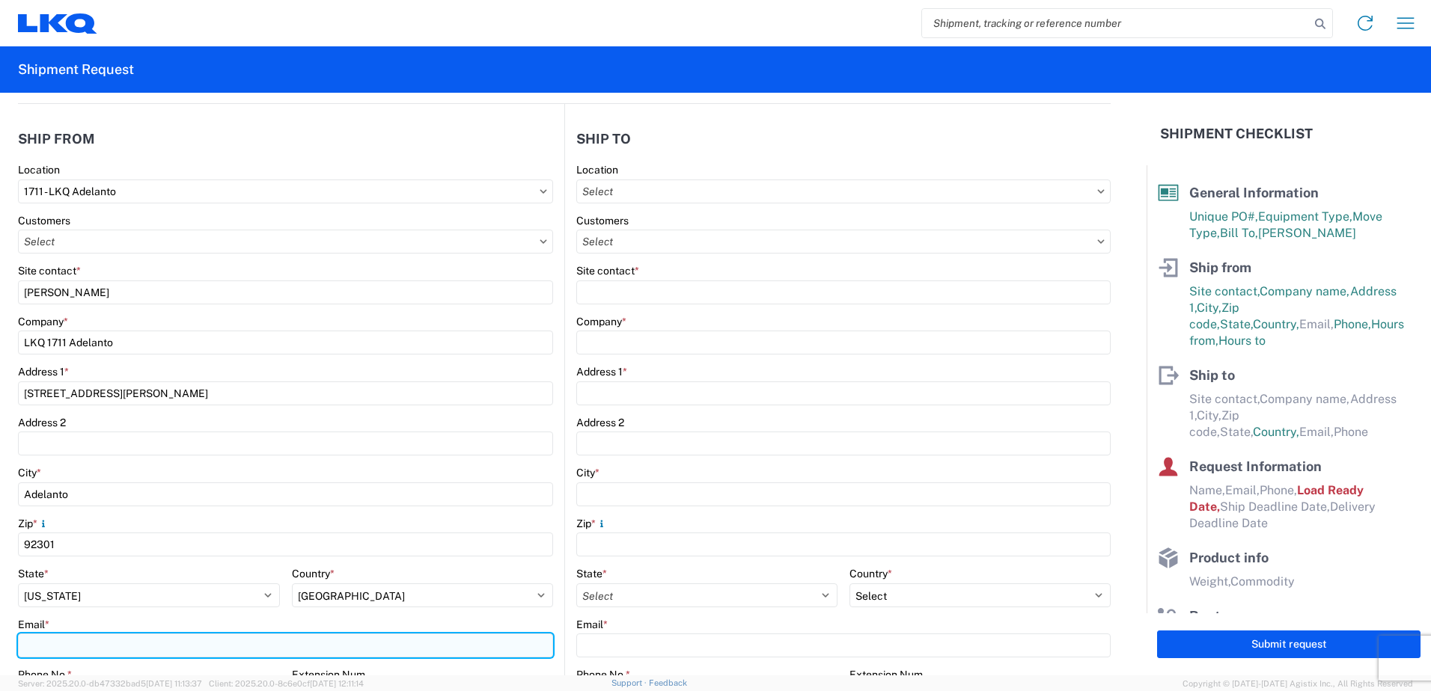
click at [108, 651] on input "Email *" at bounding box center [285, 646] width 535 height 24
type input "nidcastillo@lkqcorp.com"
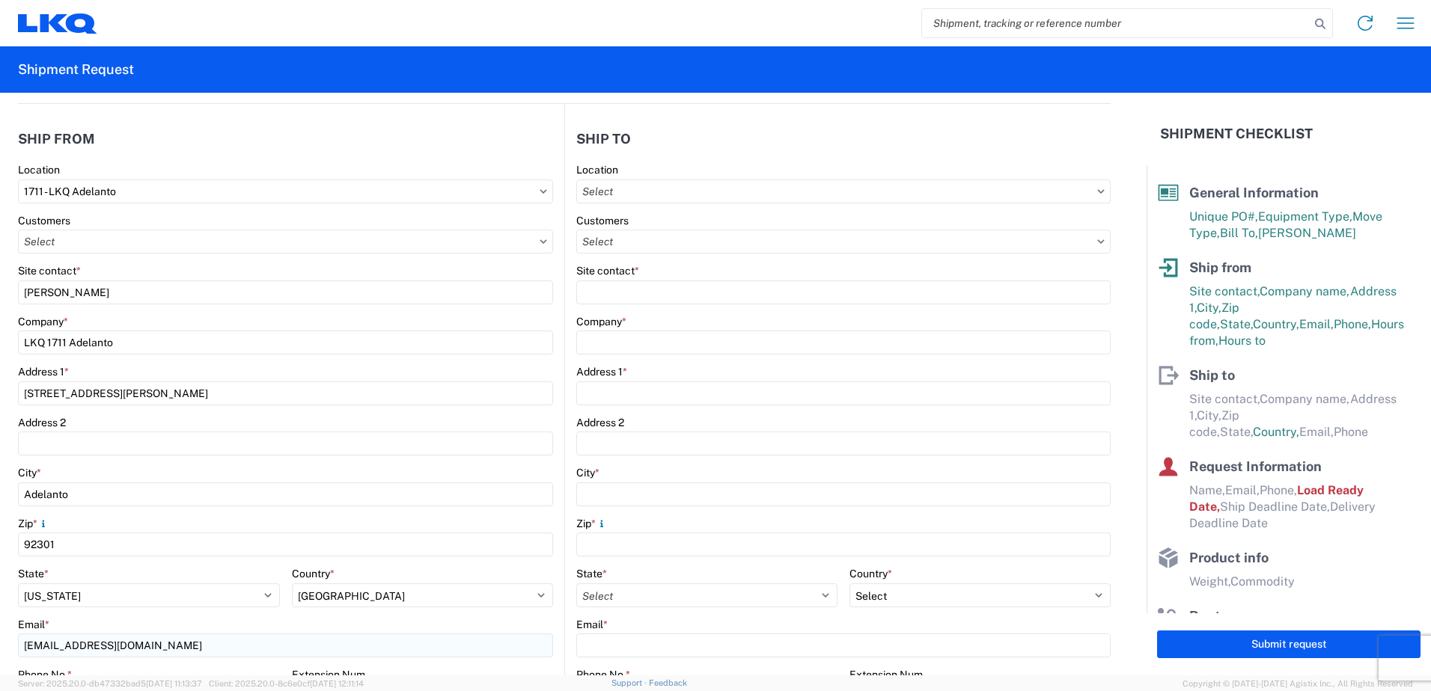
scroll to position [462, 0]
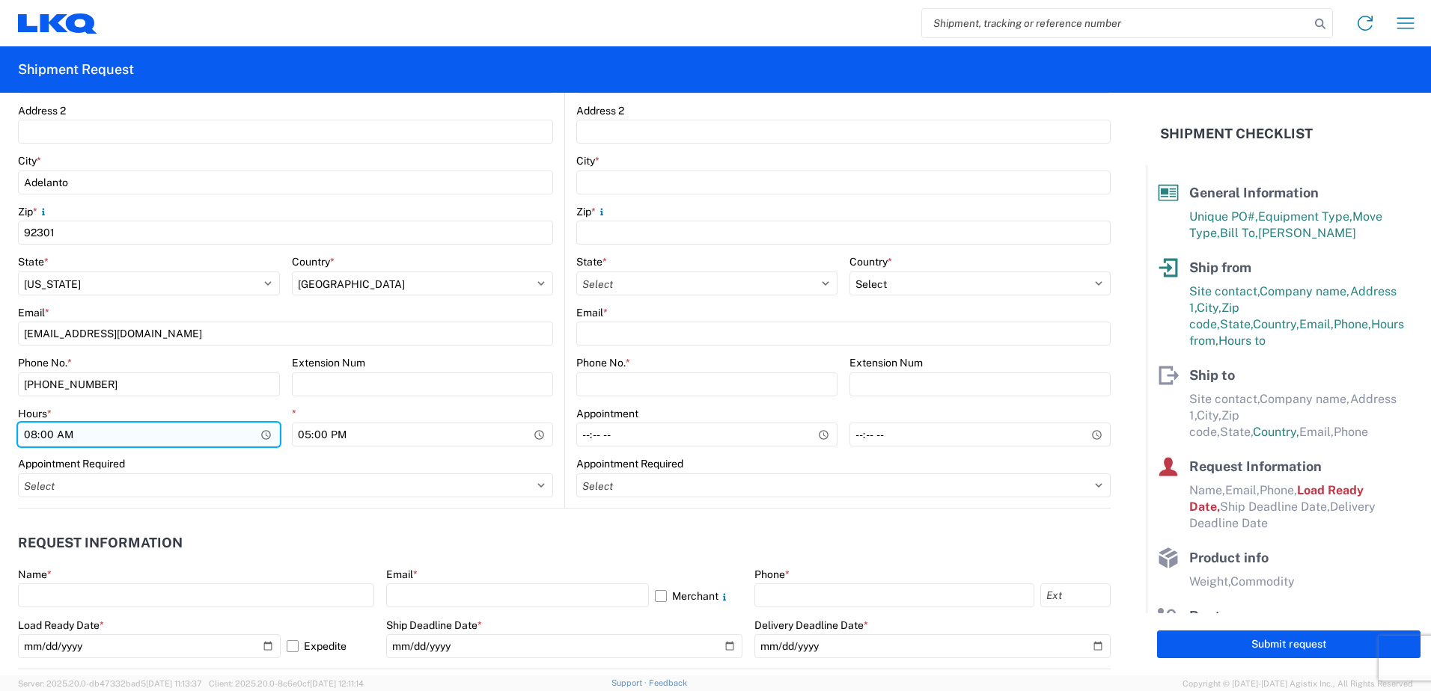
click at [31, 430] on input "08:00" at bounding box center [149, 435] width 262 height 24
type input "07:30"
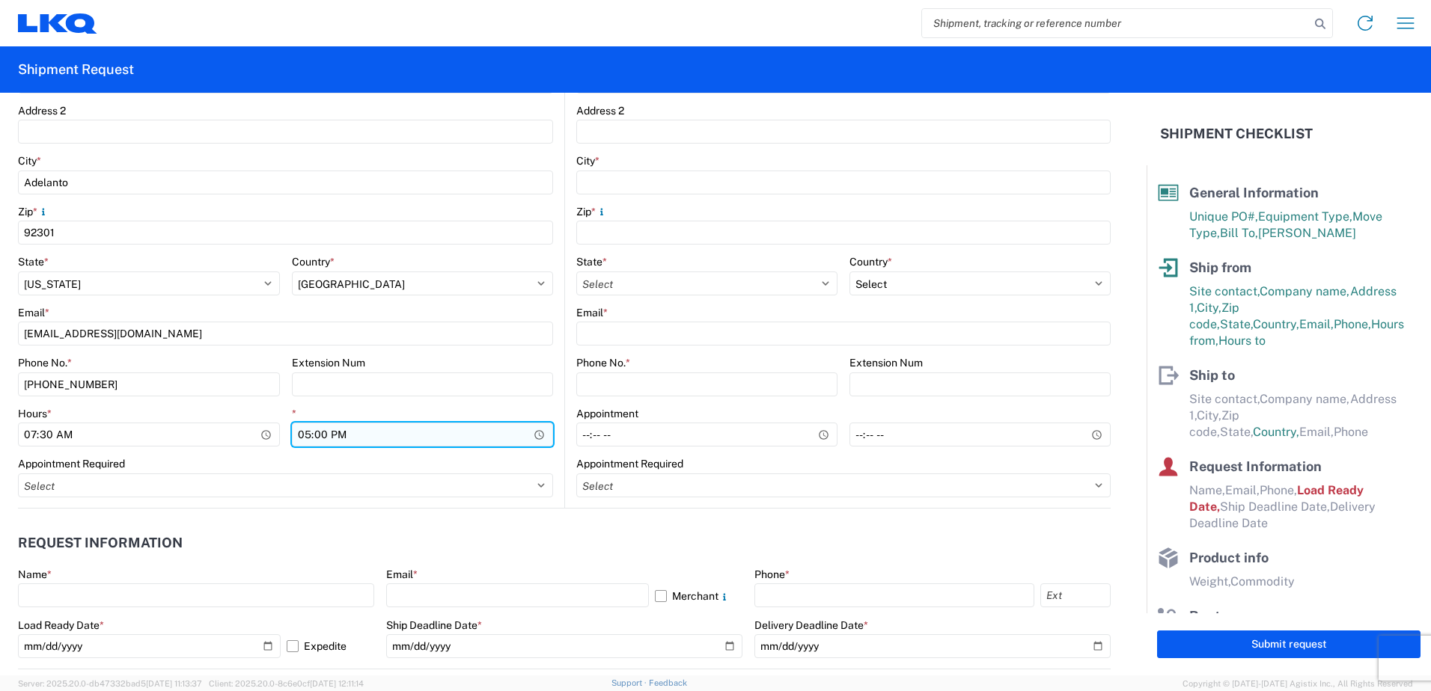
click at [302, 434] on input "17:00" at bounding box center [423, 435] width 262 height 24
drag, startPoint x: 342, startPoint y: 435, endPoint x: 339, endPoint y: 442, distance: 8.1
click at [340, 435] on input "20:00" at bounding box center [423, 435] width 262 height 24
type input "08:00"
click at [498, 516] on agx-request-info "Request Information Name * Email * Merchant Phone * Load Ready Date * 2025-10-0…" at bounding box center [564, 589] width 1093 height 161
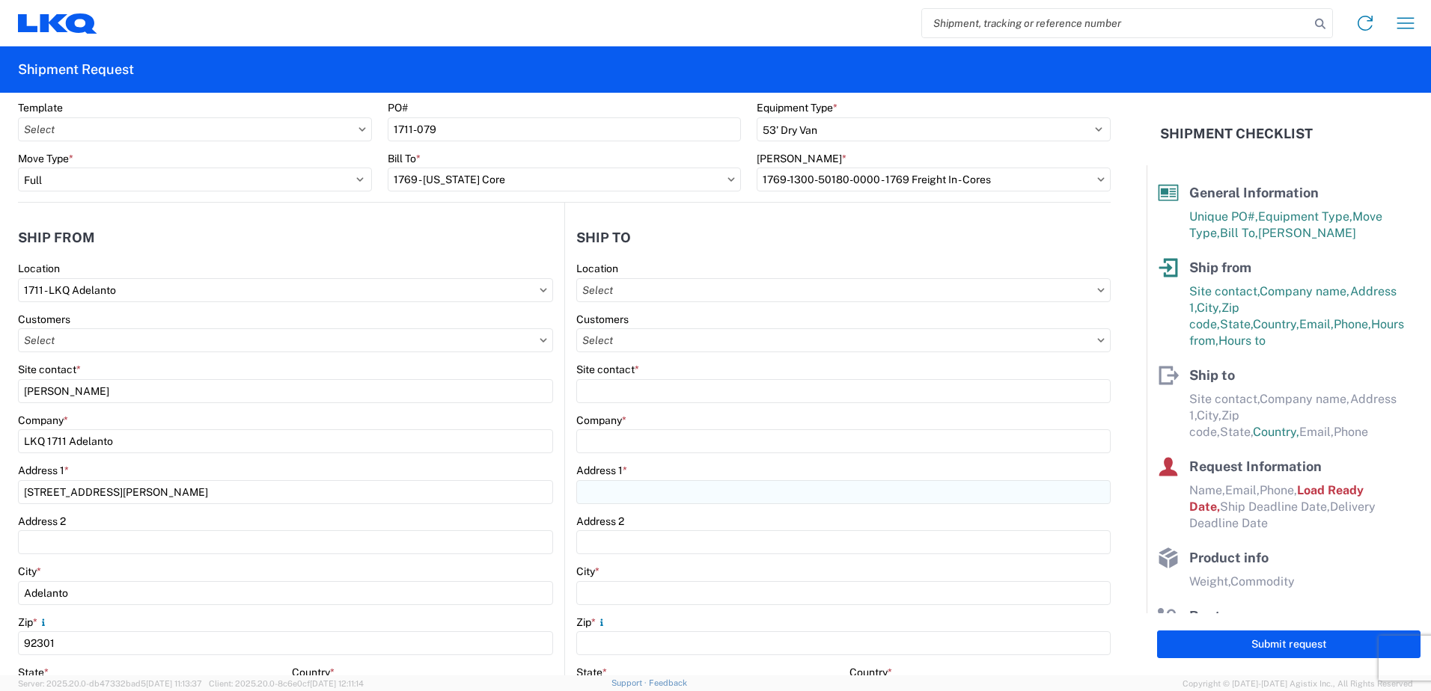
scroll to position [13, 0]
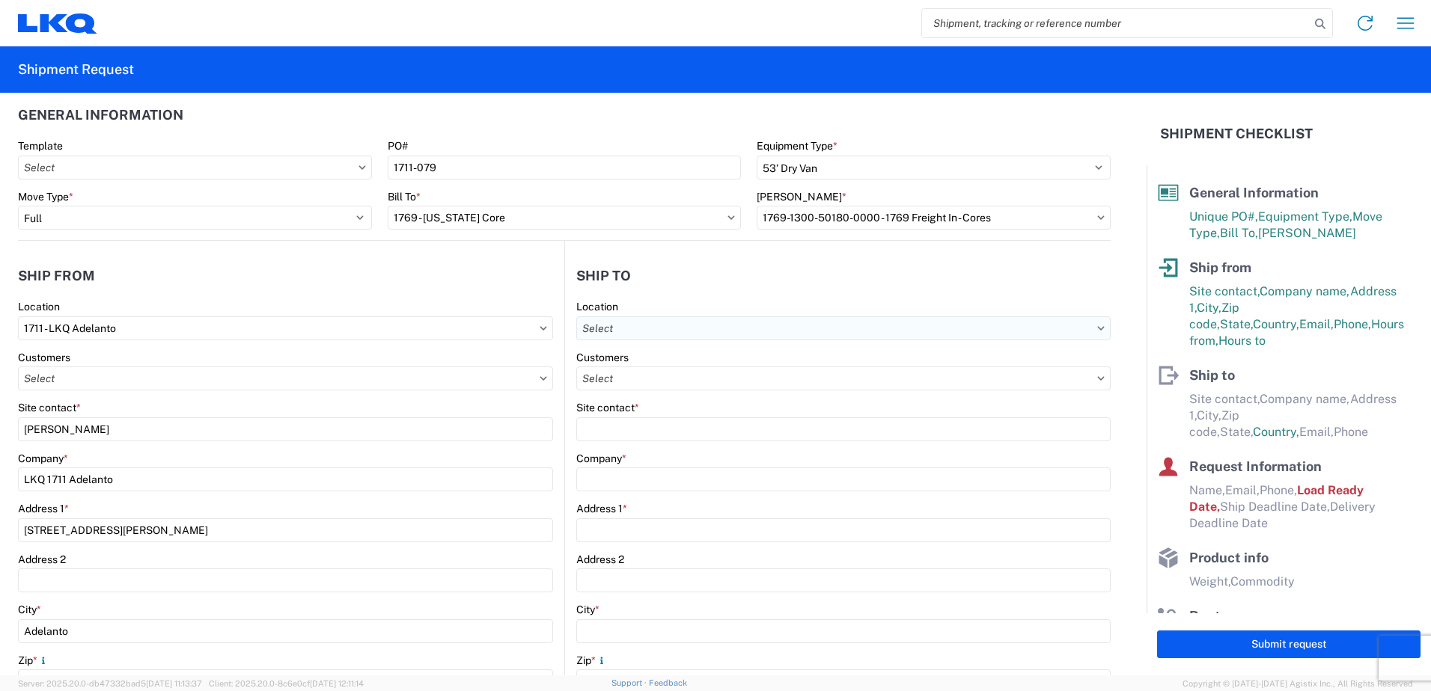
click at [714, 329] on input "text" at bounding box center [843, 329] width 534 height 24
type input "1769"
click at [650, 391] on div "1769 - California Core" at bounding box center [706, 395] width 262 height 24
type input "1769 - California Core"
type input "LKQ Corporation"
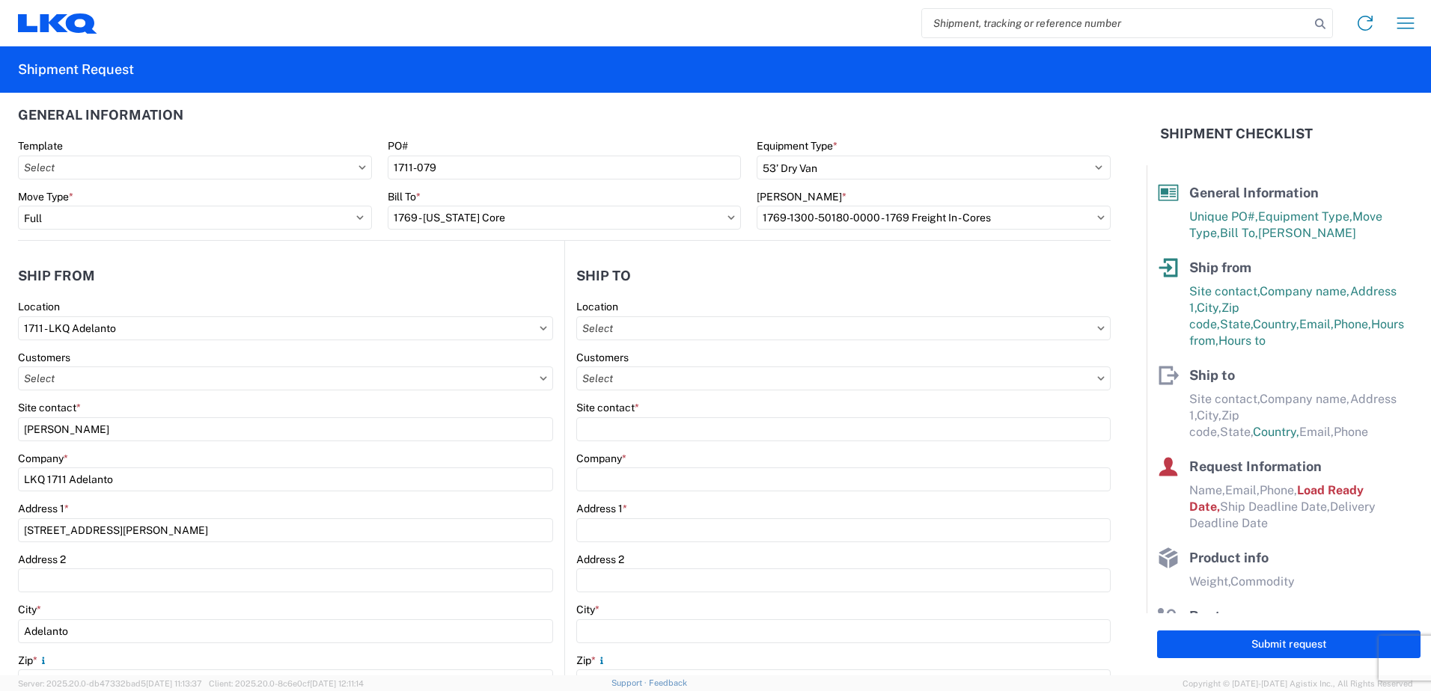
type input "405 S Wanamaker Ave"
type input "Ontario"
type input "91761"
select select "US"
type input "909-212-0780"
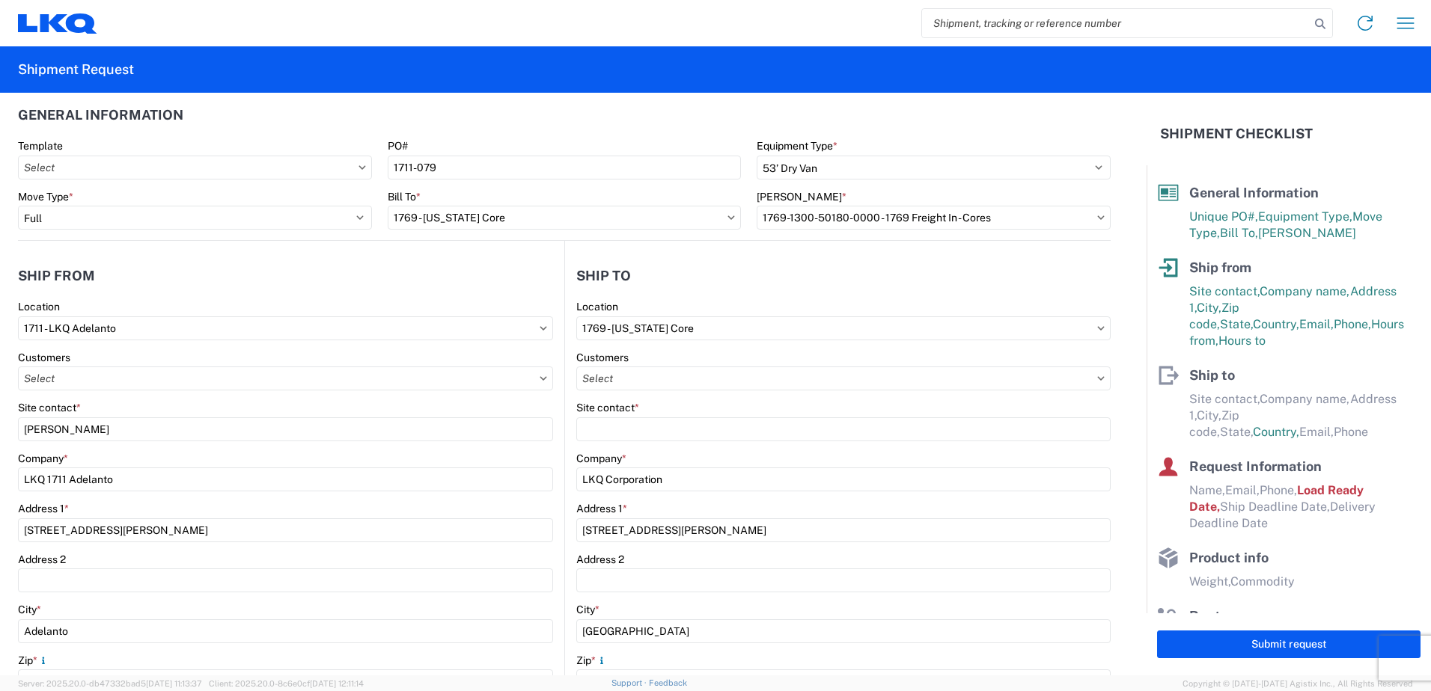
select select
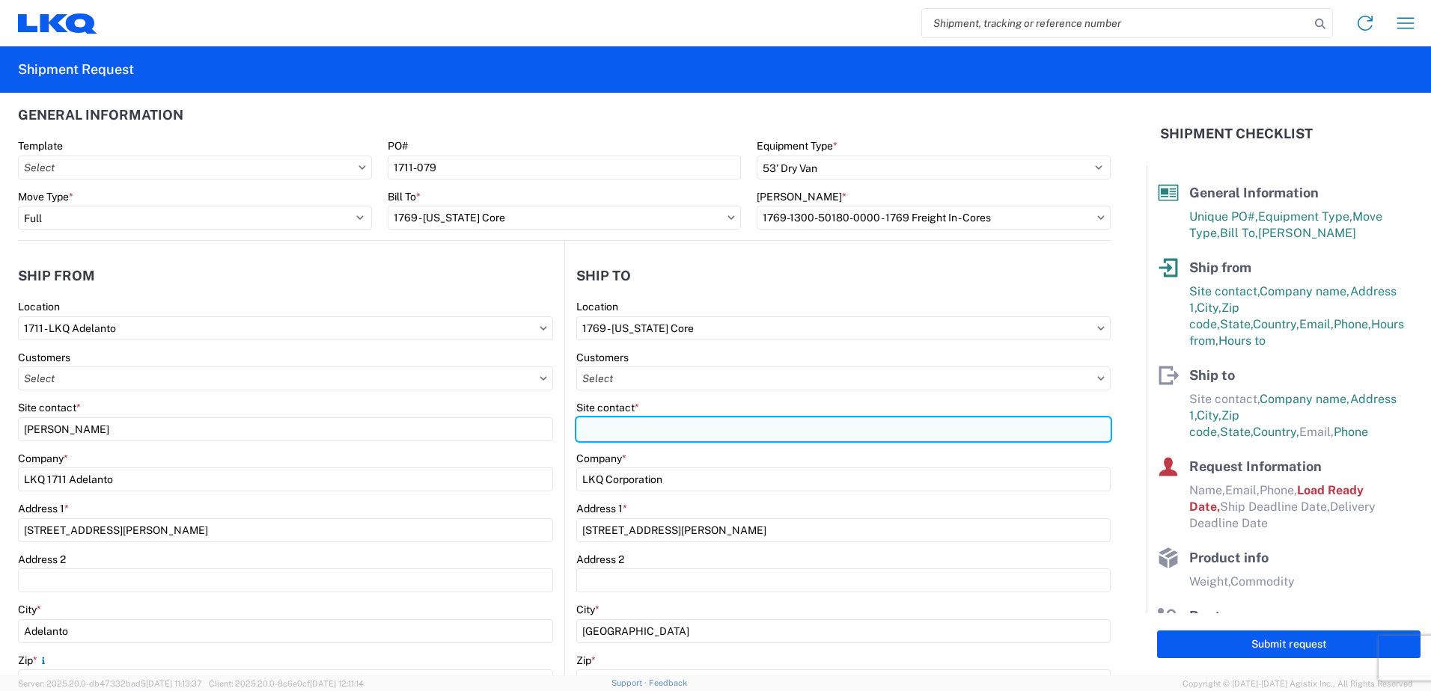
click at [656, 433] on input "Site contact *" at bounding box center [843, 430] width 534 height 24
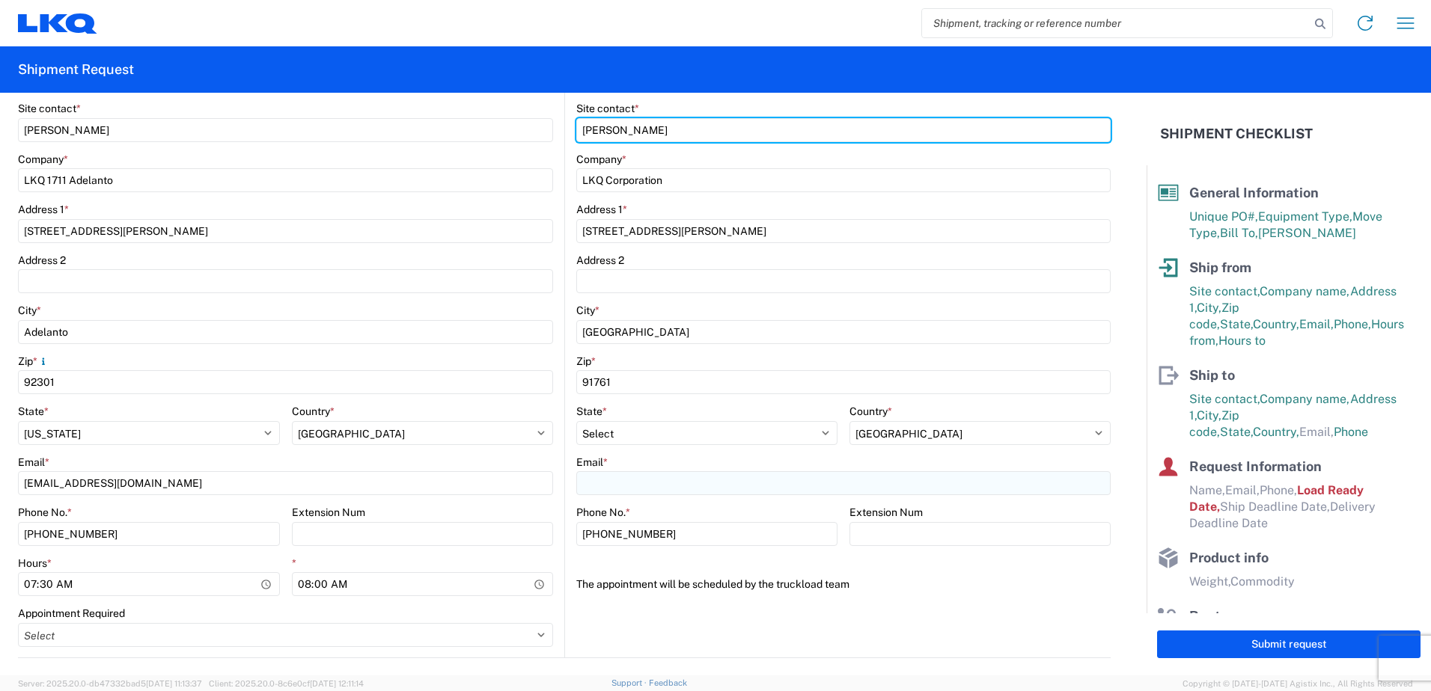
type input "Marc Metzger"
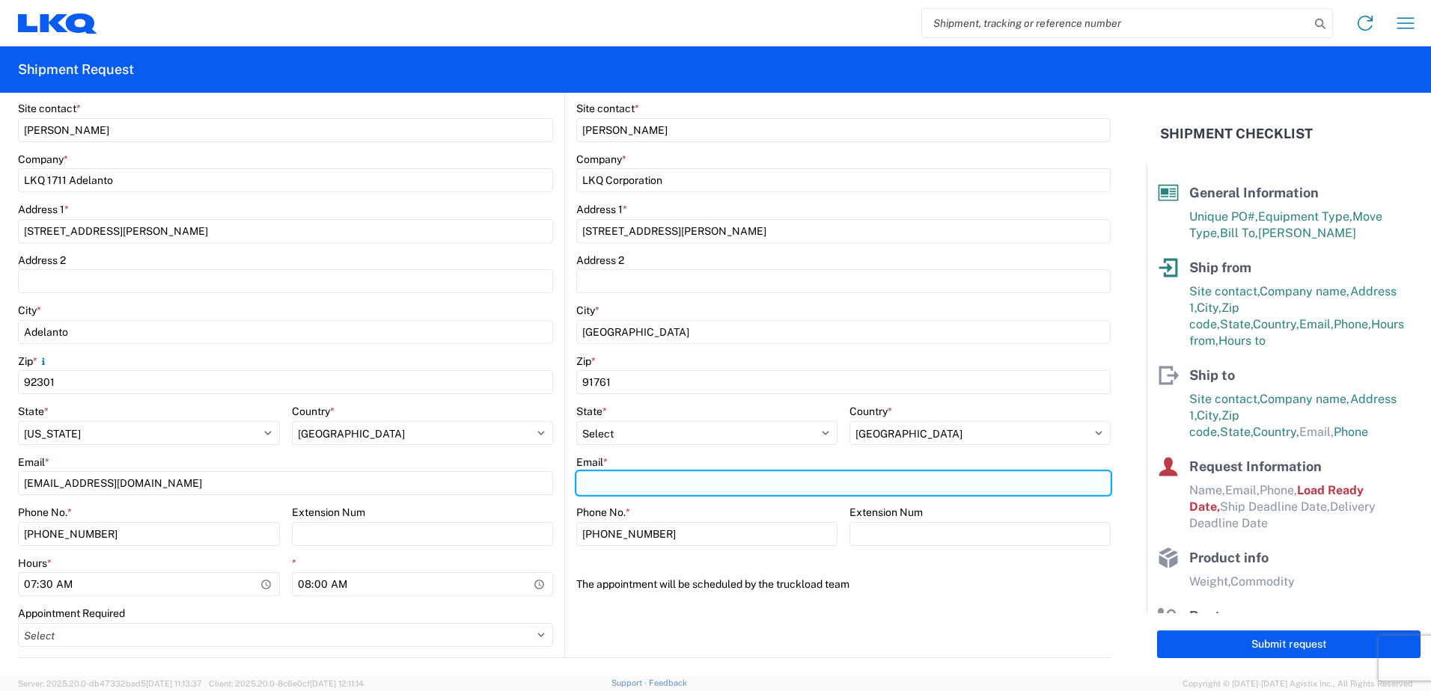
click at [635, 484] on input "Email *" at bounding box center [843, 483] width 534 height 24
type input "msmetzger@lkqcorp.com"
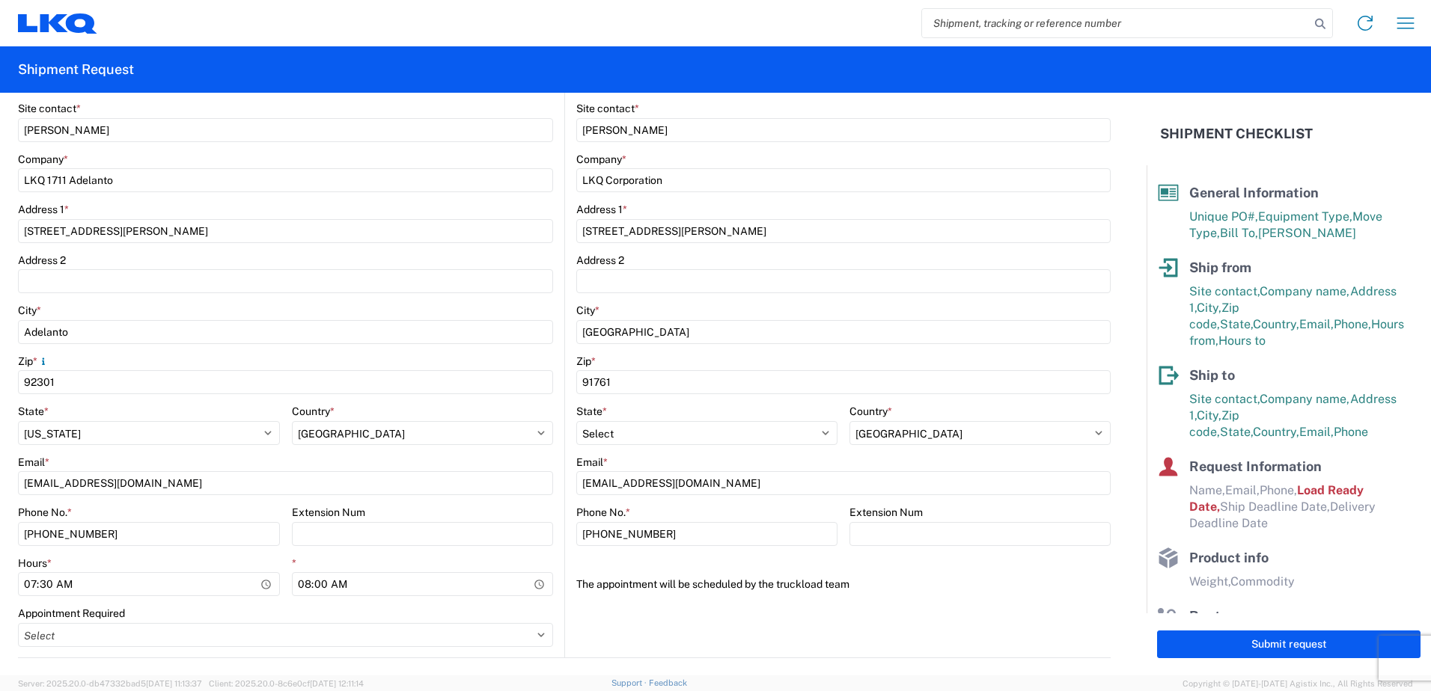
click at [922, 601] on agx-form-control-wrapper-v2 "The appointment will be scheduled by the truckload team" at bounding box center [843, 589] width 534 height 34
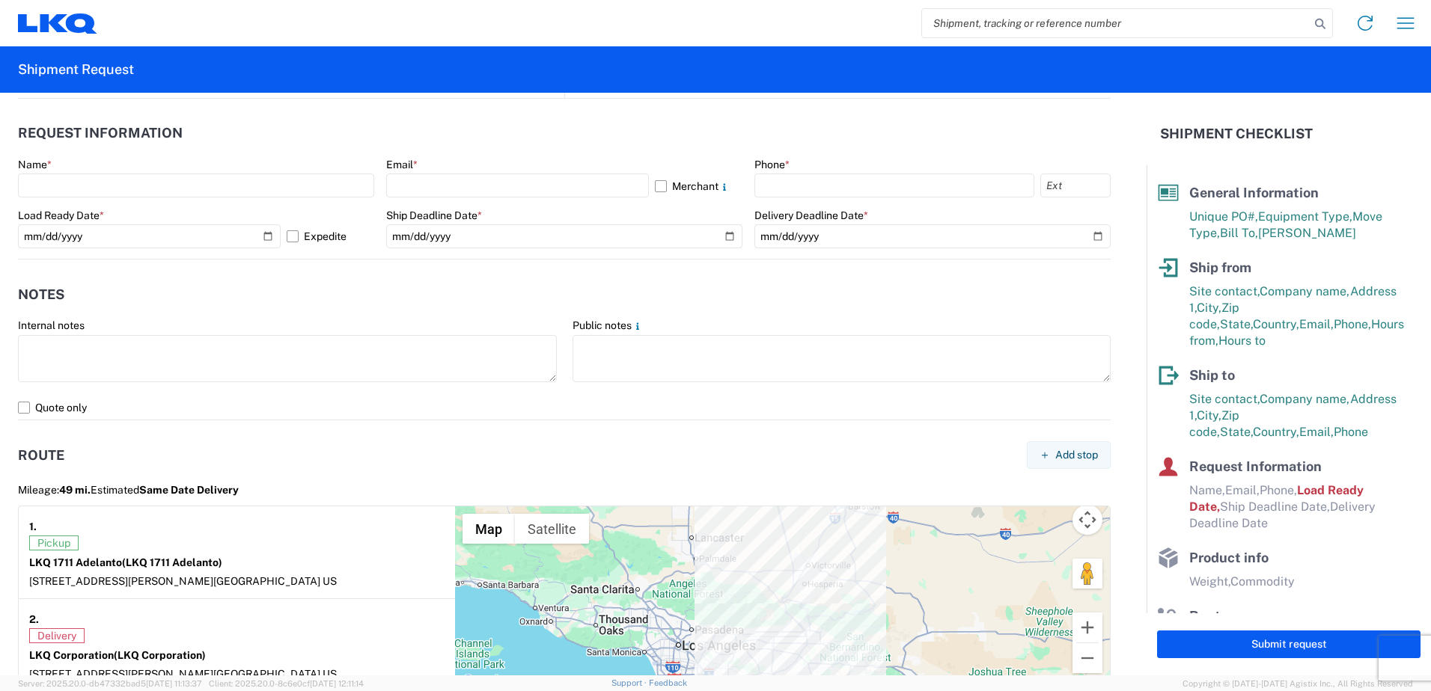
scroll to position [898, 0]
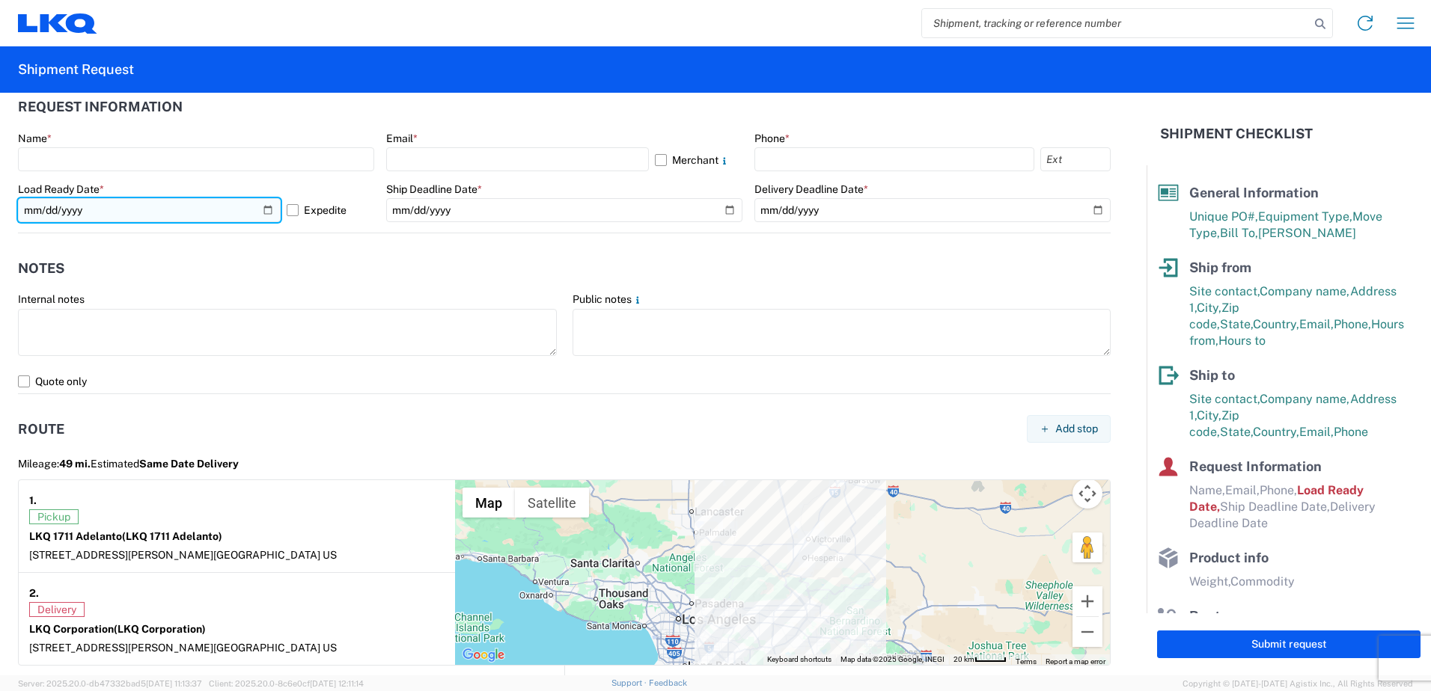
click at [266, 207] on input "2025-10-08" at bounding box center [149, 210] width 263 height 24
type input "2025-10-10"
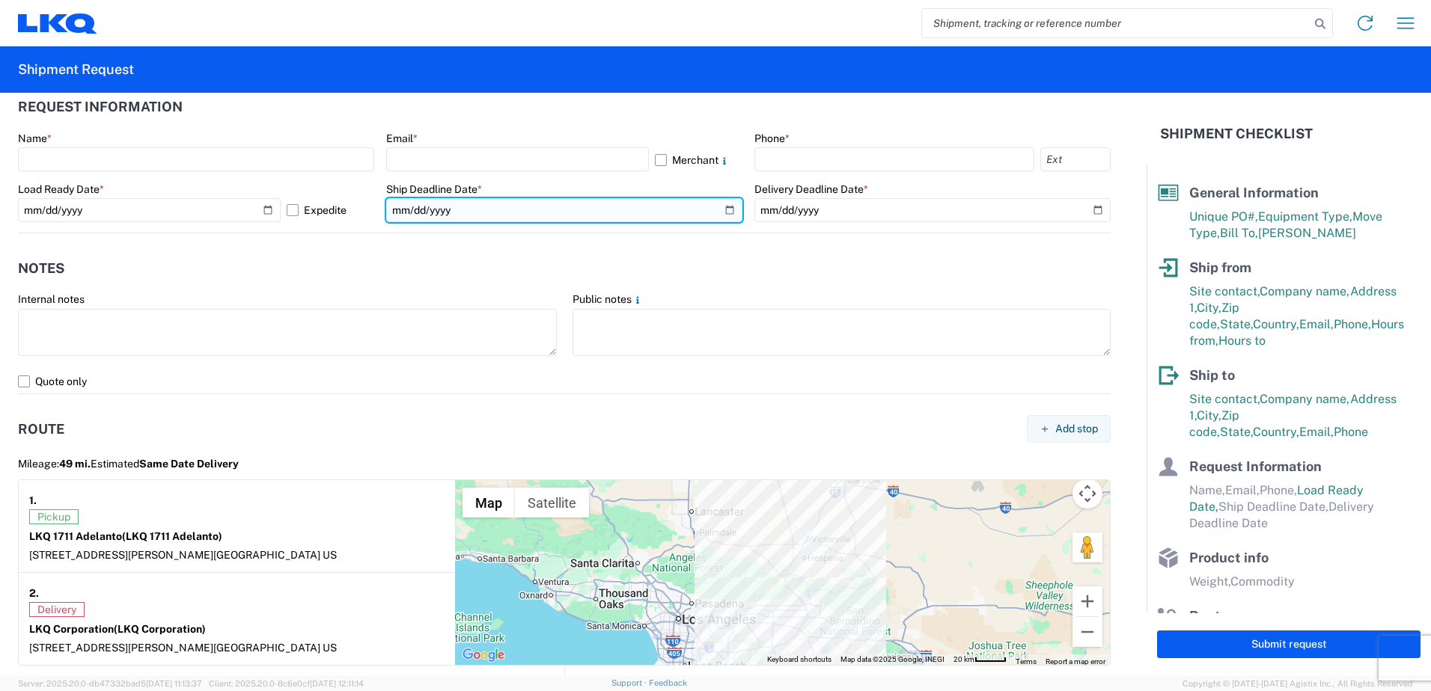
click at [719, 211] on input "date" at bounding box center [564, 210] width 356 height 24
type input "2025-10-13"
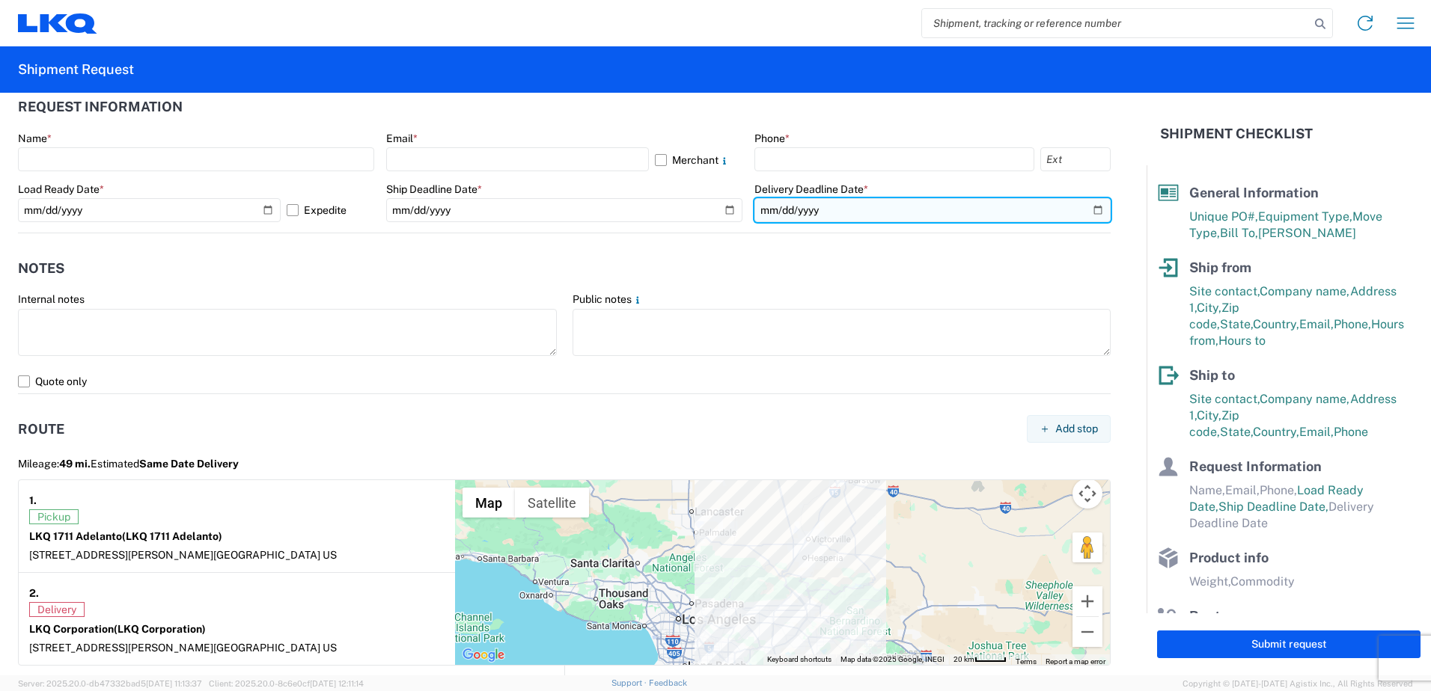
click at [1089, 211] on input "date" at bounding box center [932, 210] width 356 height 24
type input "2025-10-13"
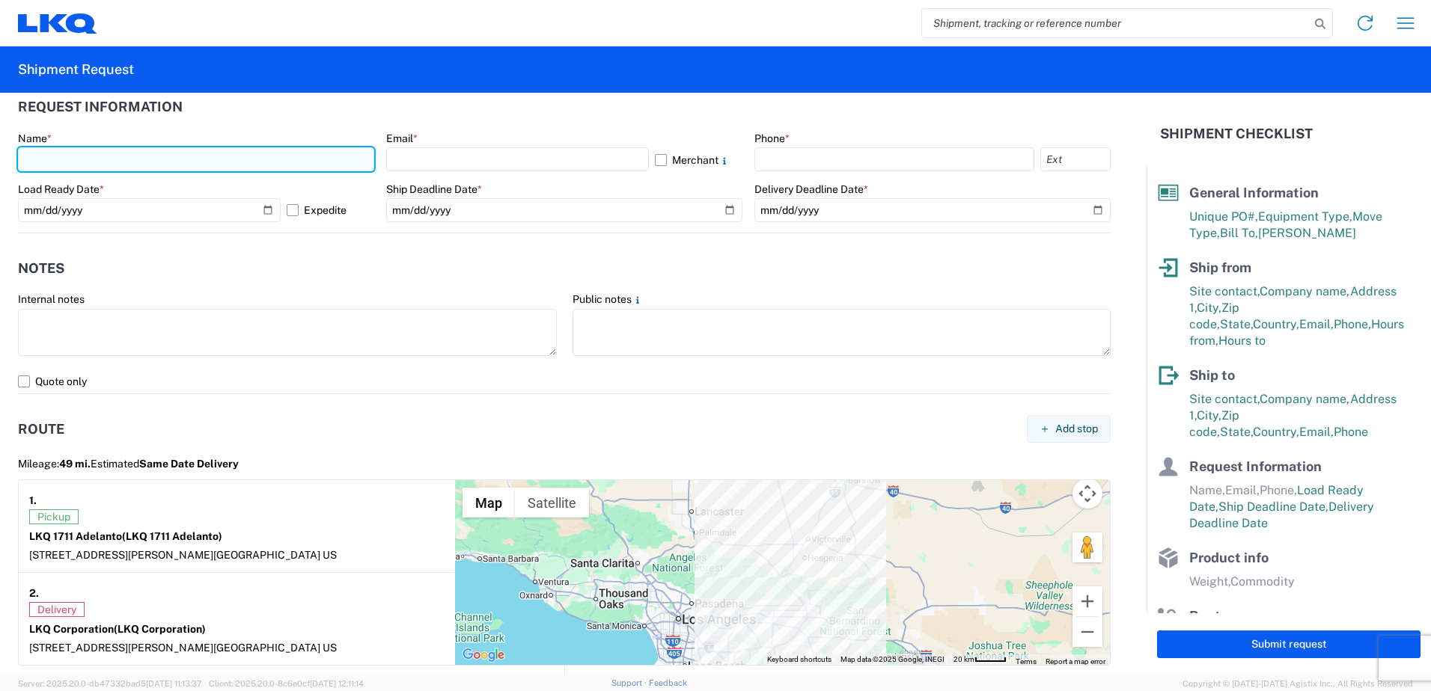
click at [185, 162] on input "text" at bounding box center [196, 159] width 356 height 24
type input "Nick Castillo"
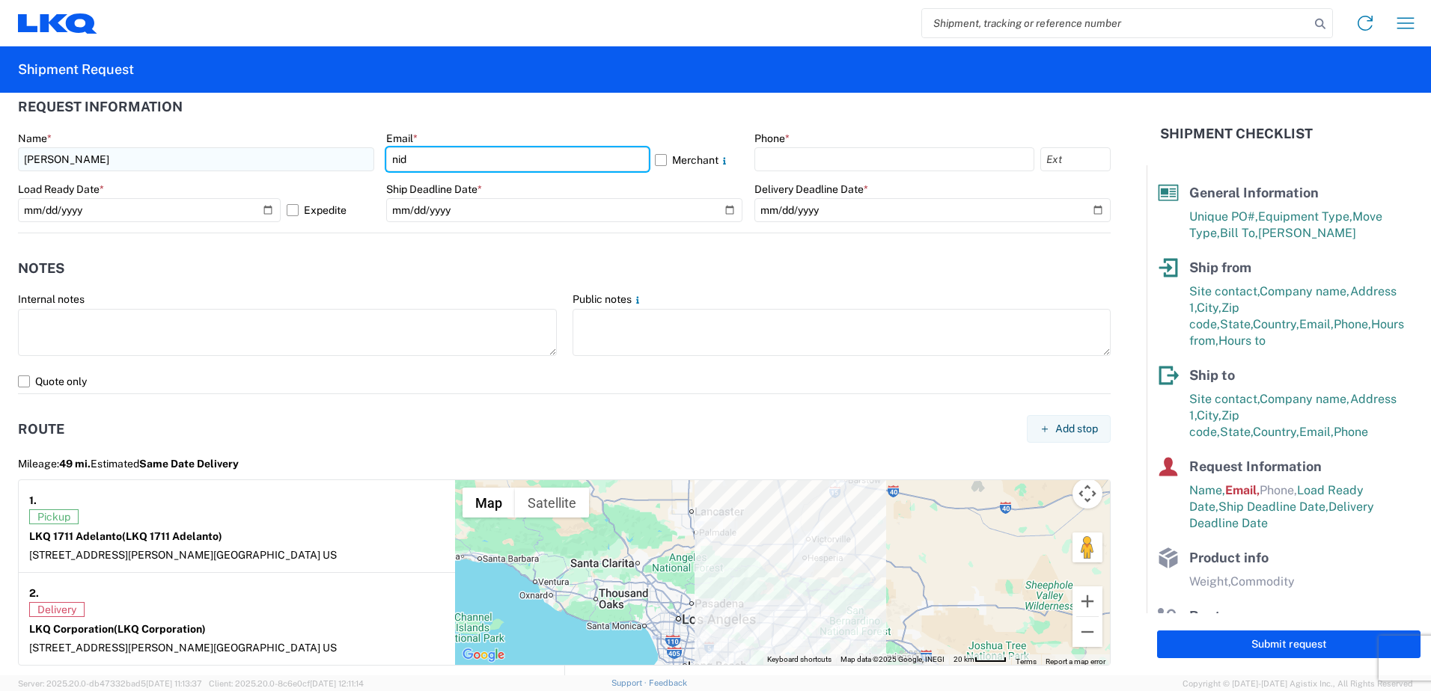
type input "nidcastillo@lkqcorp.com"
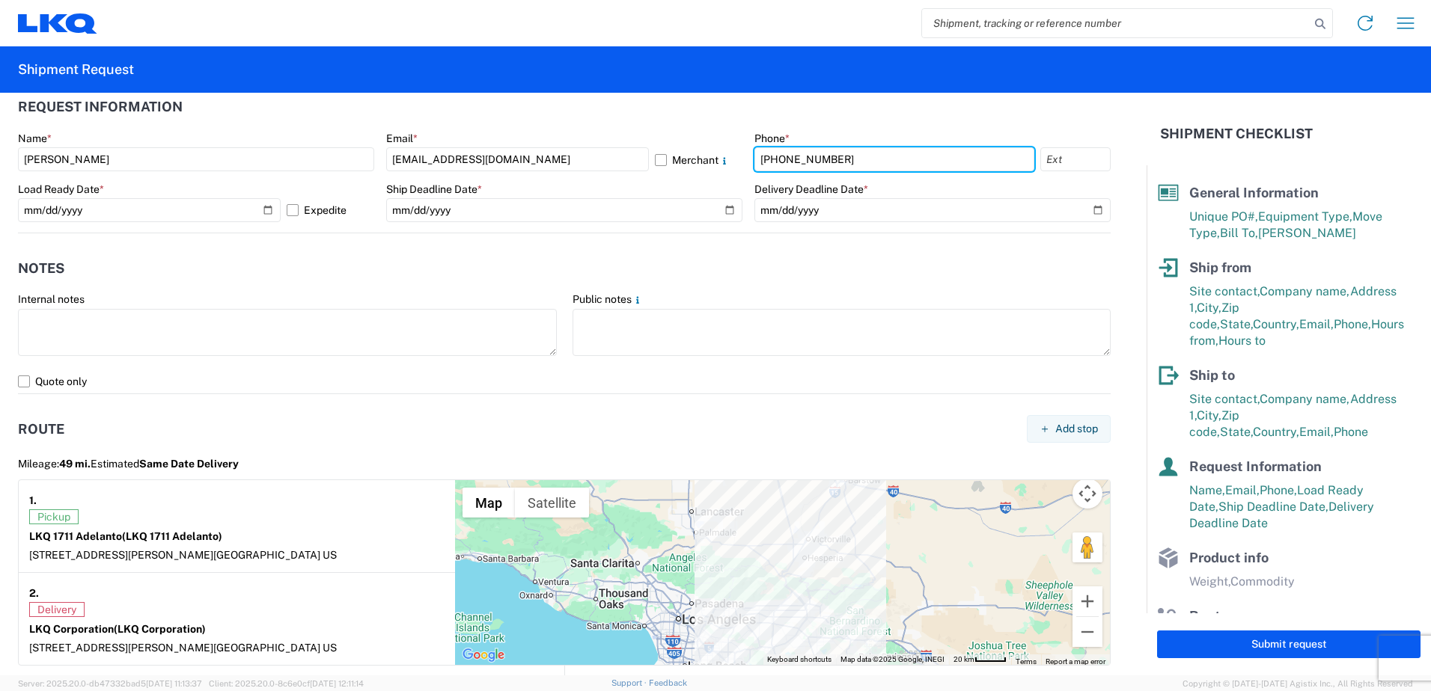
type input "209-345-0204"
click at [416, 272] on header "Notes" at bounding box center [564, 268] width 1093 height 34
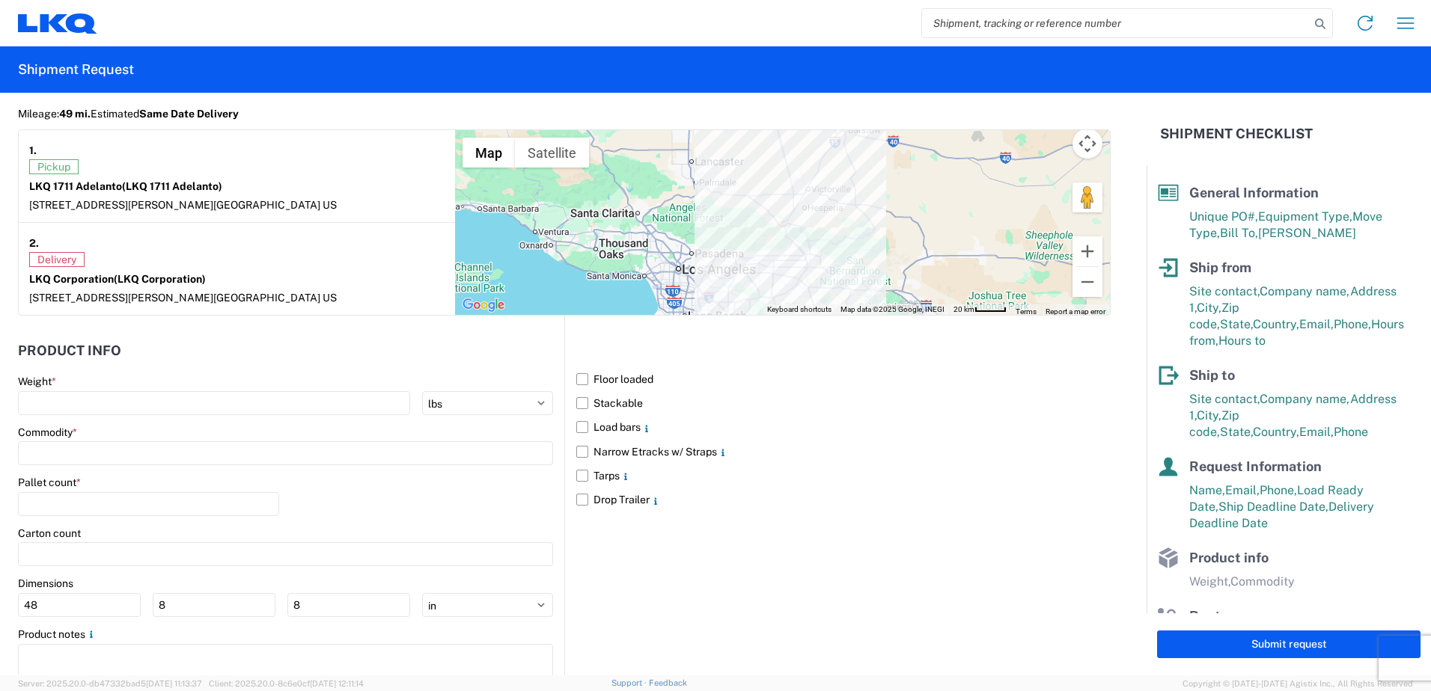
scroll to position [1301, 0]
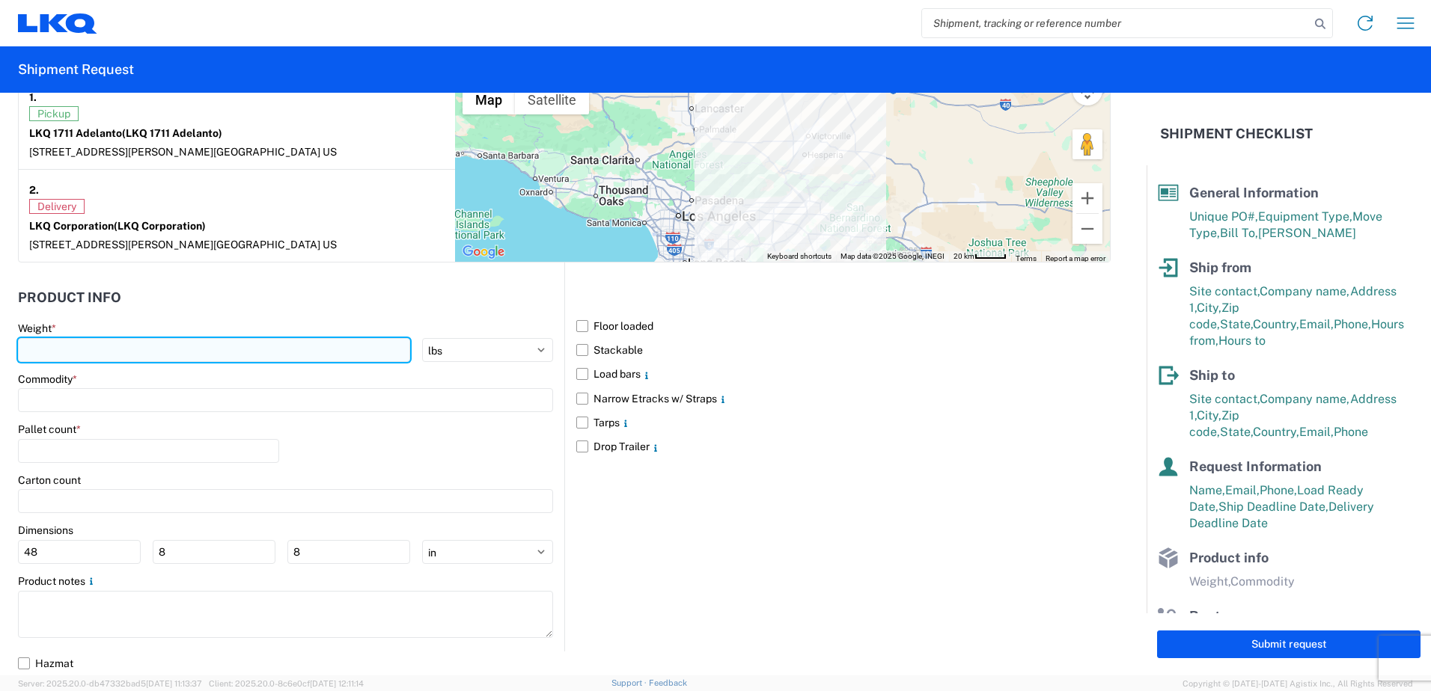
click at [236, 360] on input "number" at bounding box center [214, 350] width 392 height 24
type input "40000"
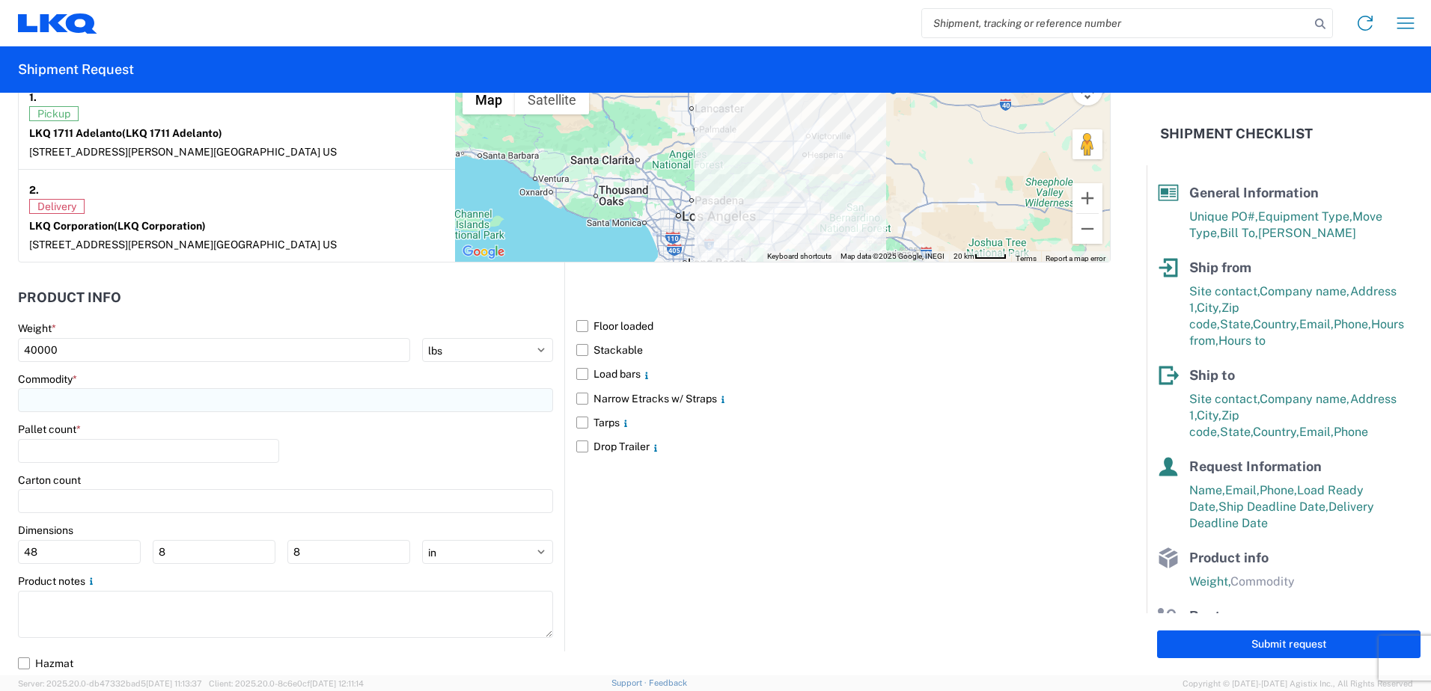
click at [224, 397] on input at bounding box center [285, 400] width 535 height 24
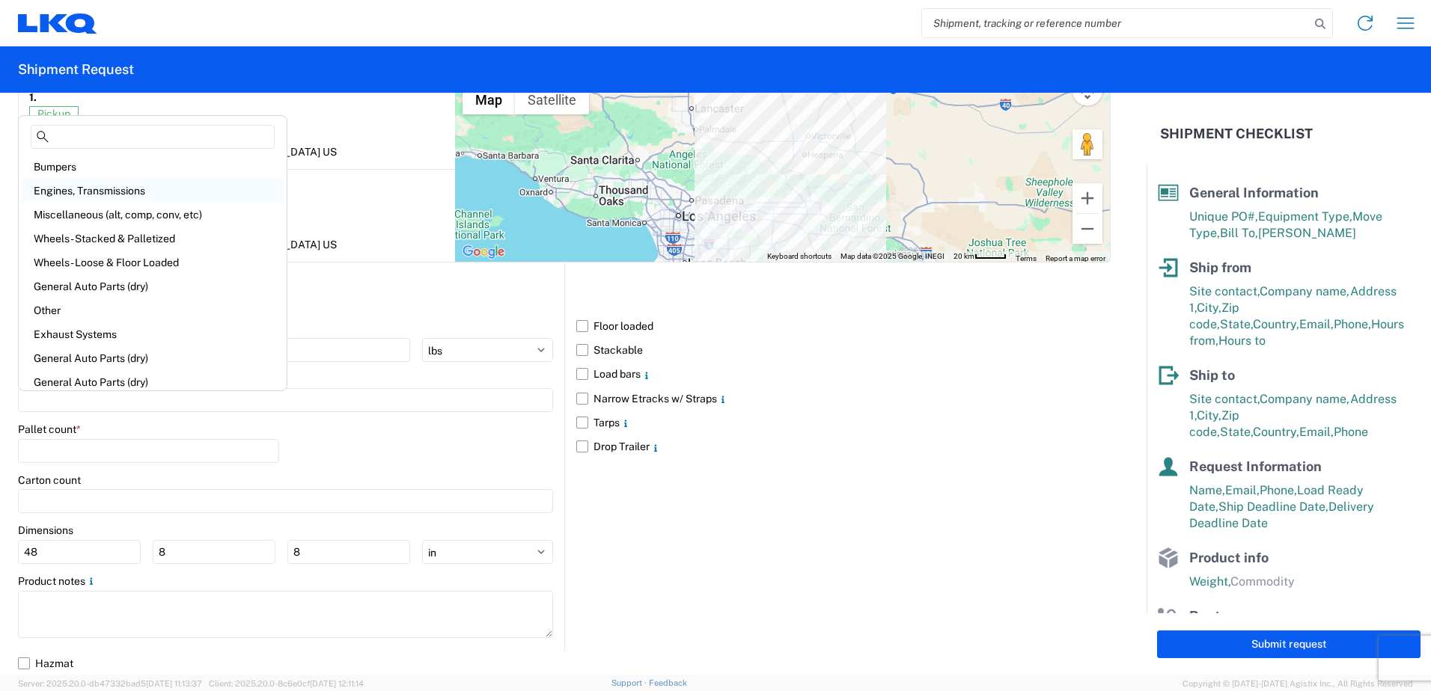
click at [111, 191] on div "Engines, Transmissions" at bounding box center [153, 191] width 262 height 24
type input "Engines, Transmissions"
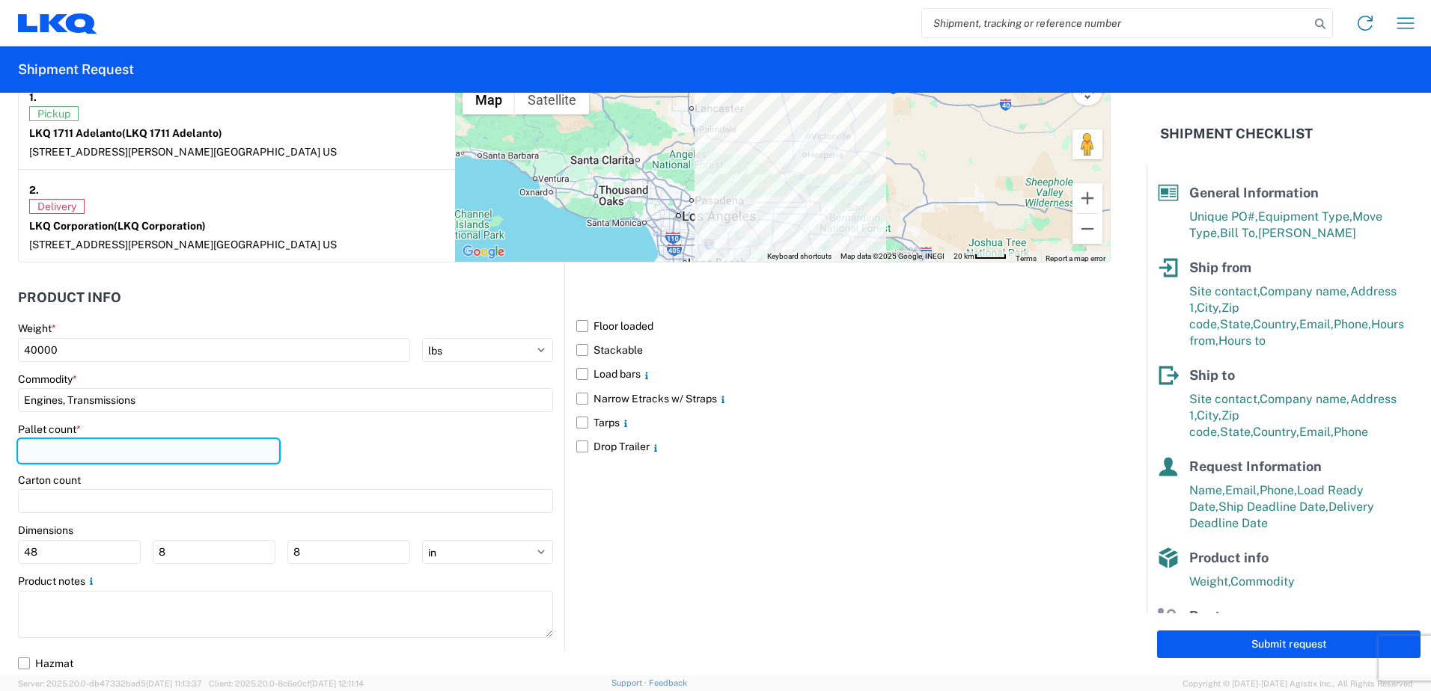
click at [98, 453] on input "number" at bounding box center [148, 451] width 261 height 24
type input "22"
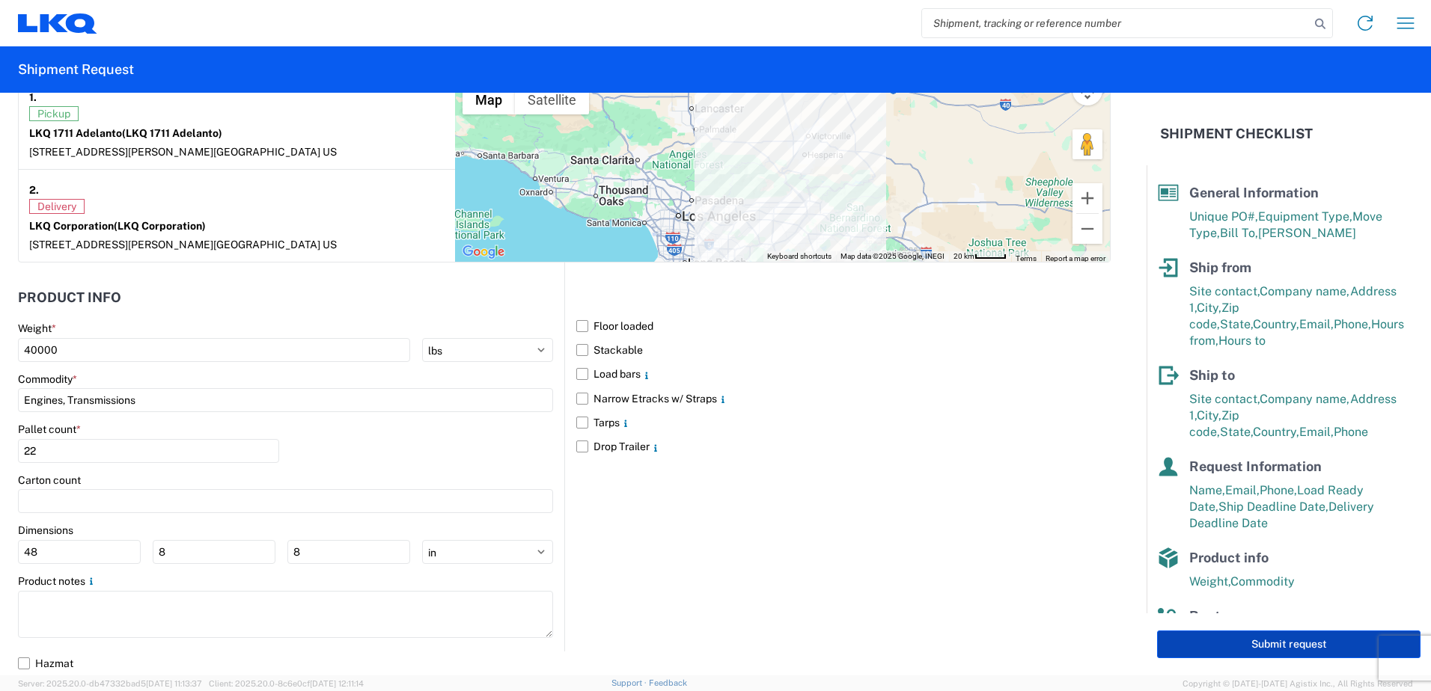
click at [1286, 650] on button "Submit request" at bounding box center [1288, 645] width 263 height 28
